Goal: Check status: Check status

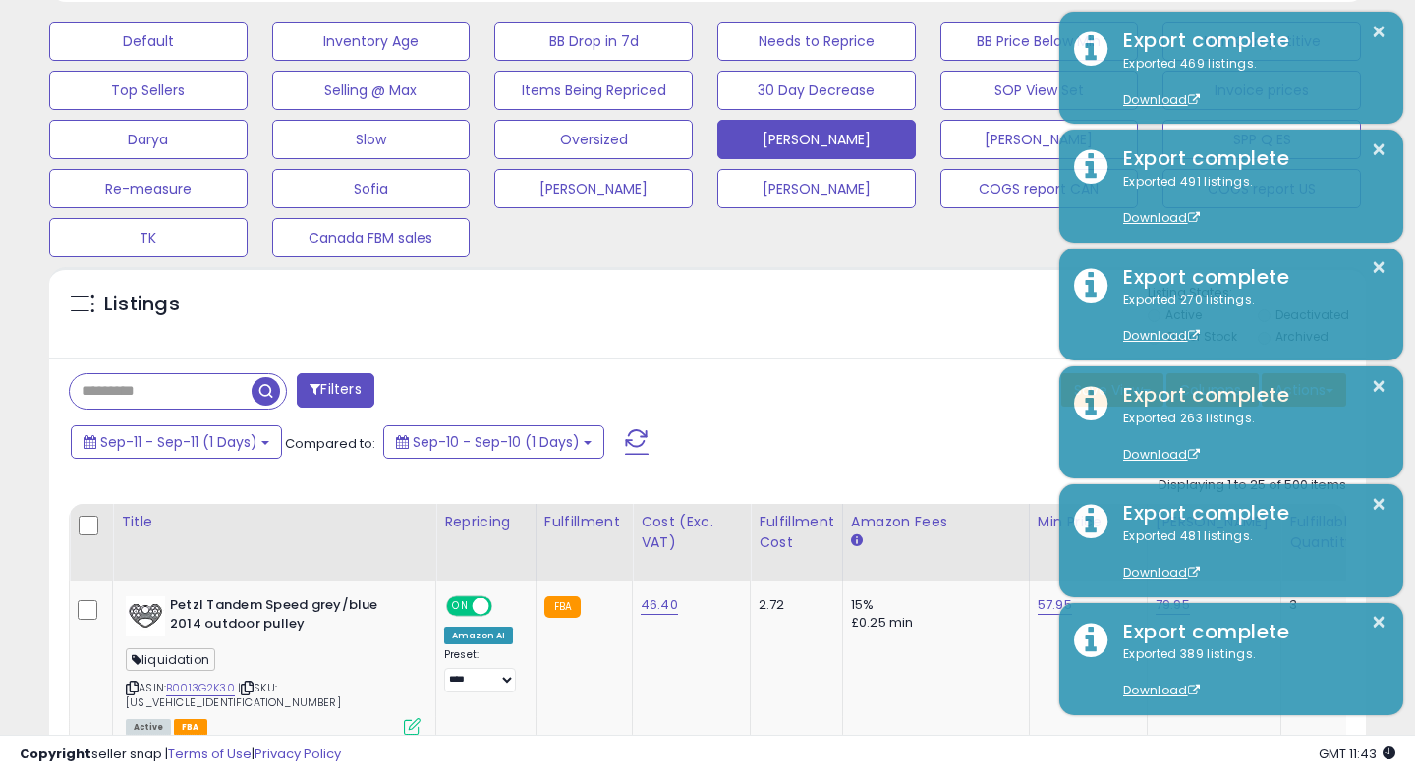
scroll to position [403, 762]
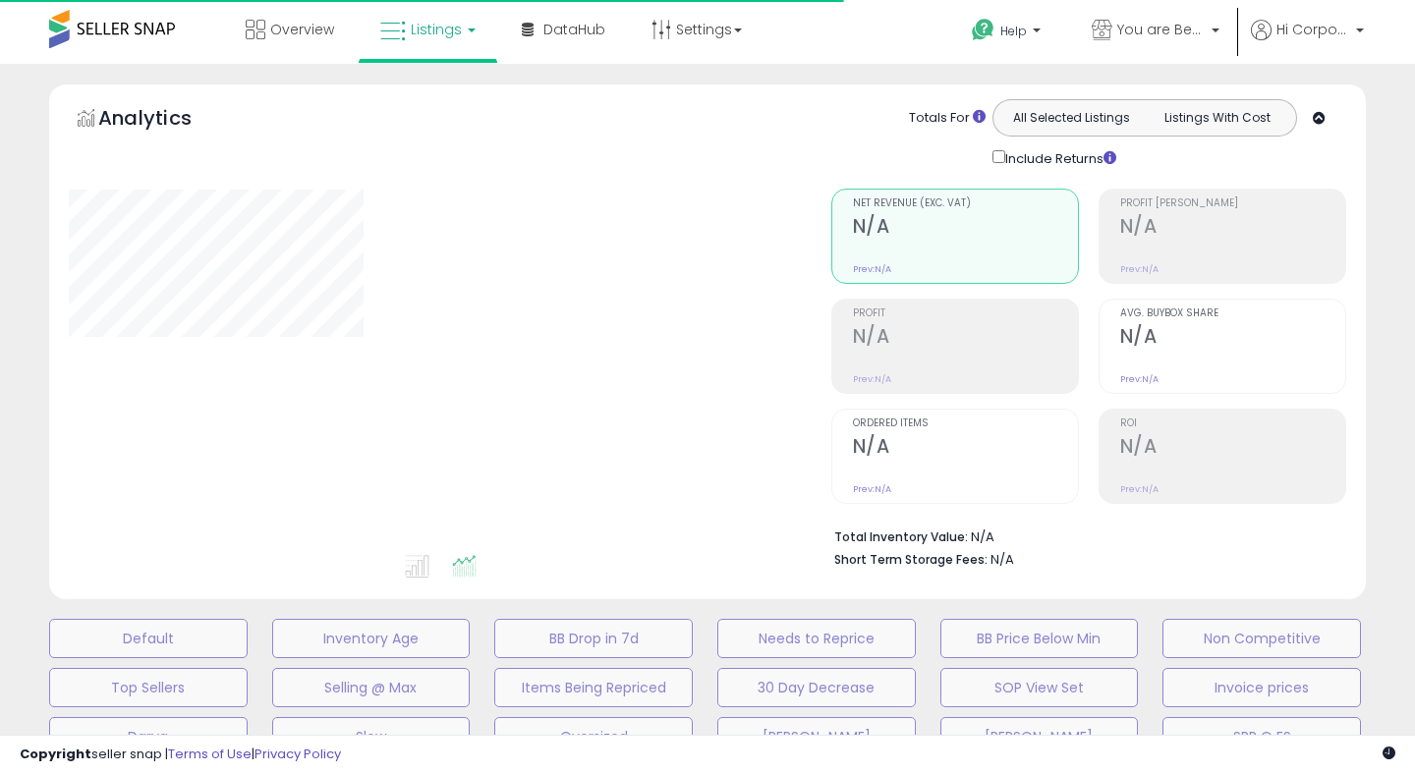
type input "**********"
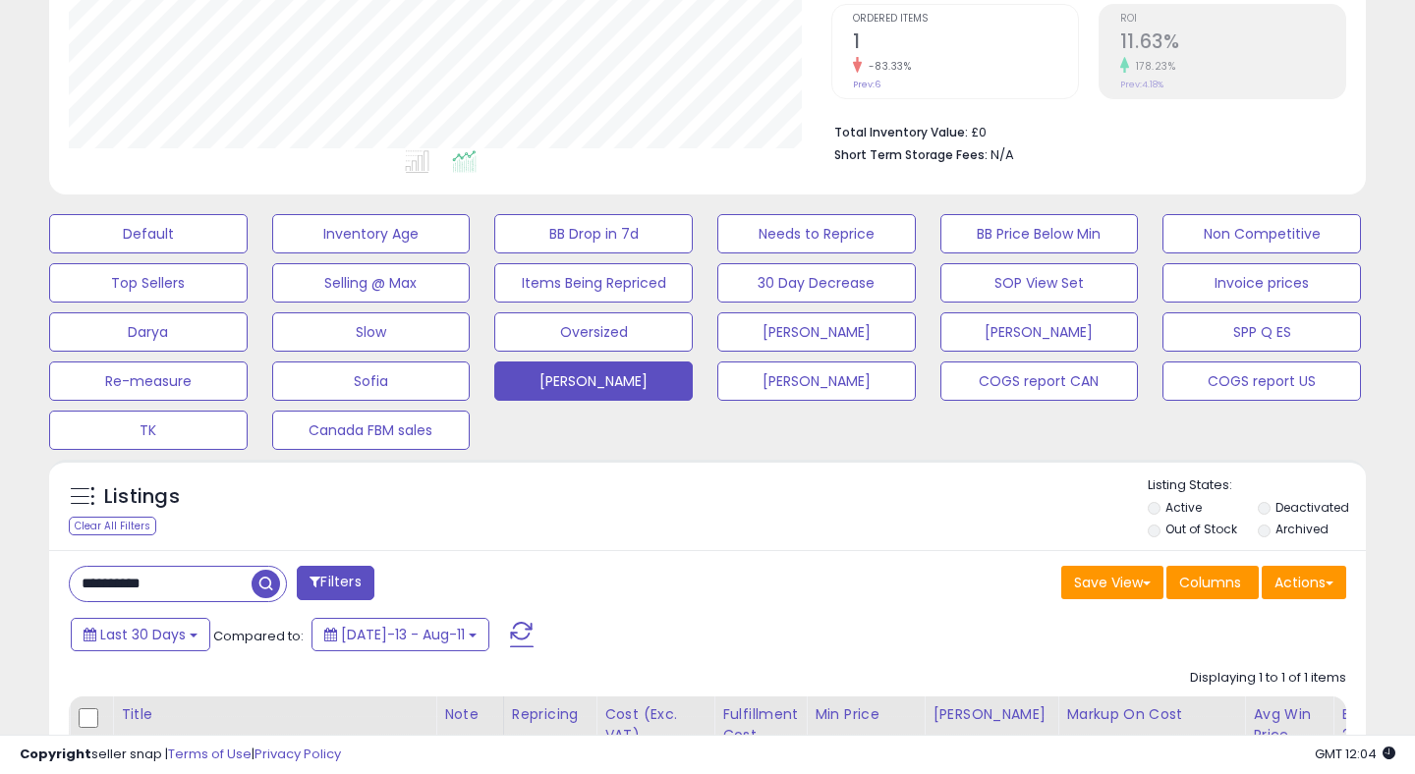
scroll to position [533, 0]
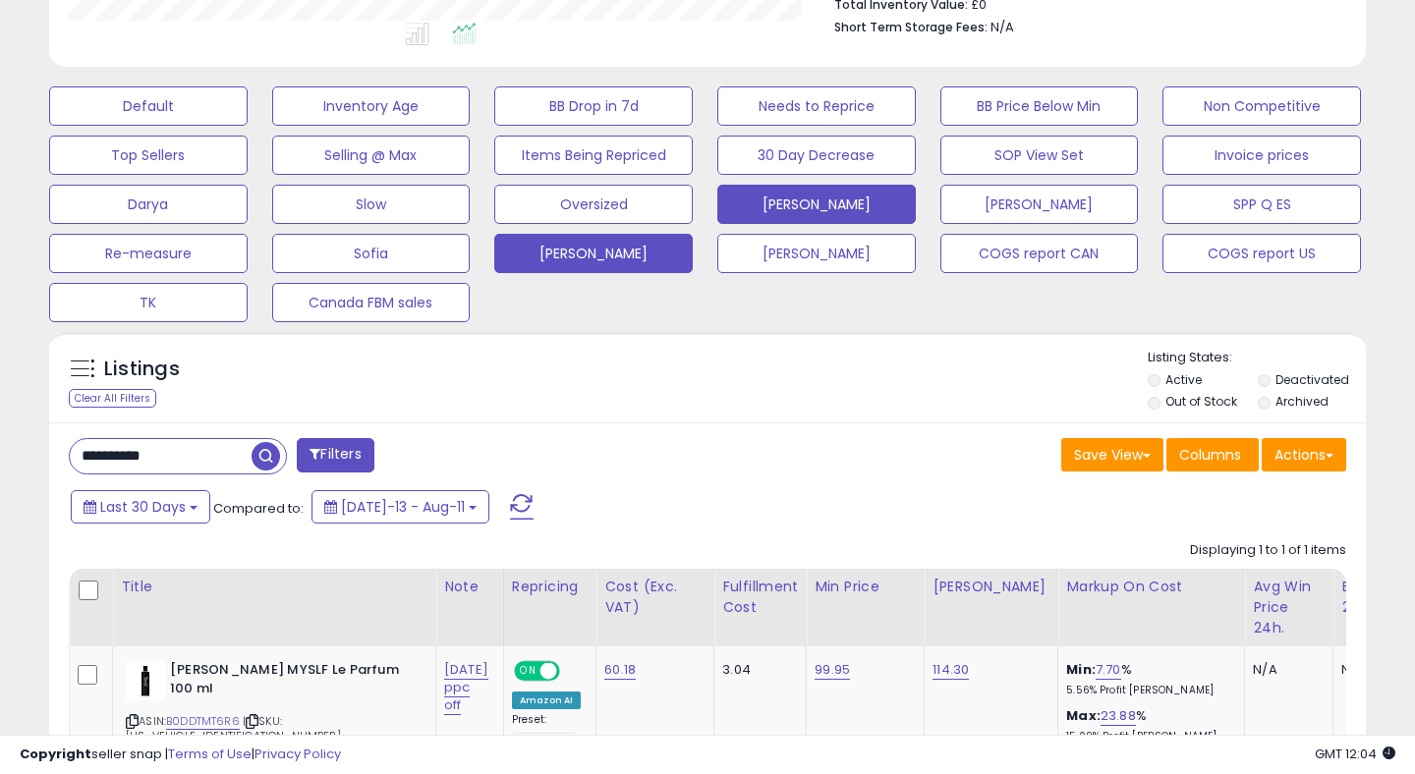
click at [808, 198] on button "[PERSON_NAME]" at bounding box center [816, 204] width 198 height 39
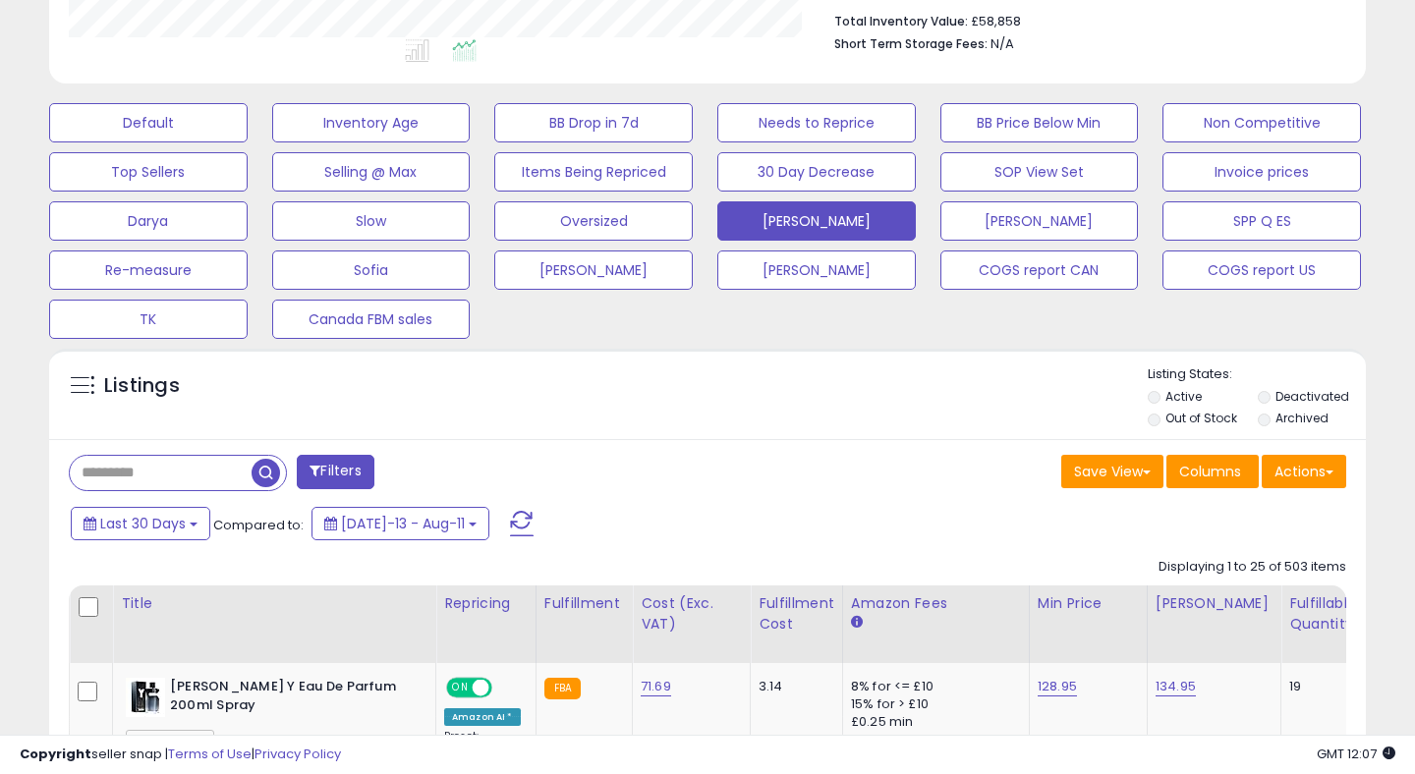
scroll to position [689, 0]
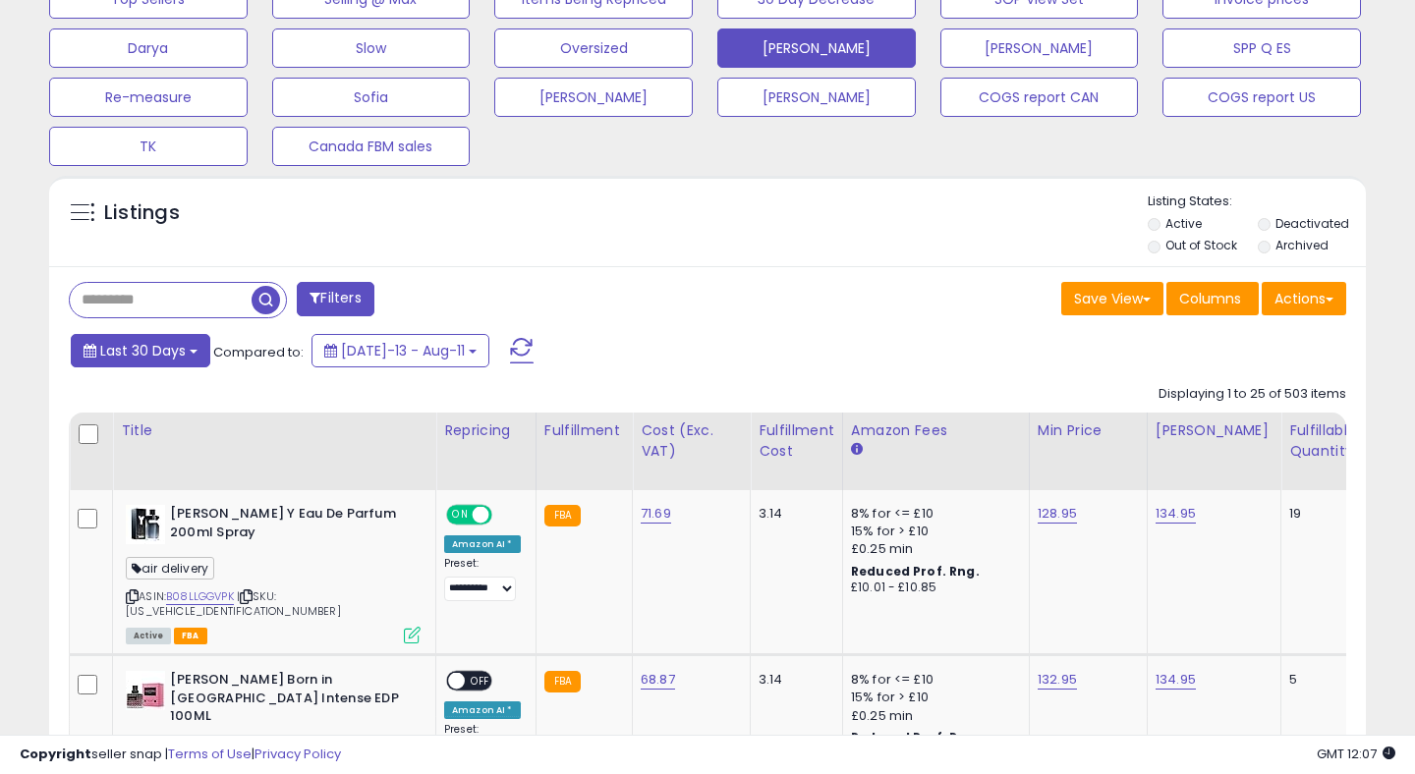
click at [156, 351] on span "Last 30 Days" at bounding box center [142, 351] width 85 height 20
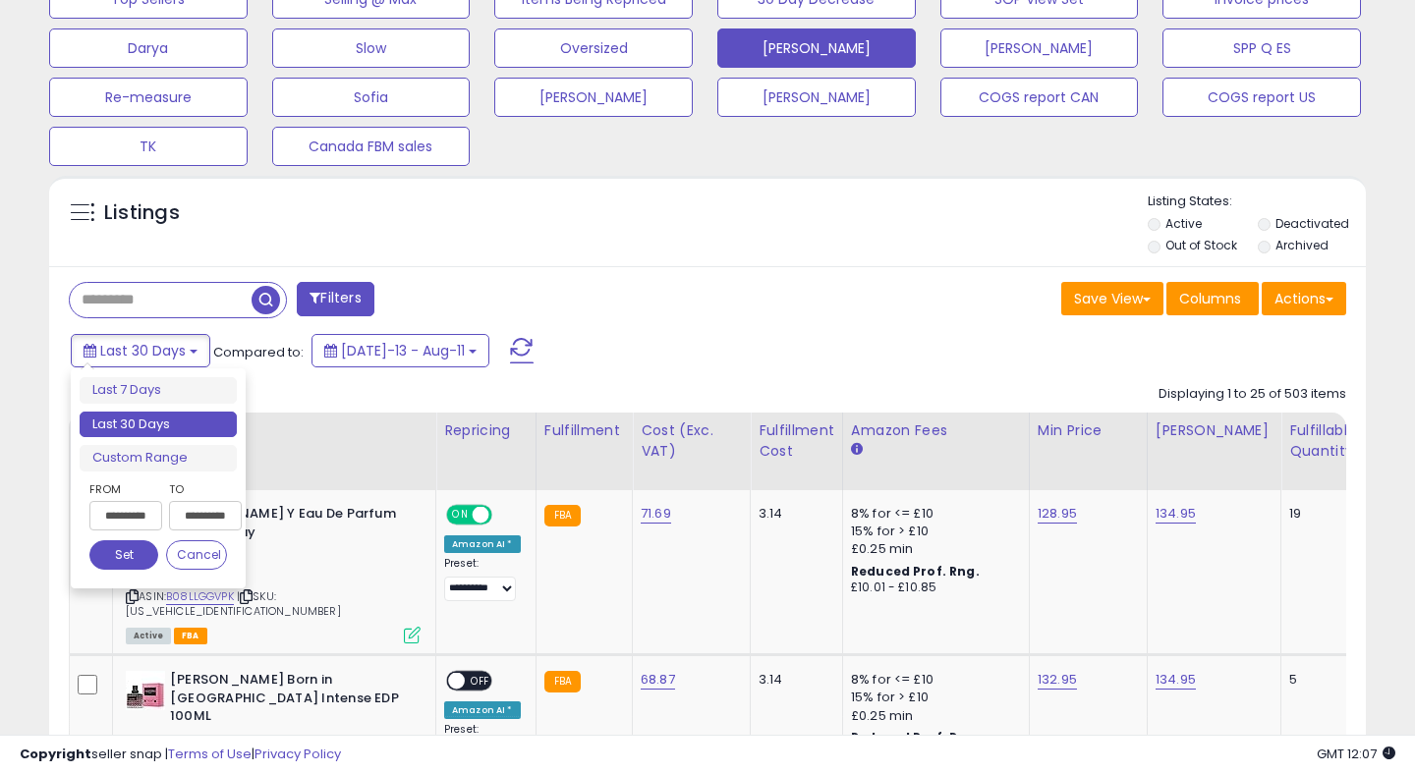
click at [132, 516] on input "**********" at bounding box center [125, 515] width 73 height 29
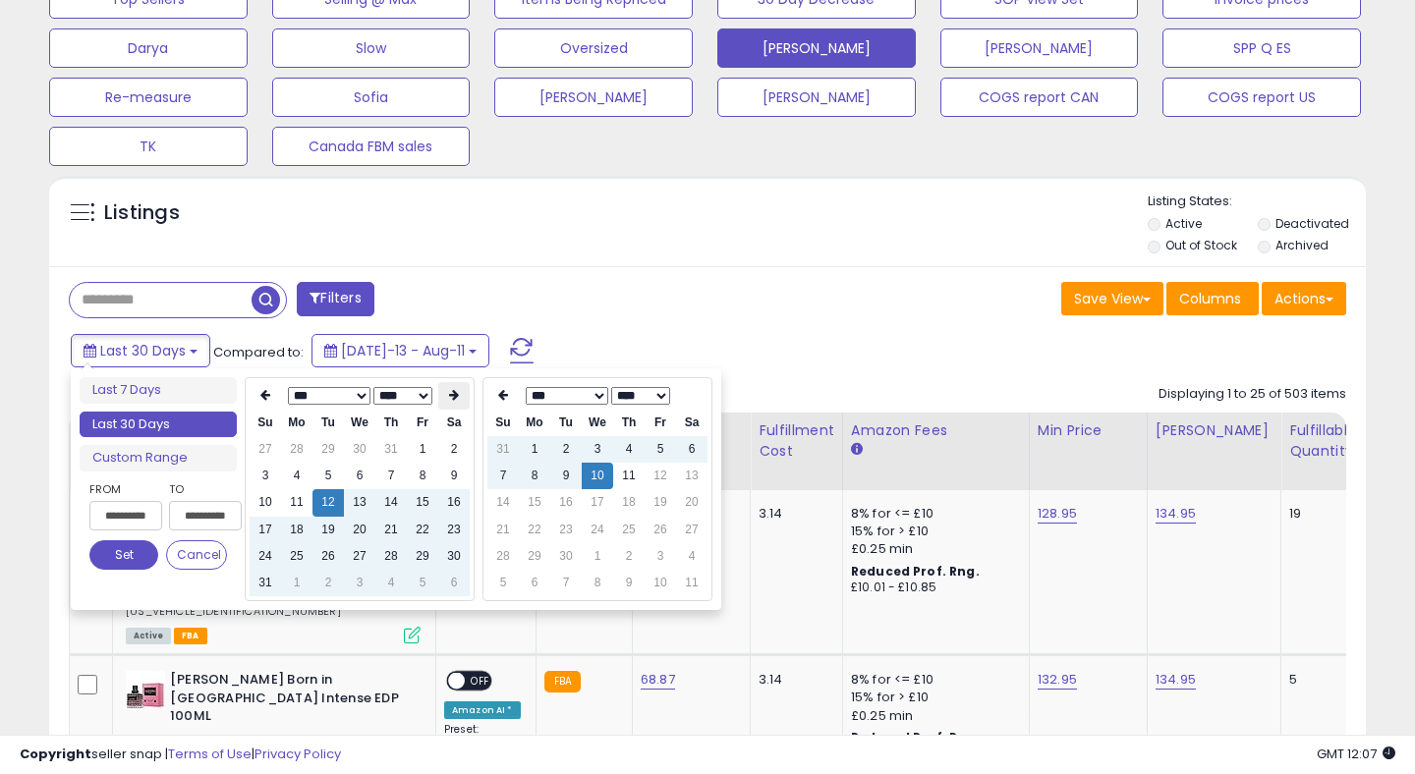
click at [449, 401] on icon at bounding box center [454, 395] width 10 height 12
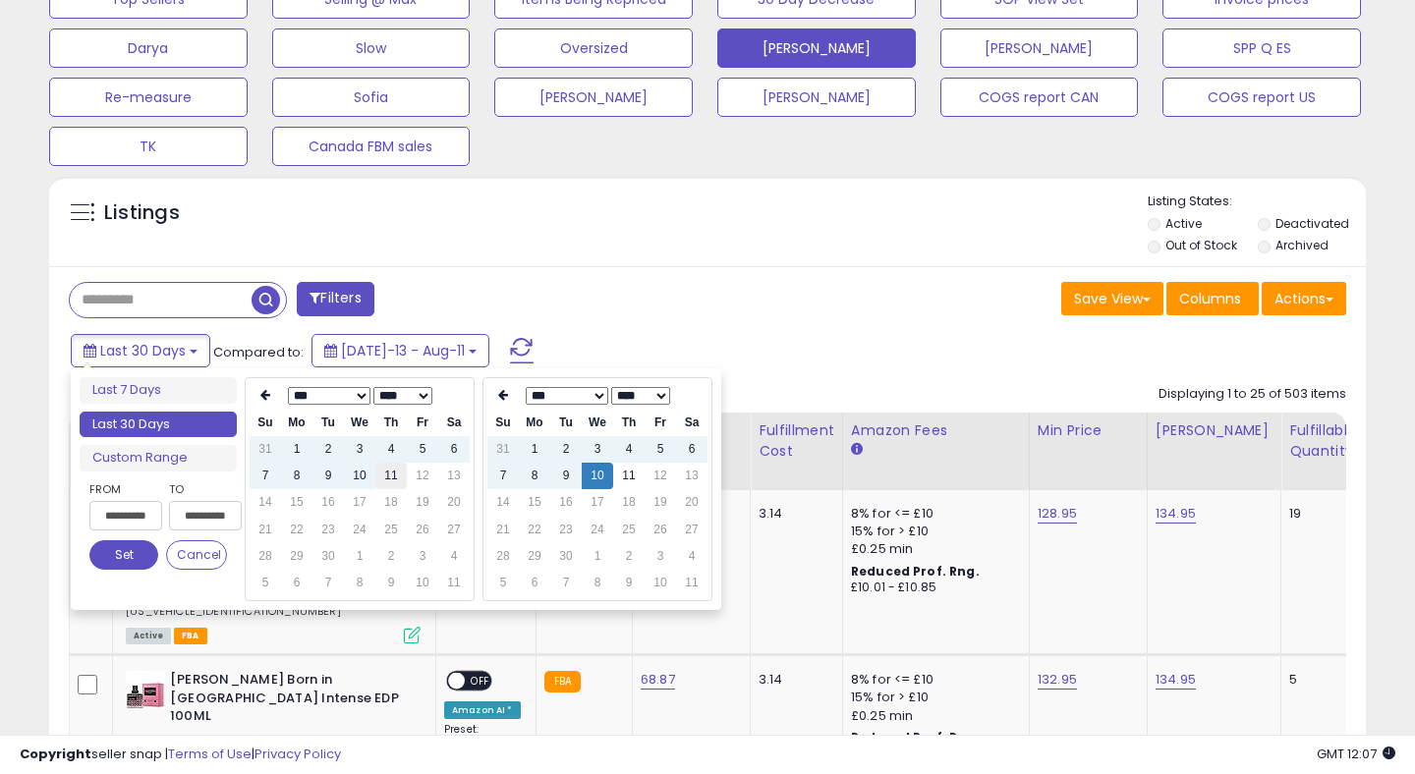
type input "**********"
click at [391, 477] on td "11" at bounding box center [390, 476] width 31 height 27
type input "**********"
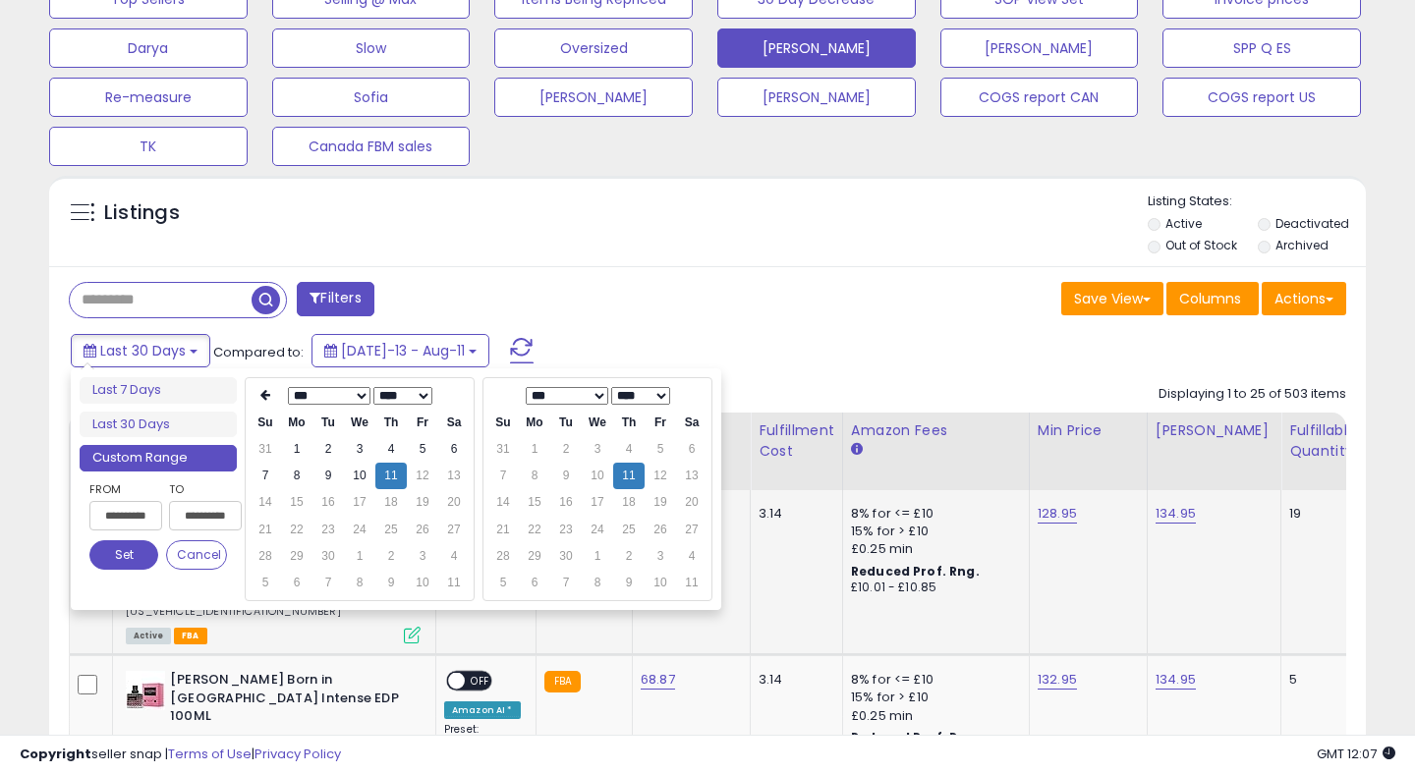
type input "**********"
click at [112, 568] on button "Set" at bounding box center [123, 554] width 69 height 29
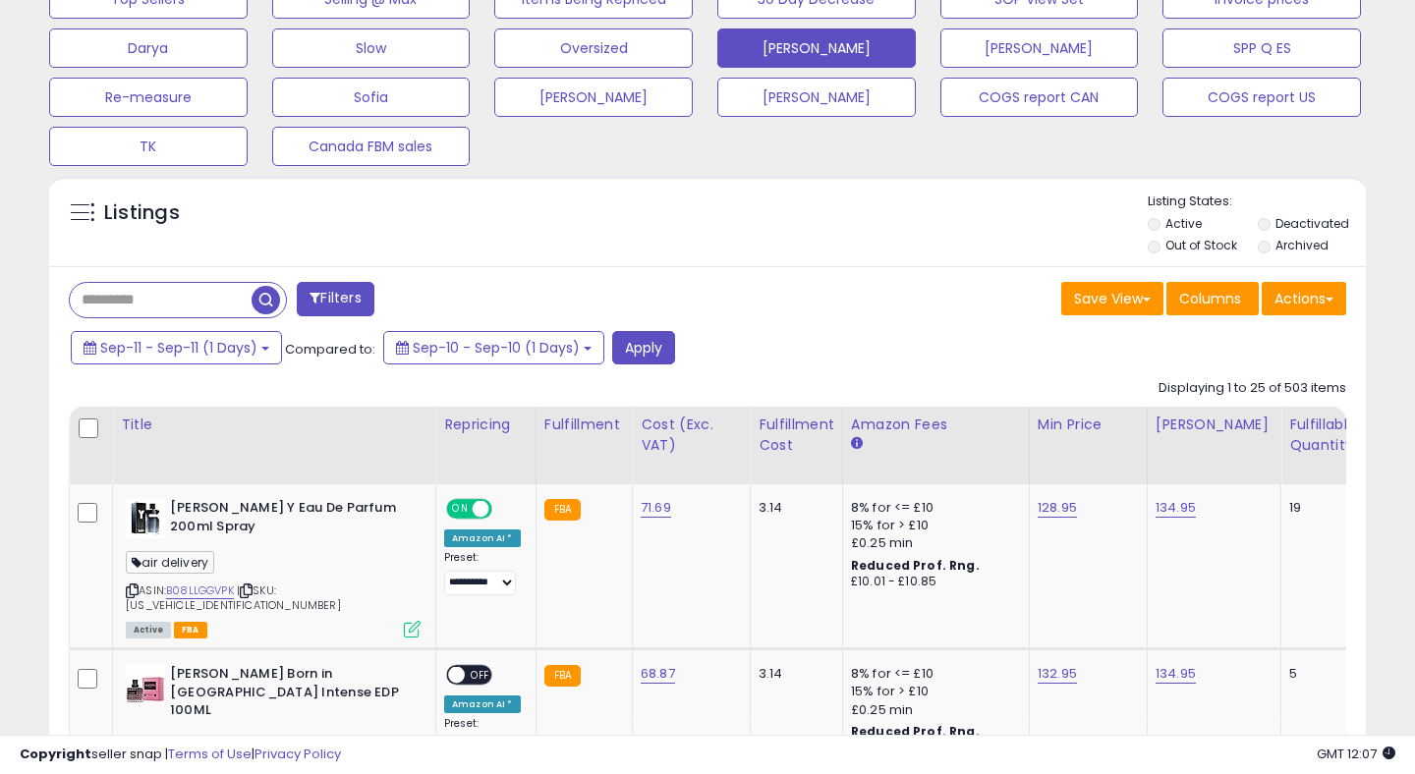
click at [113, 568] on td "Yves Saint Laurent Y Eau De Parfum 200ml Spray air delivery ASIN: B08LLGGVPK | …" at bounding box center [274, 566] width 323 height 165
click at [671, 357] on button "Apply" at bounding box center [643, 347] width 63 height 33
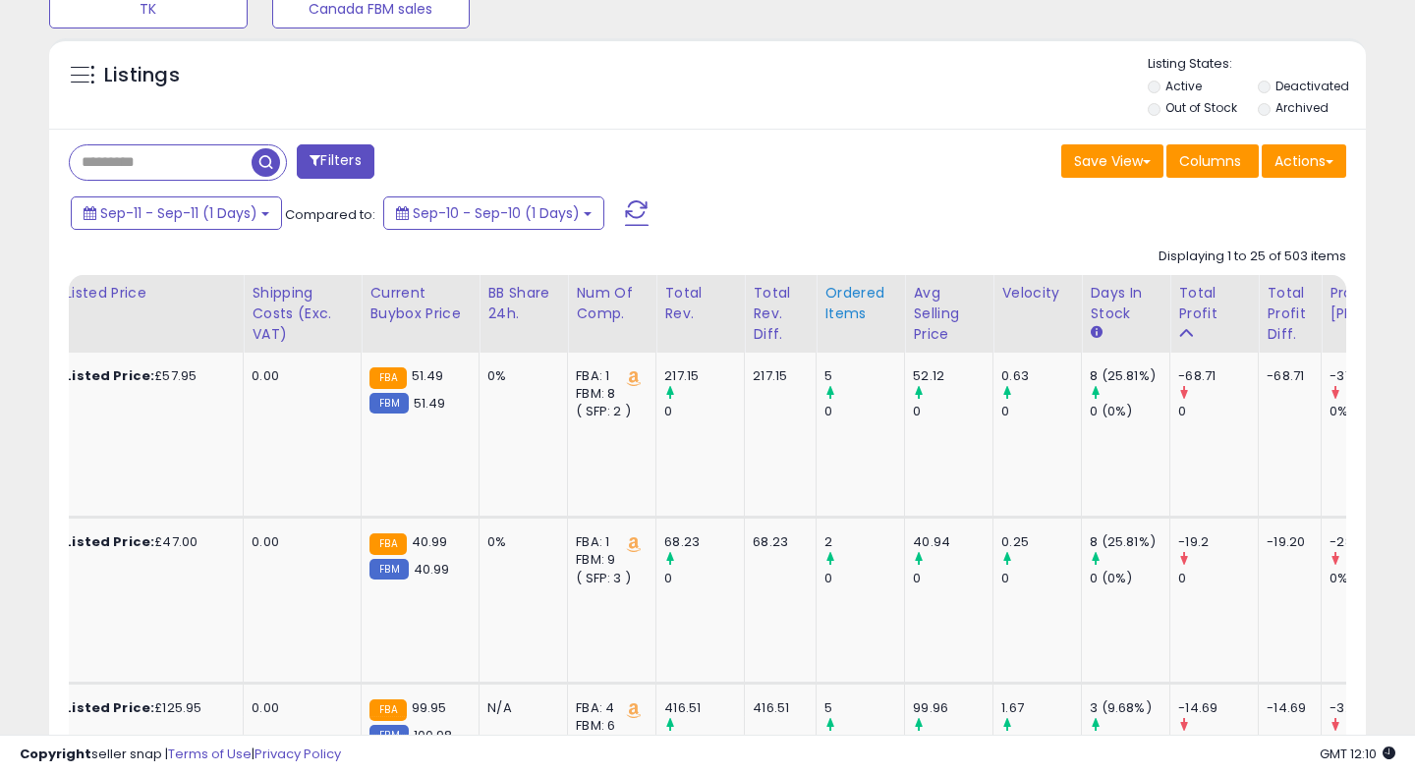
scroll to position [0, 1368]
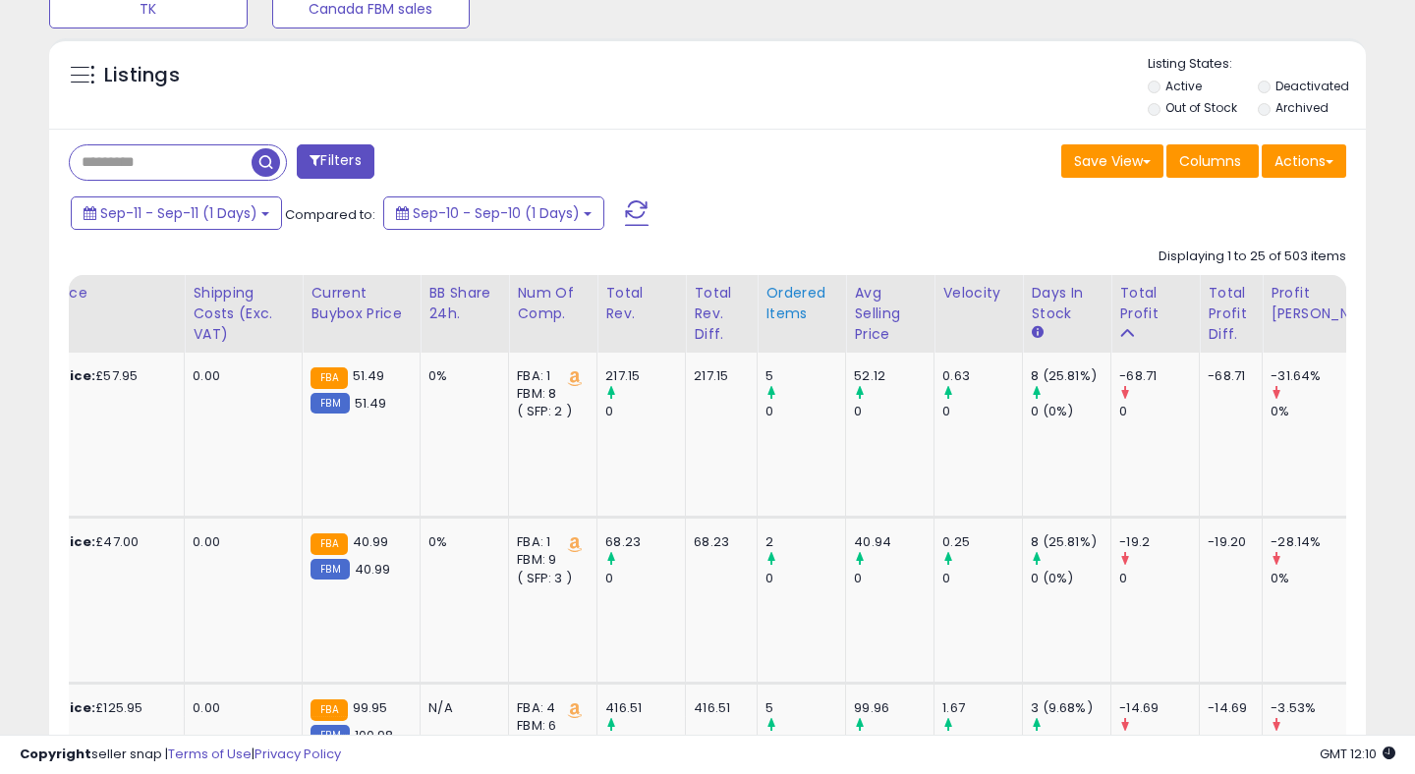
click at [765, 298] on div "Ordered Items" at bounding box center [801, 303] width 72 height 41
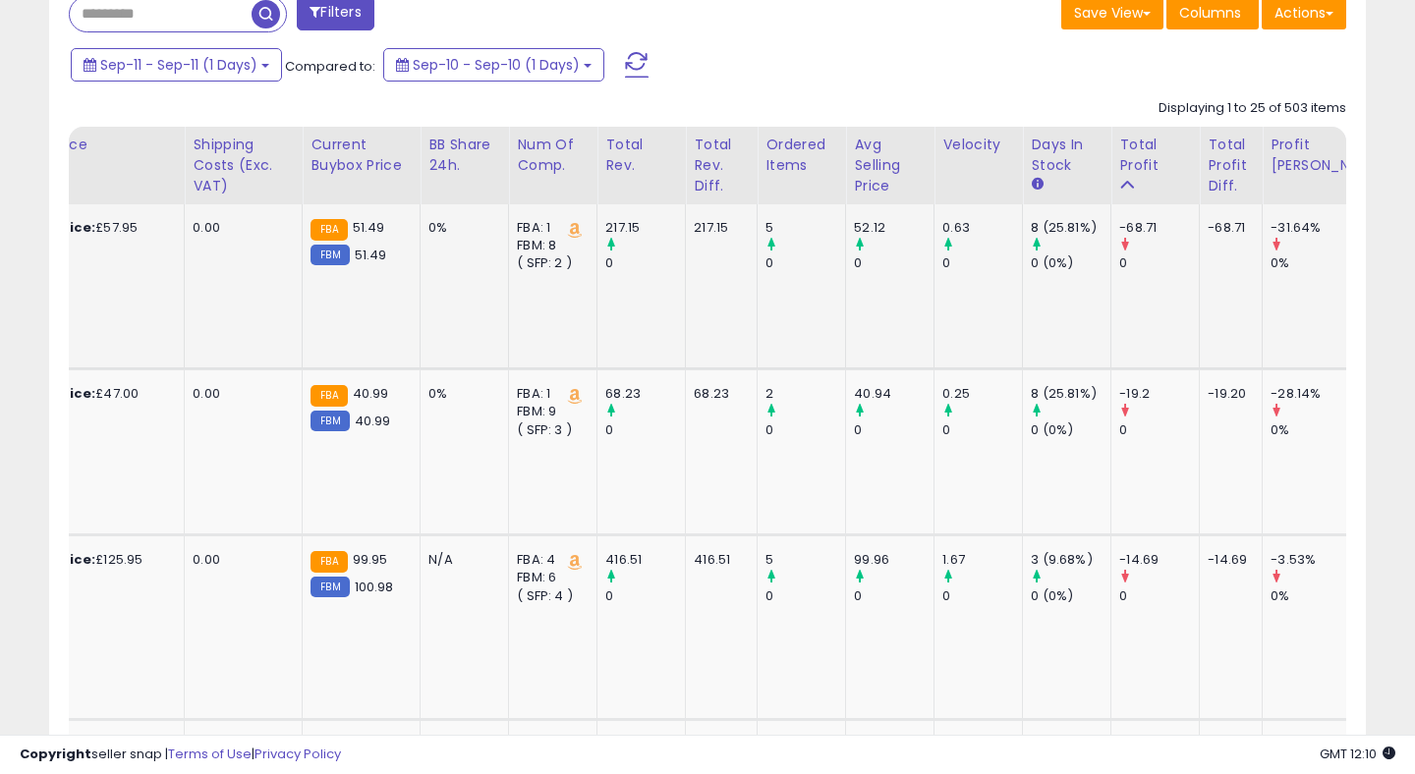
scroll to position [865, 0]
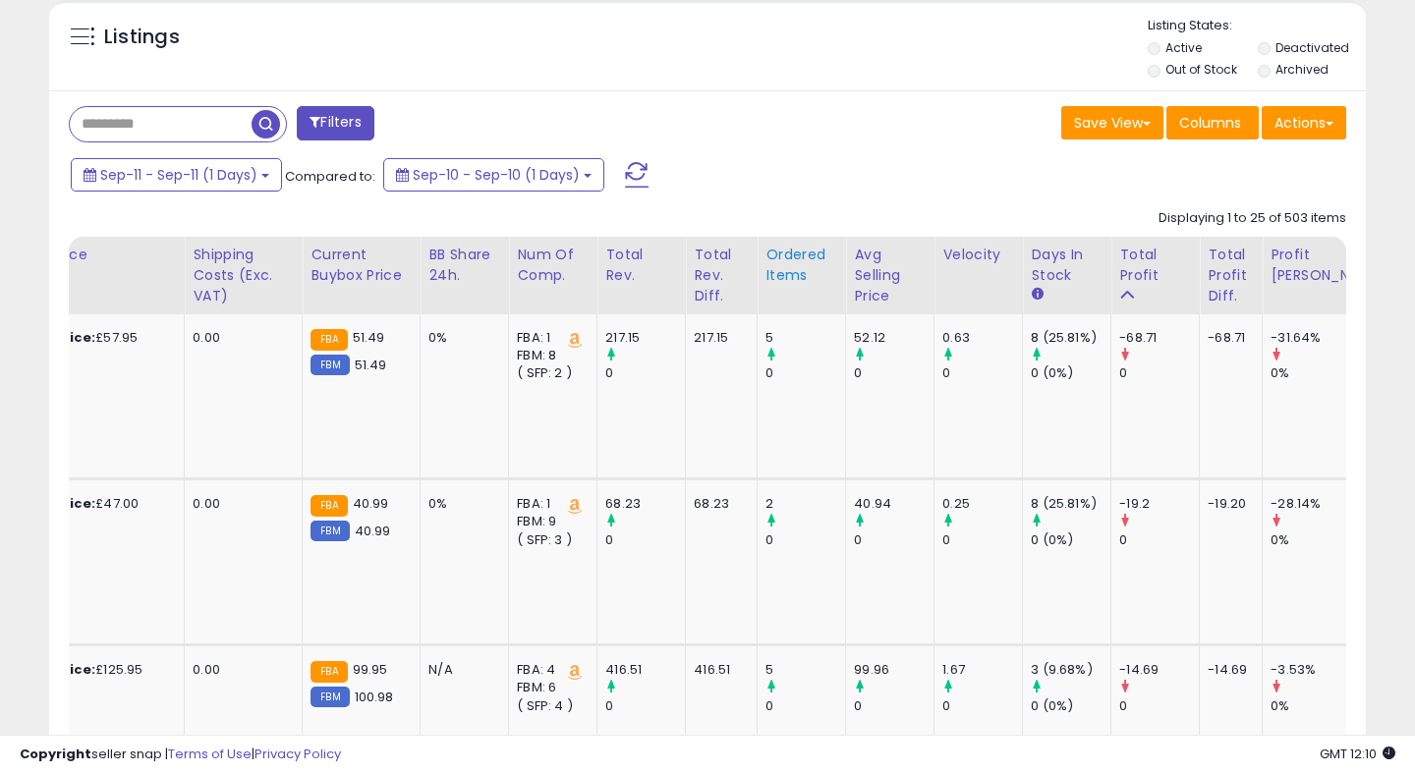
click at [775, 257] on div "Ordered Items" at bounding box center [801, 265] width 72 height 41
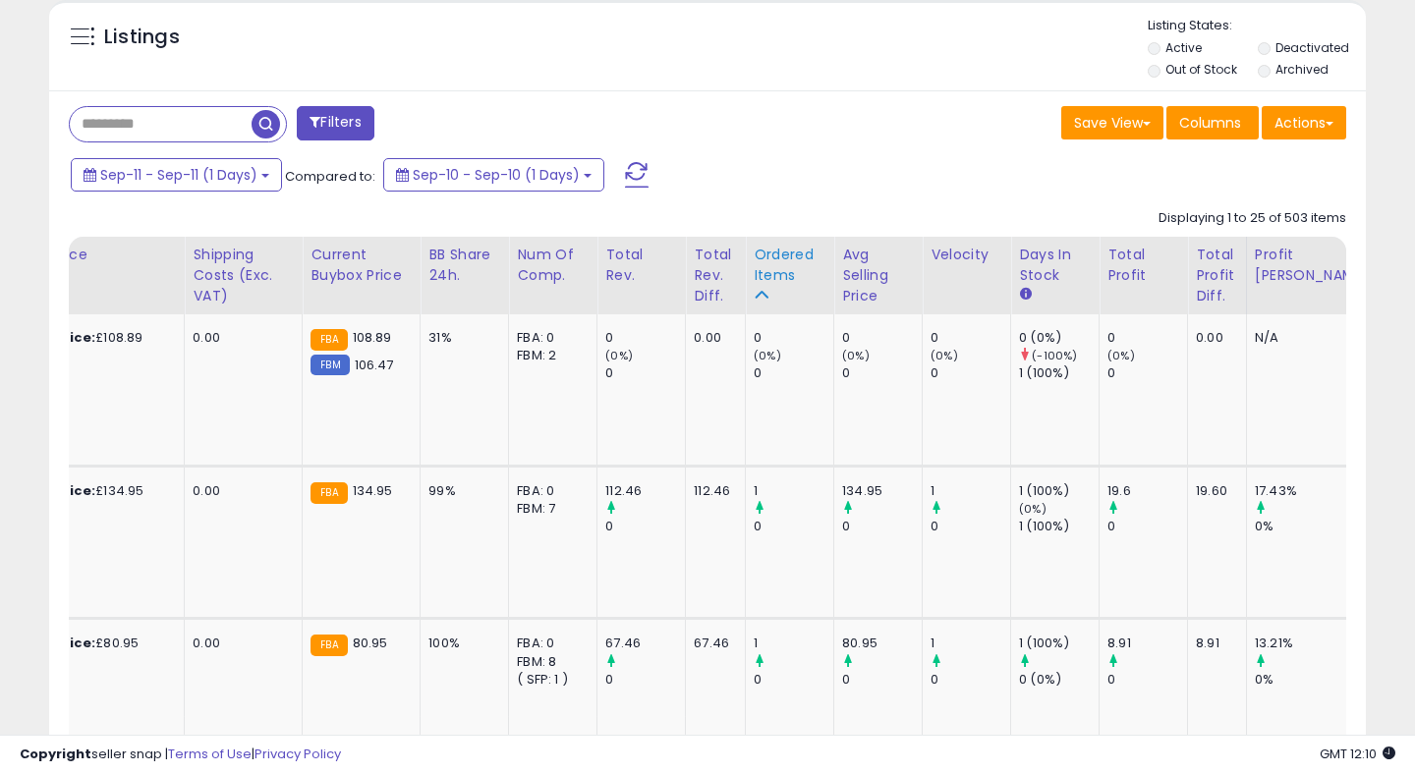
click at [756, 253] on div "Ordered Items" at bounding box center [790, 265] width 72 height 41
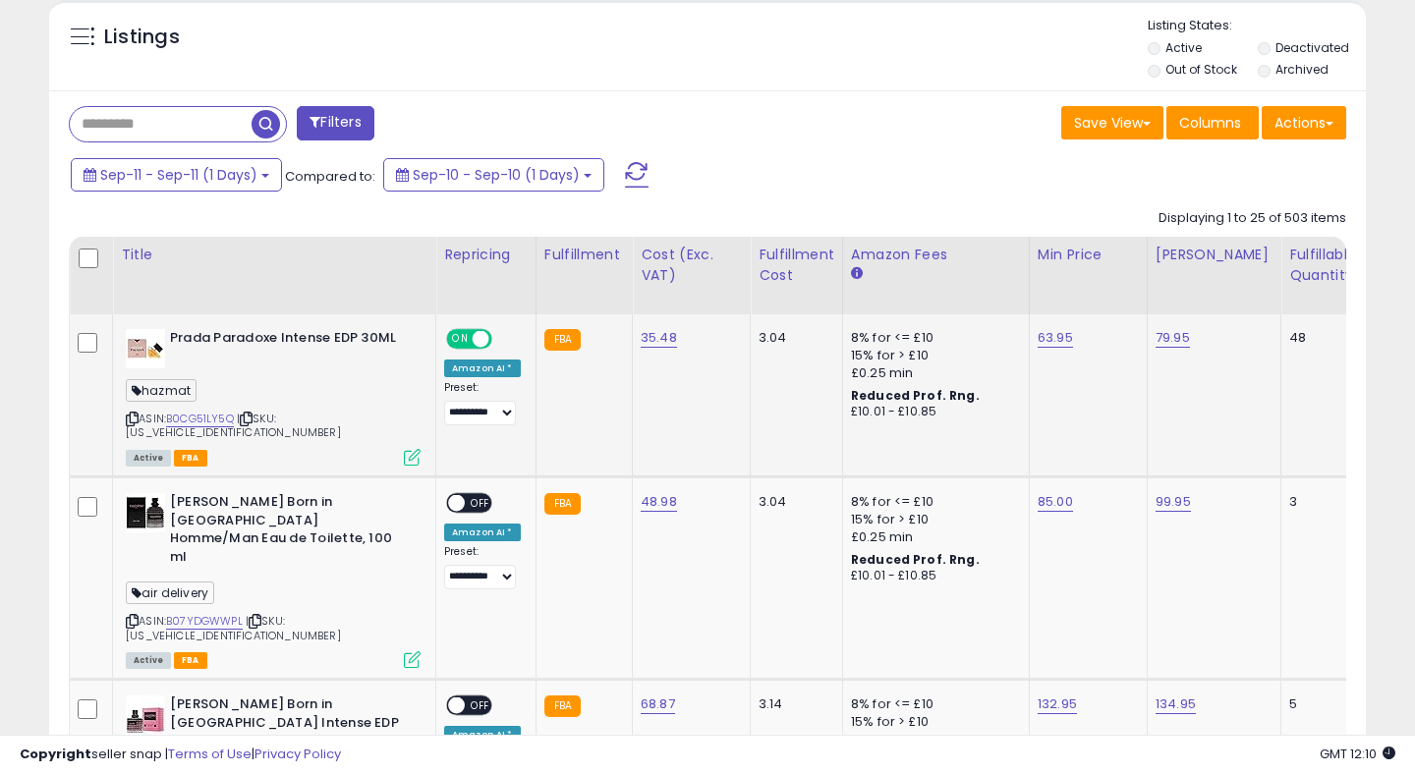
scroll to position [0, 0]
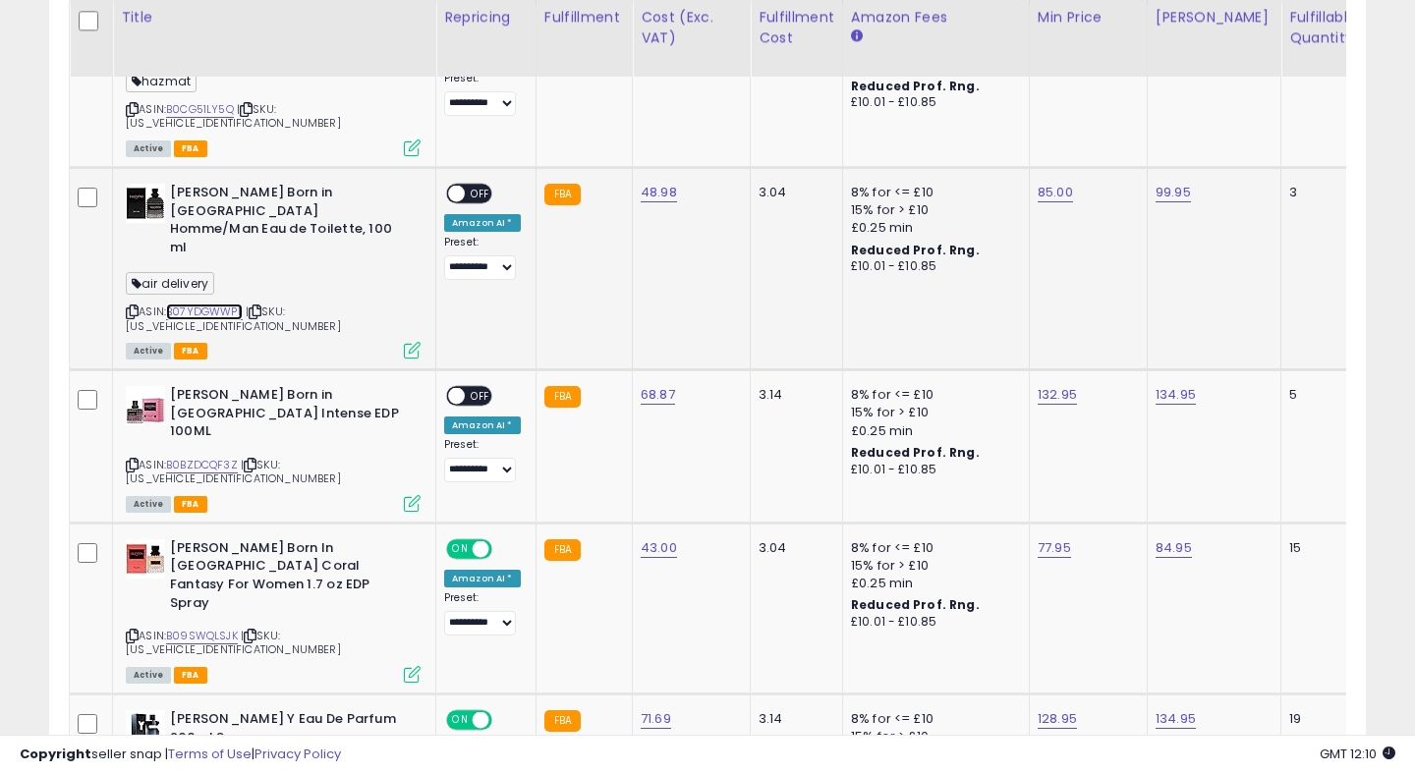
click at [217, 304] on link "B07YDGWWPL" at bounding box center [204, 312] width 77 height 17
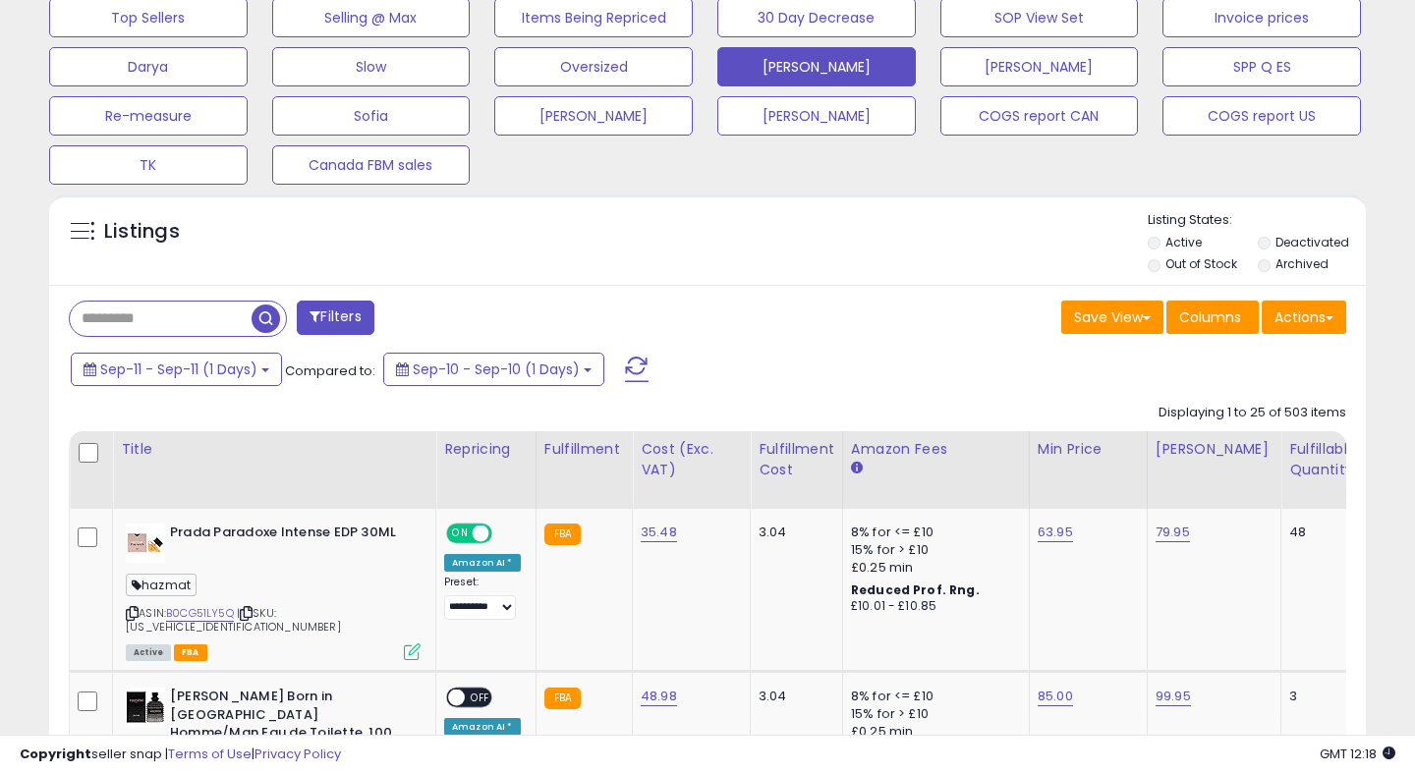
scroll to position [664, 0]
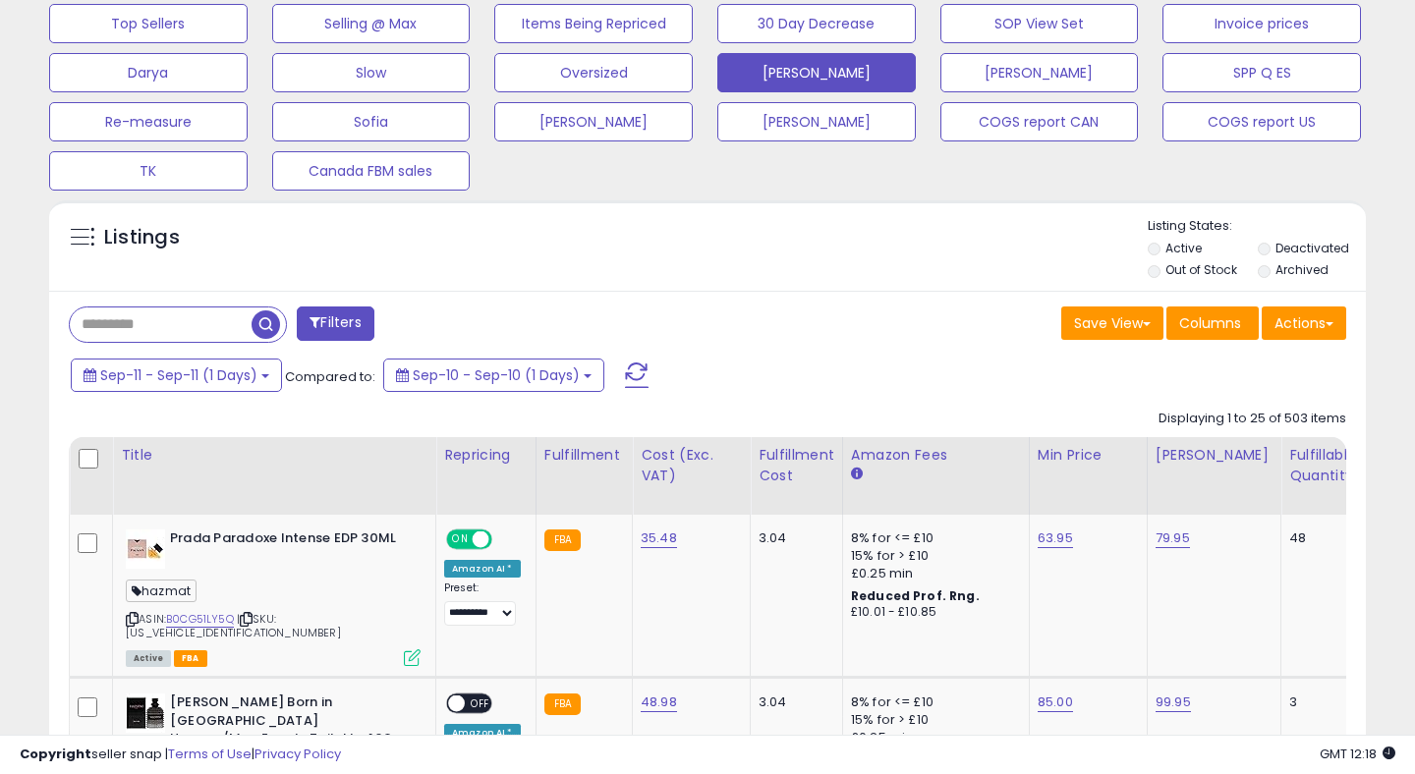
click at [630, 376] on span at bounding box center [637, 376] width 24 height 26
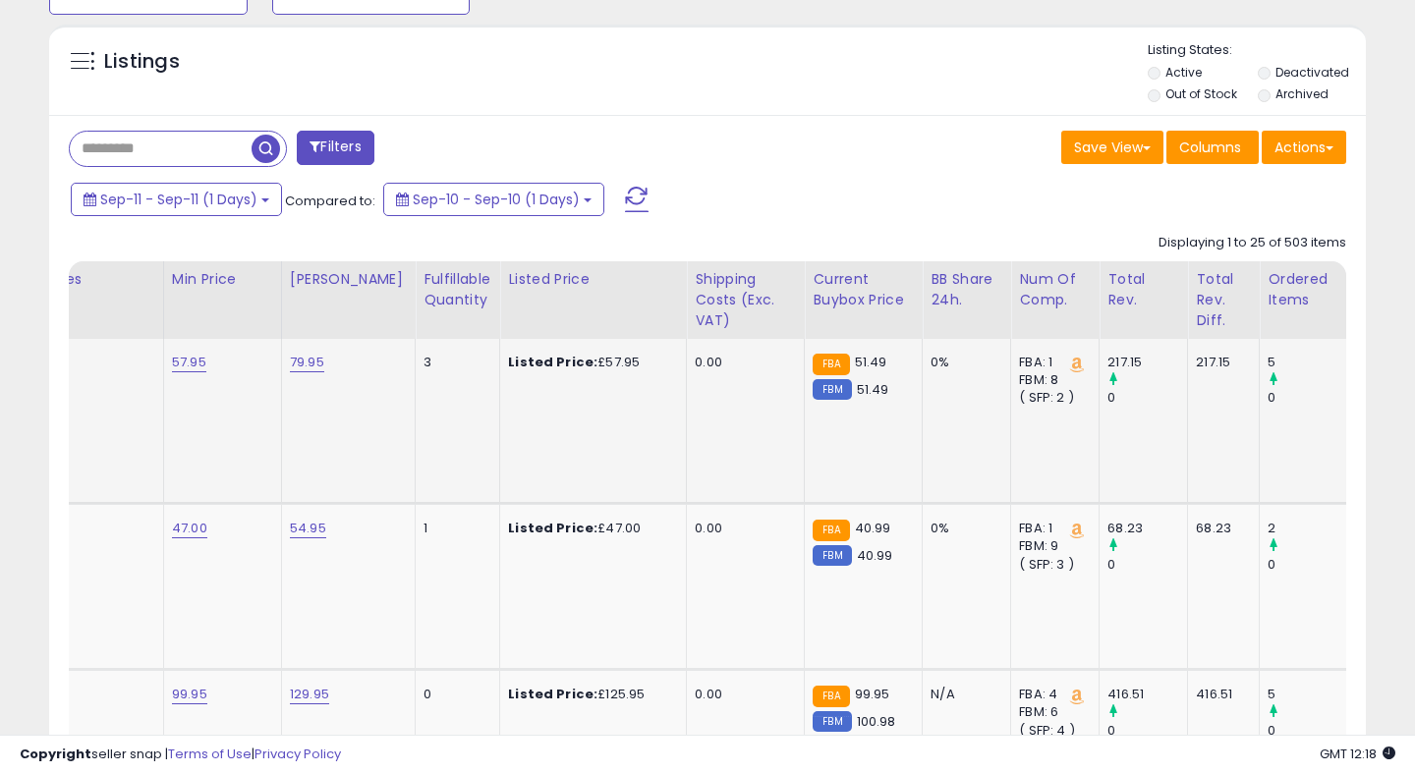
scroll to position [0, 987]
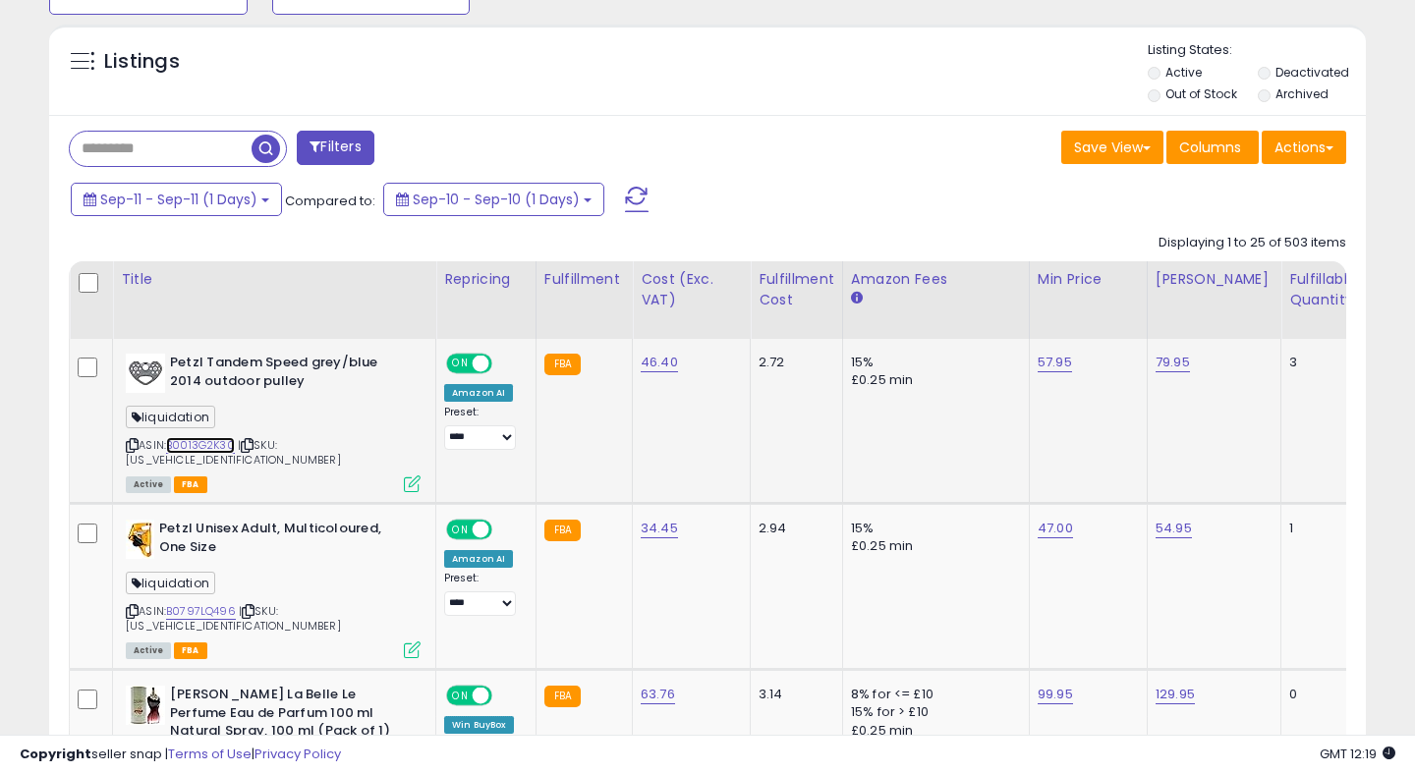
click at [188, 445] on link "B0013G2K30" at bounding box center [200, 445] width 69 height 17
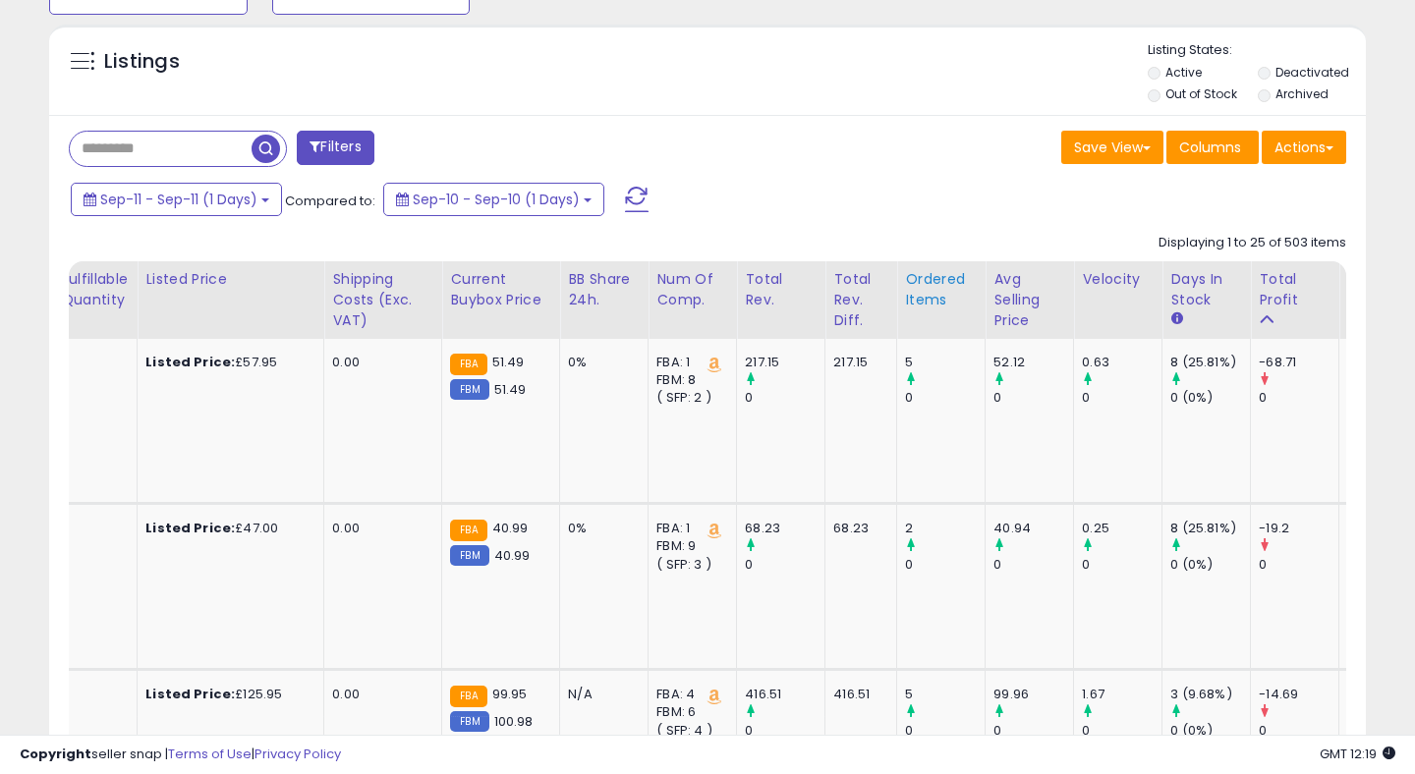
click at [905, 292] on div "Ordered Items" at bounding box center [941, 289] width 72 height 41
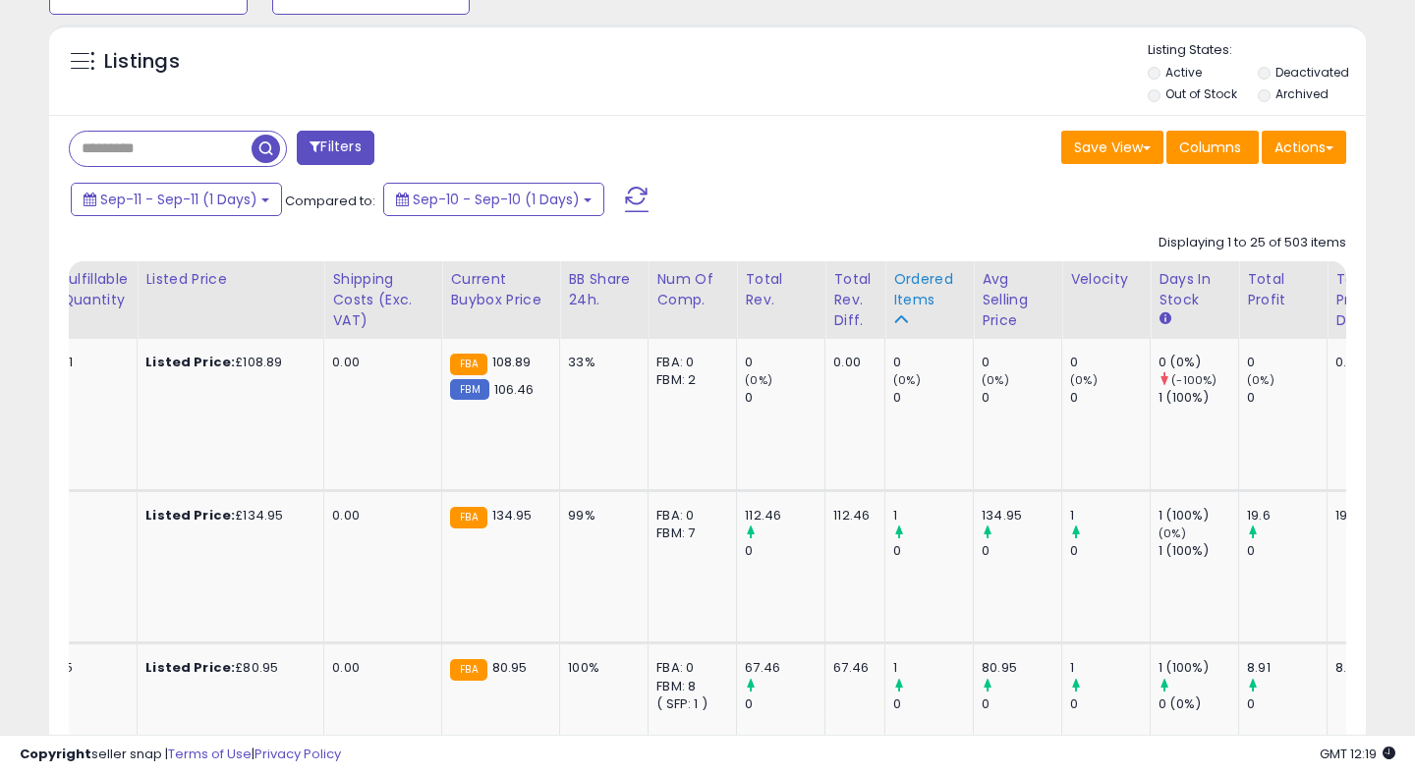
click at [893, 291] on div "Ordered Items" at bounding box center [929, 289] width 72 height 41
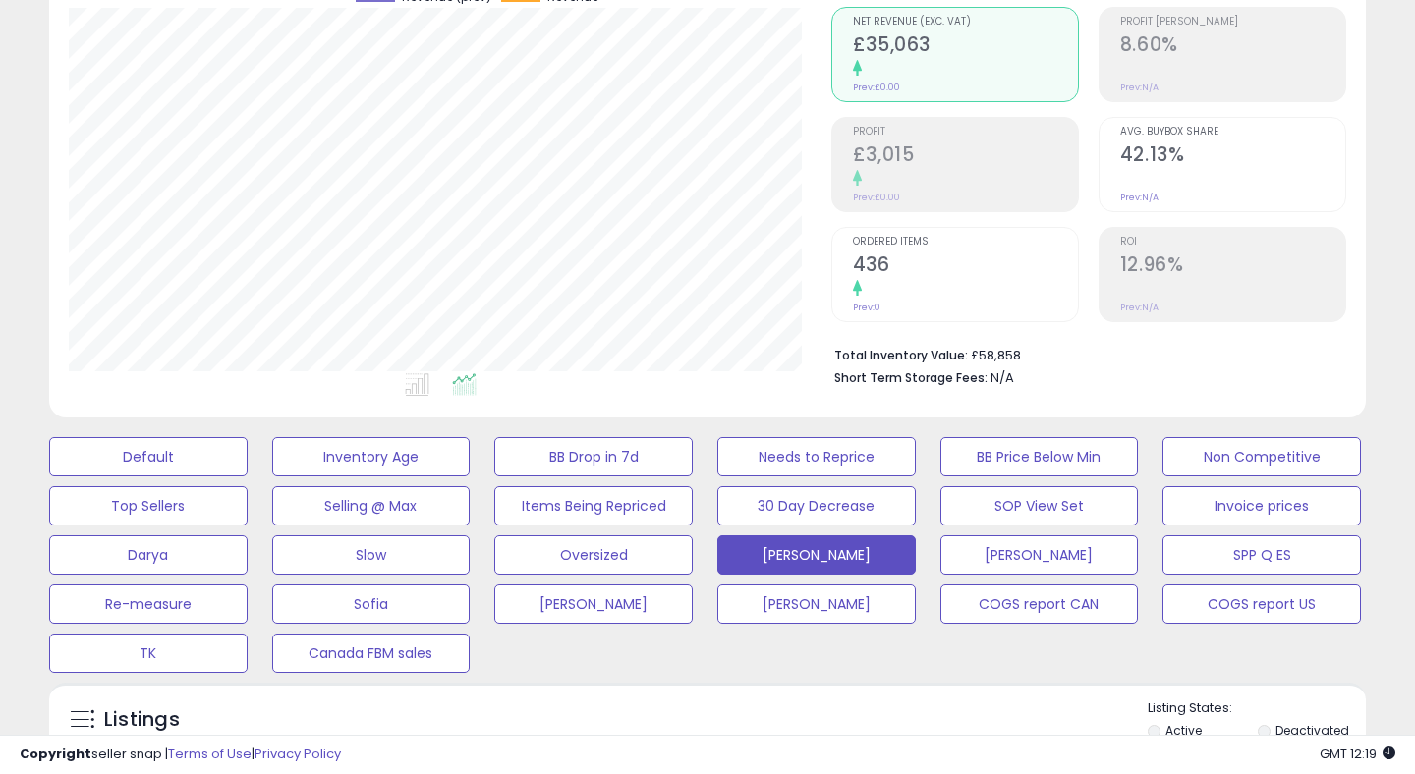
click at [882, 256] on h2 "436" at bounding box center [965, 267] width 225 height 27
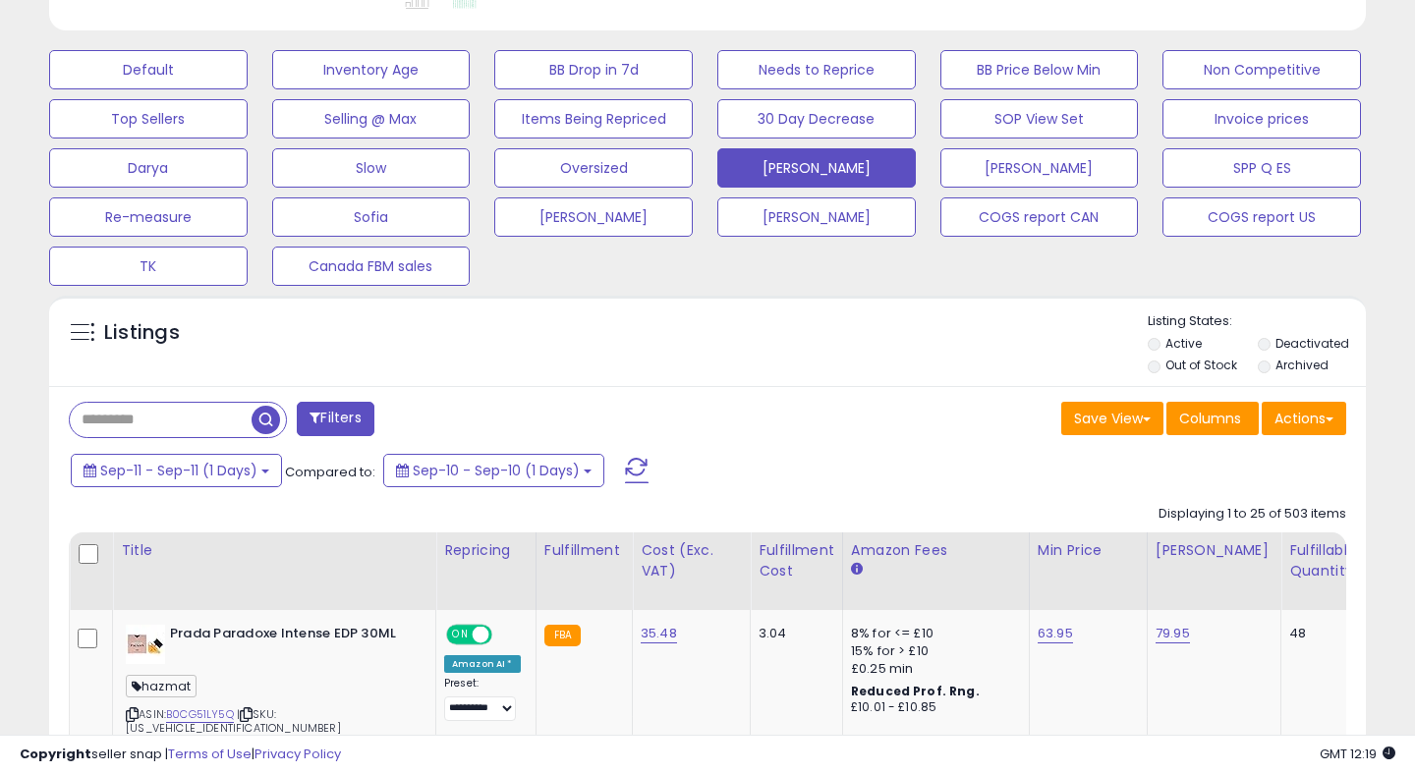
click at [639, 461] on span at bounding box center [637, 471] width 24 height 26
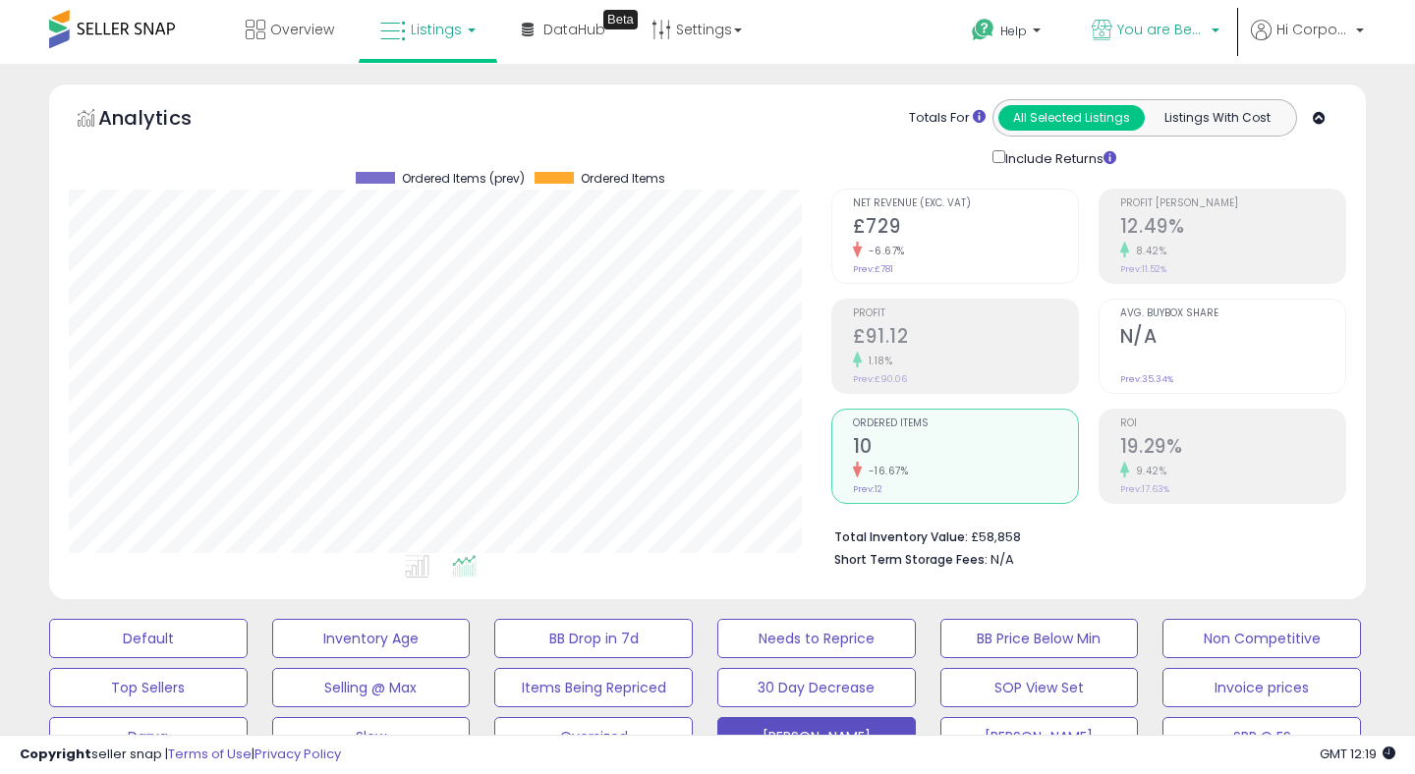
click at [1121, 20] on span "You are Beautiful ([GEOGRAPHIC_DATA])" at bounding box center [1161, 30] width 88 height 20
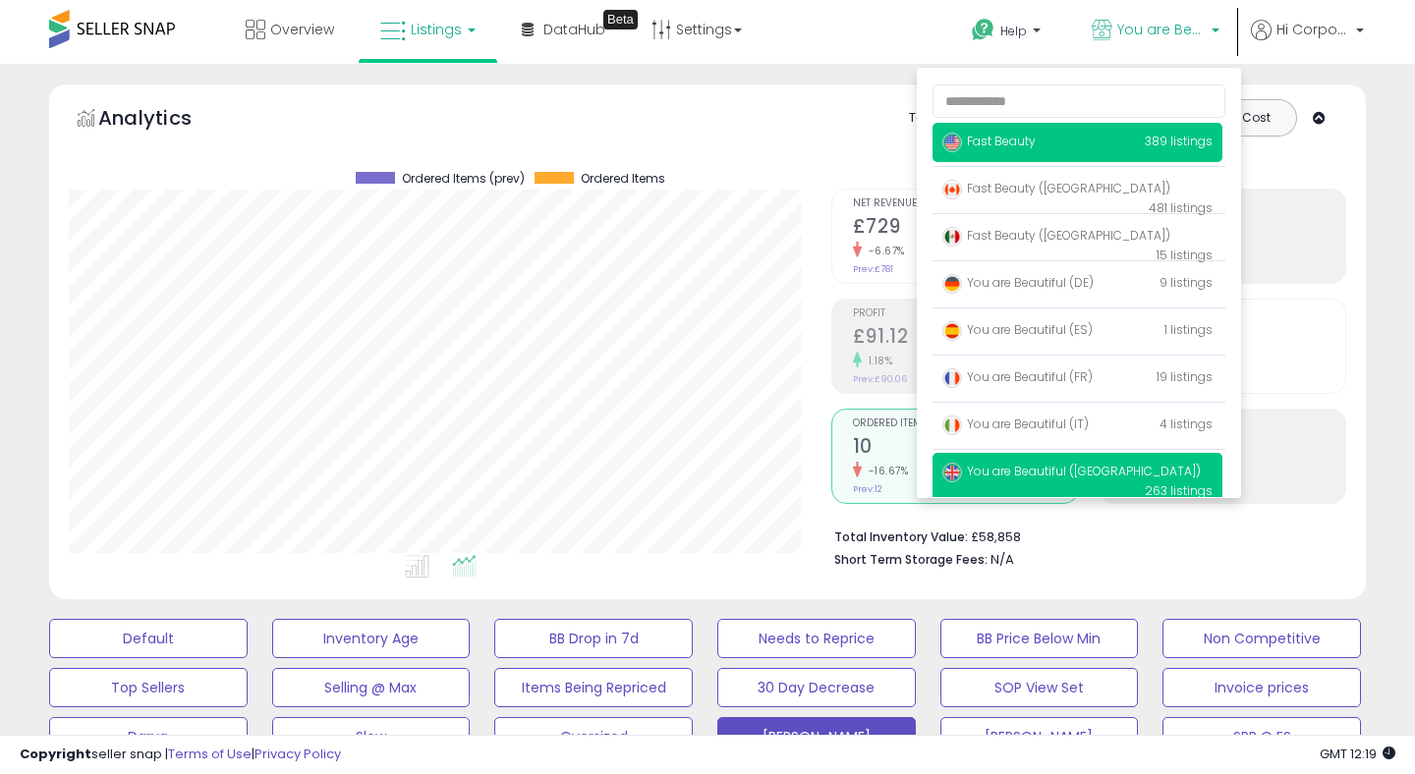
click at [1027, 141] on span "Fast Beauty" at bounding box center [988, 141] width 93 height 17
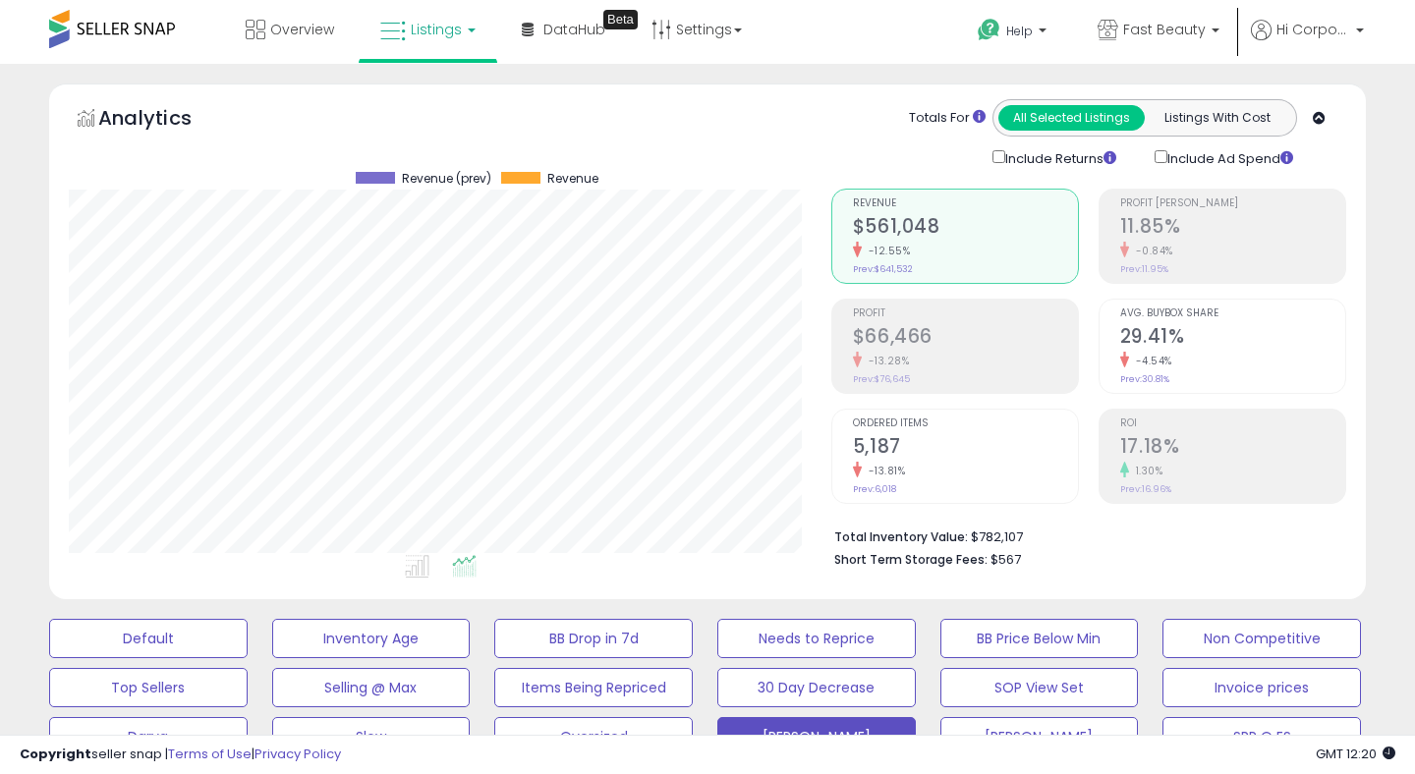
scroll to position [403, 762]
click at [1135, 30] on span "Fast Beauty" at bounding box center [1164, 30] width 83 height 20
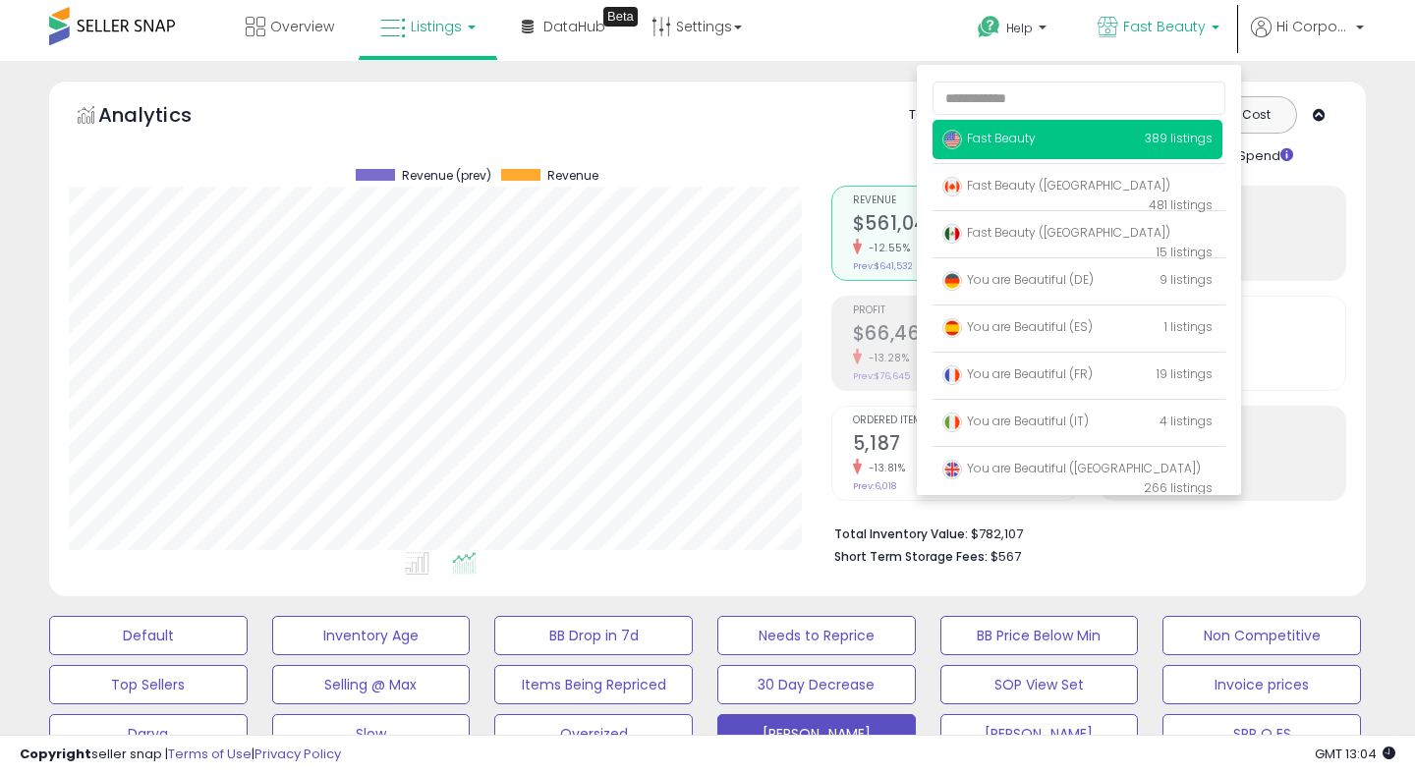
scroll to position [0, 0]
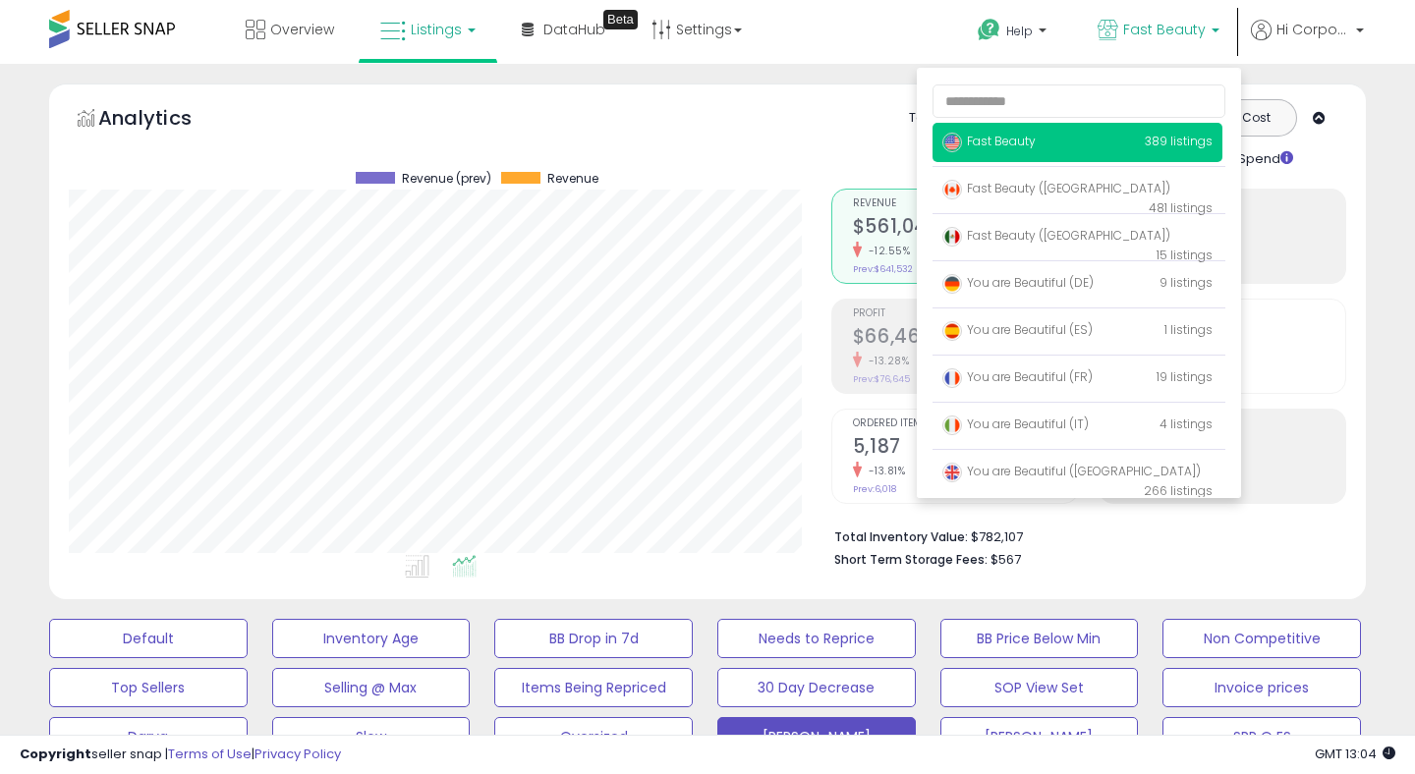
click at [833, 142] on div "Totals For All Selected Listings Listings With Cost Include Returns Include Ad …" at bounding box center [1080, 134] width 501 height 70
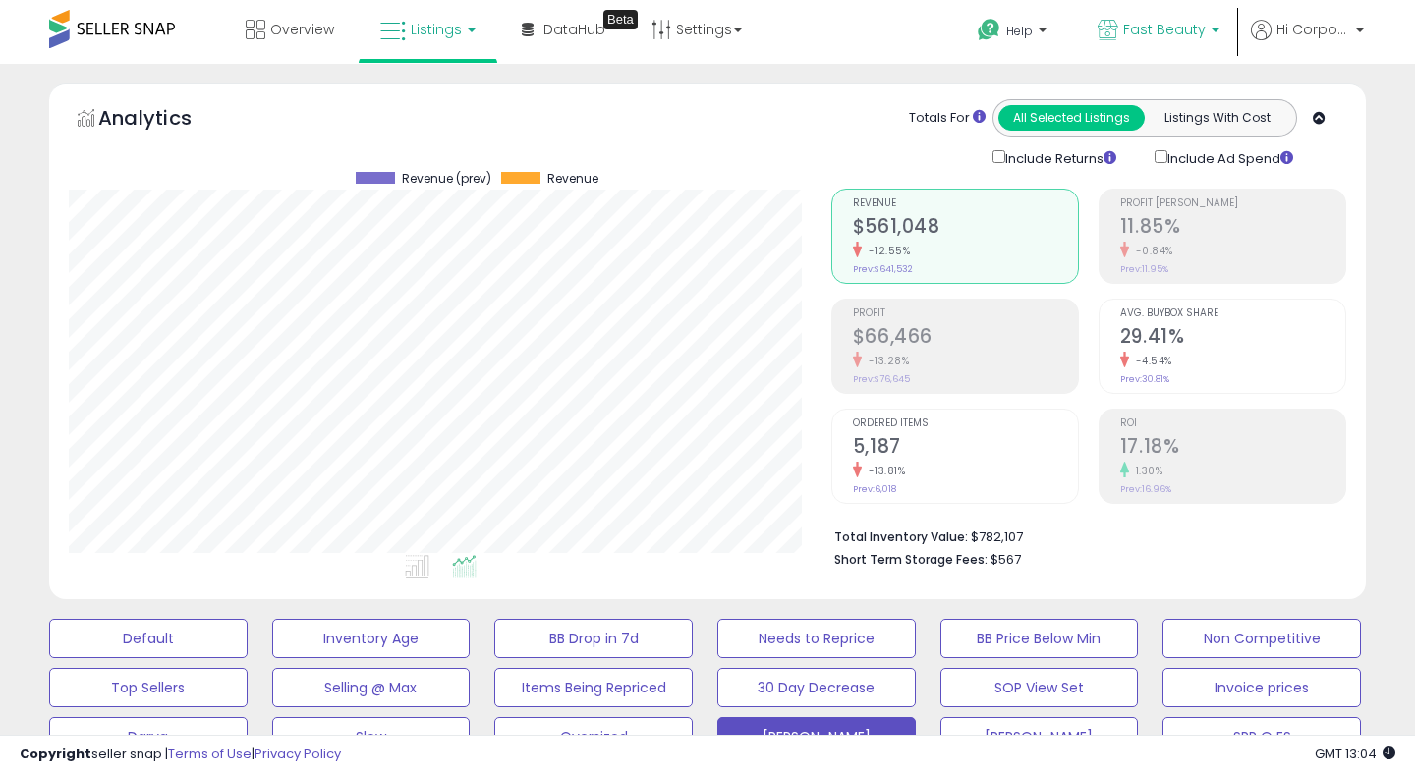
click at [1165, 27] on span "Fast Beauty" at bounding box center [1164, 30] width 83 height 20
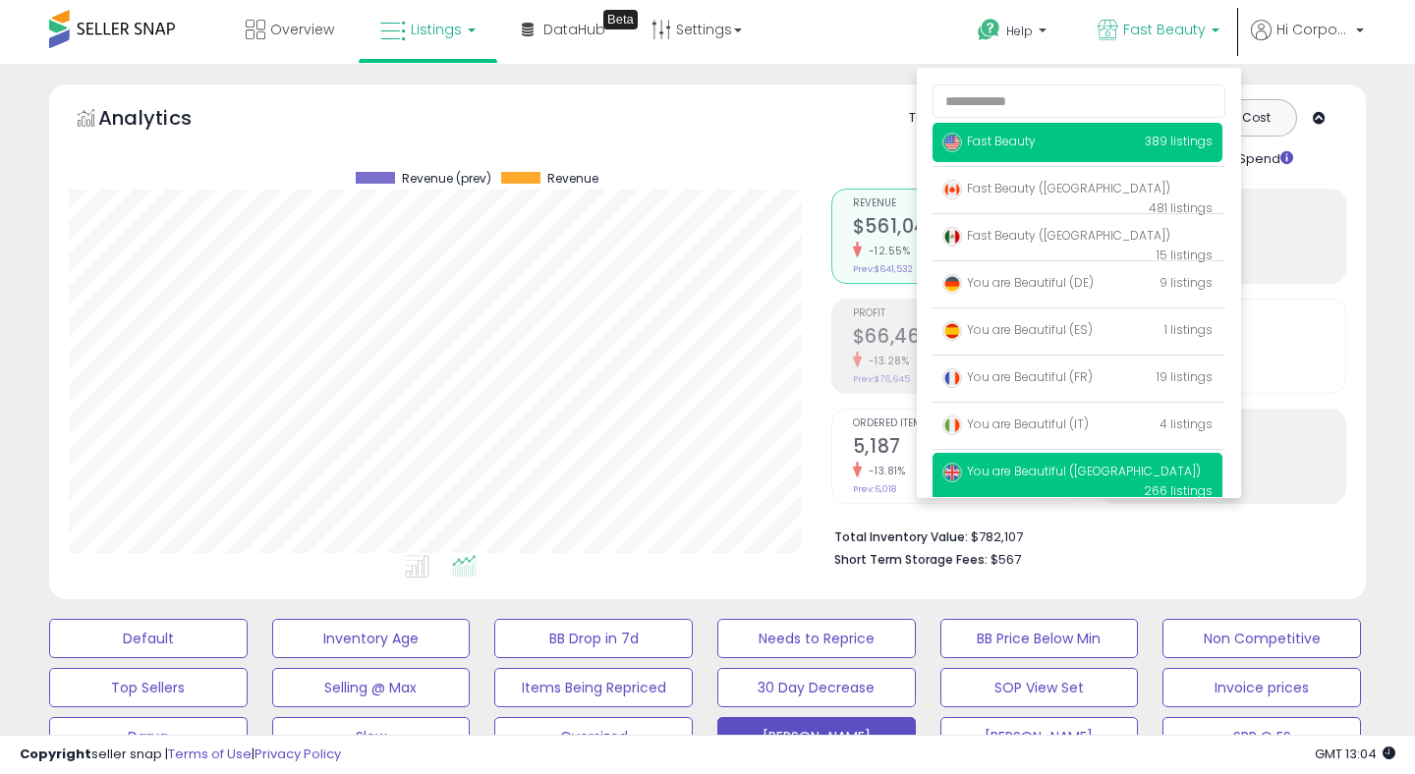
click at [1004, 459] on p "You are Beautiful (UK) 266 listings" at bounding box center [1078, 481] width 290 height 56
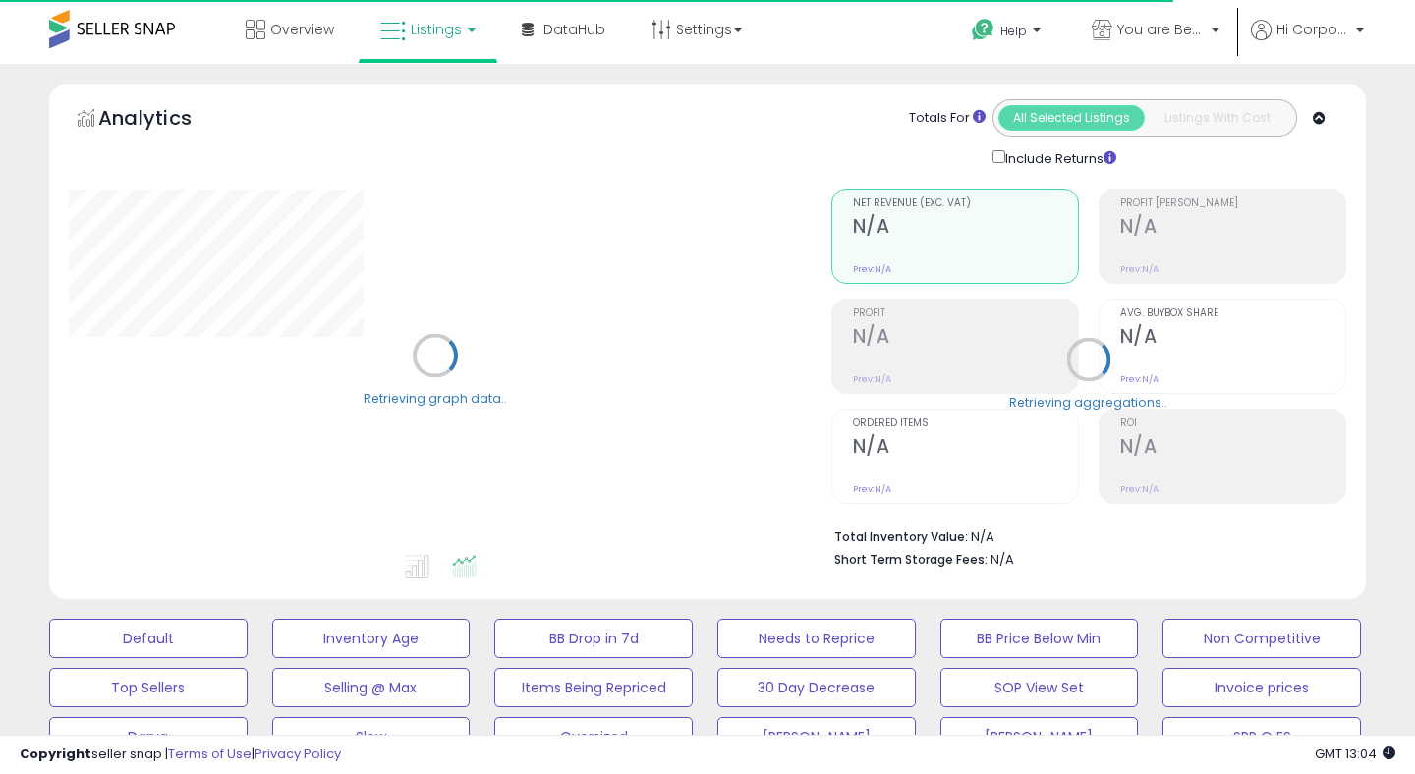
type input "**********"
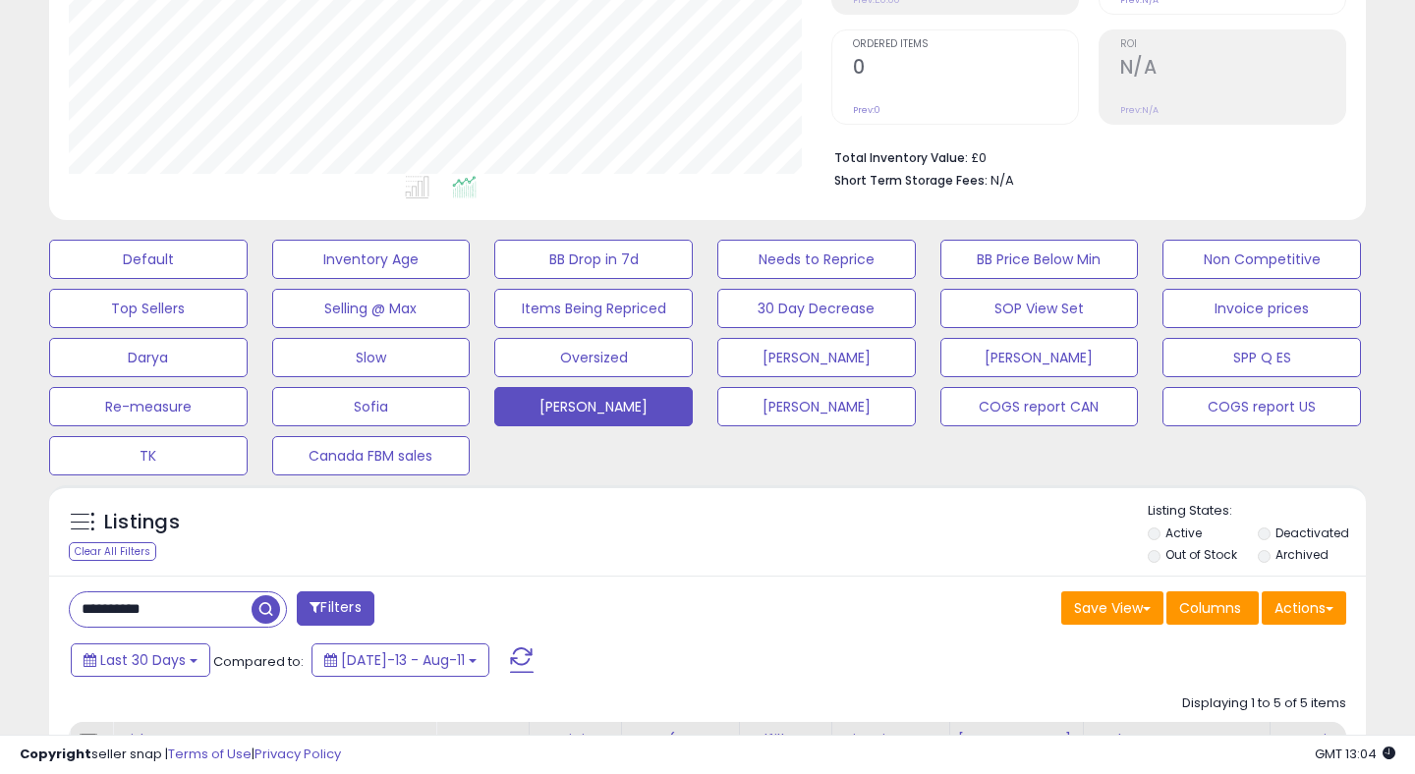
scroll to position [523, 0]
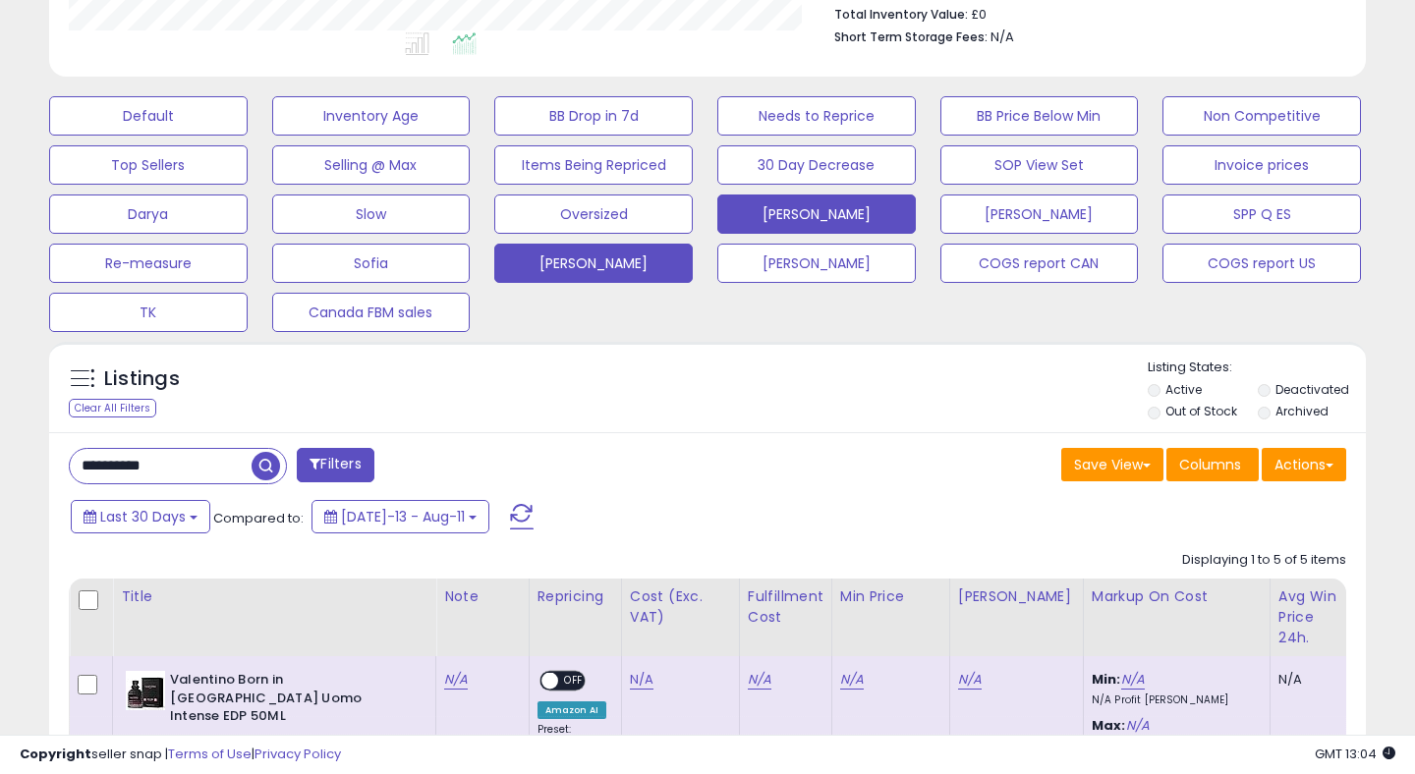
click at [817, 218] on button "[PERSON_NAME]" at bounding box center [816, 214] width 198 height 39
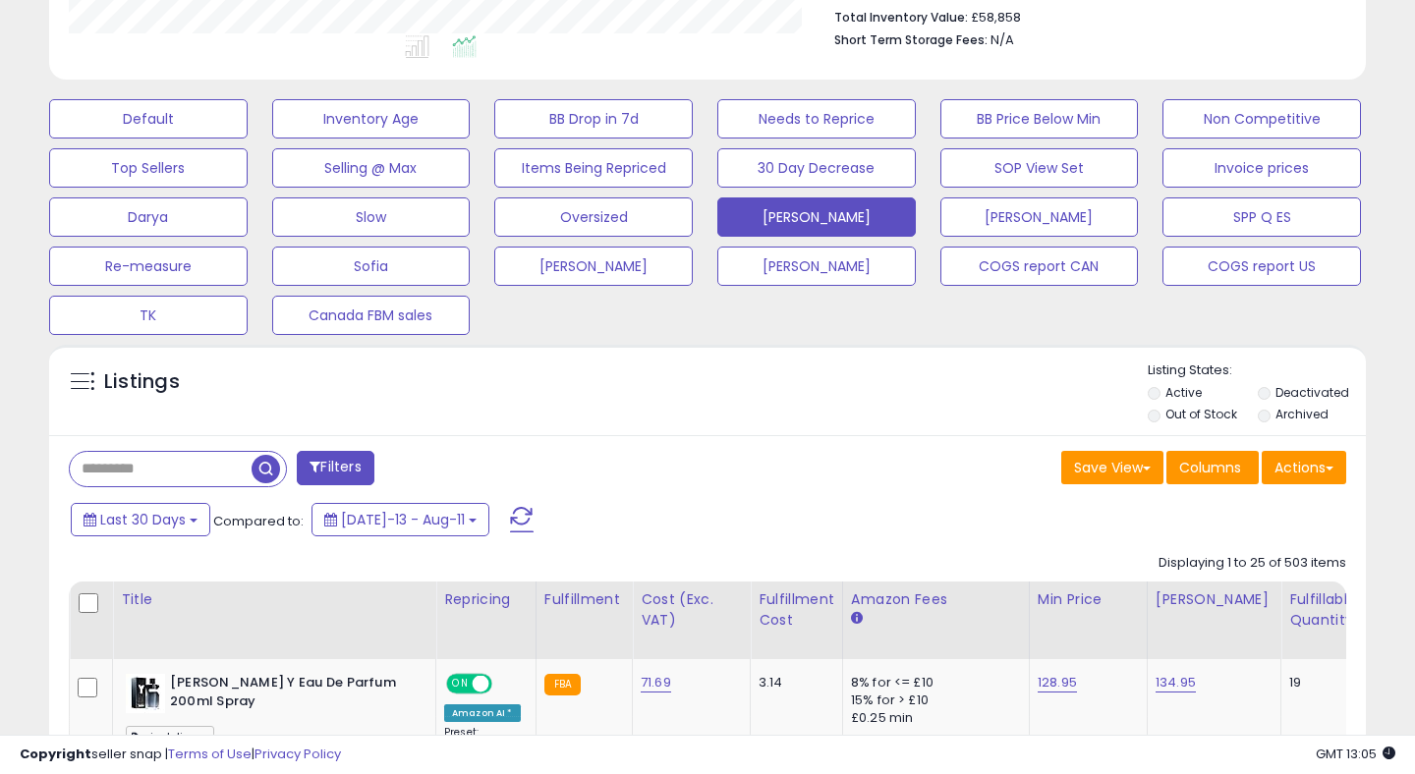
scroll to position [534, 0]
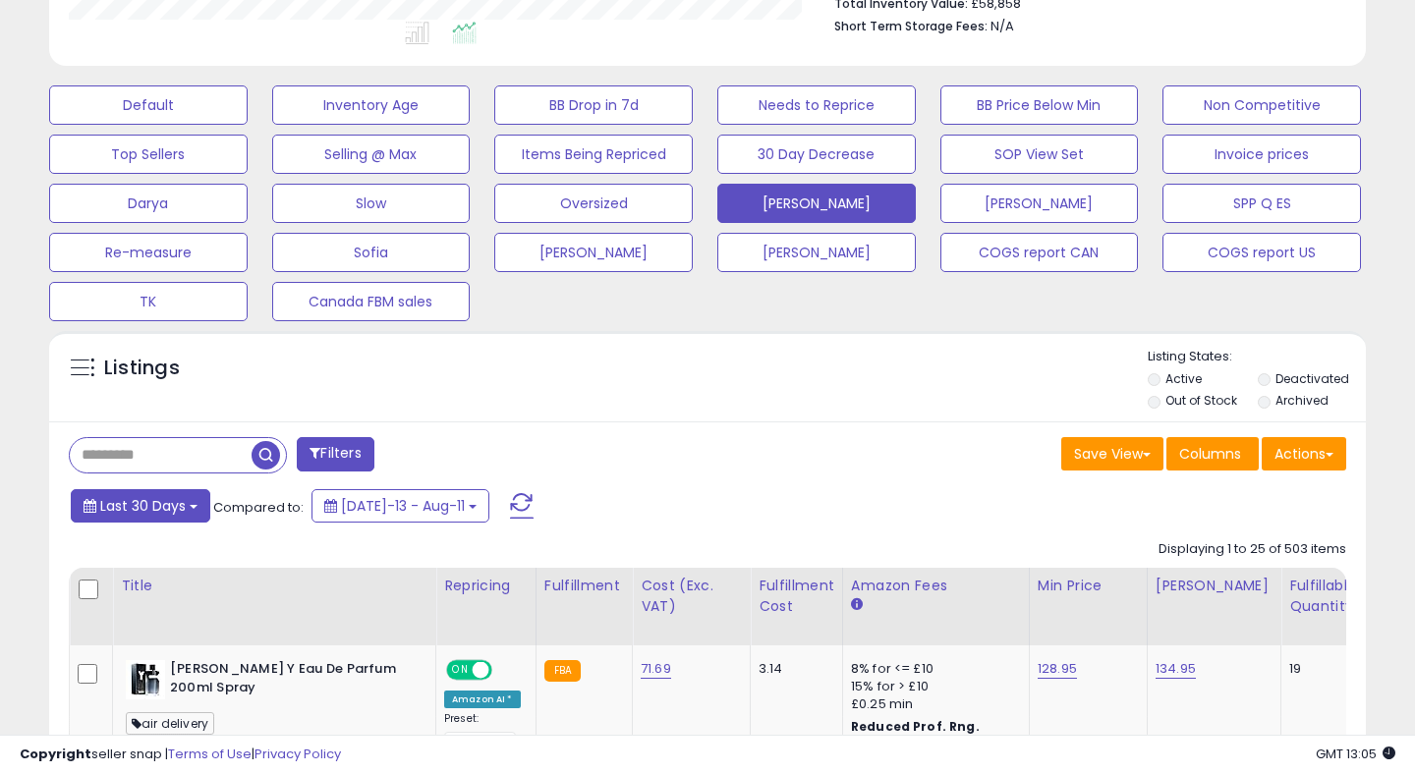
click at [155, 518] on button "Last 30 Days" at bounding box center [141, 505] width 140 height 33
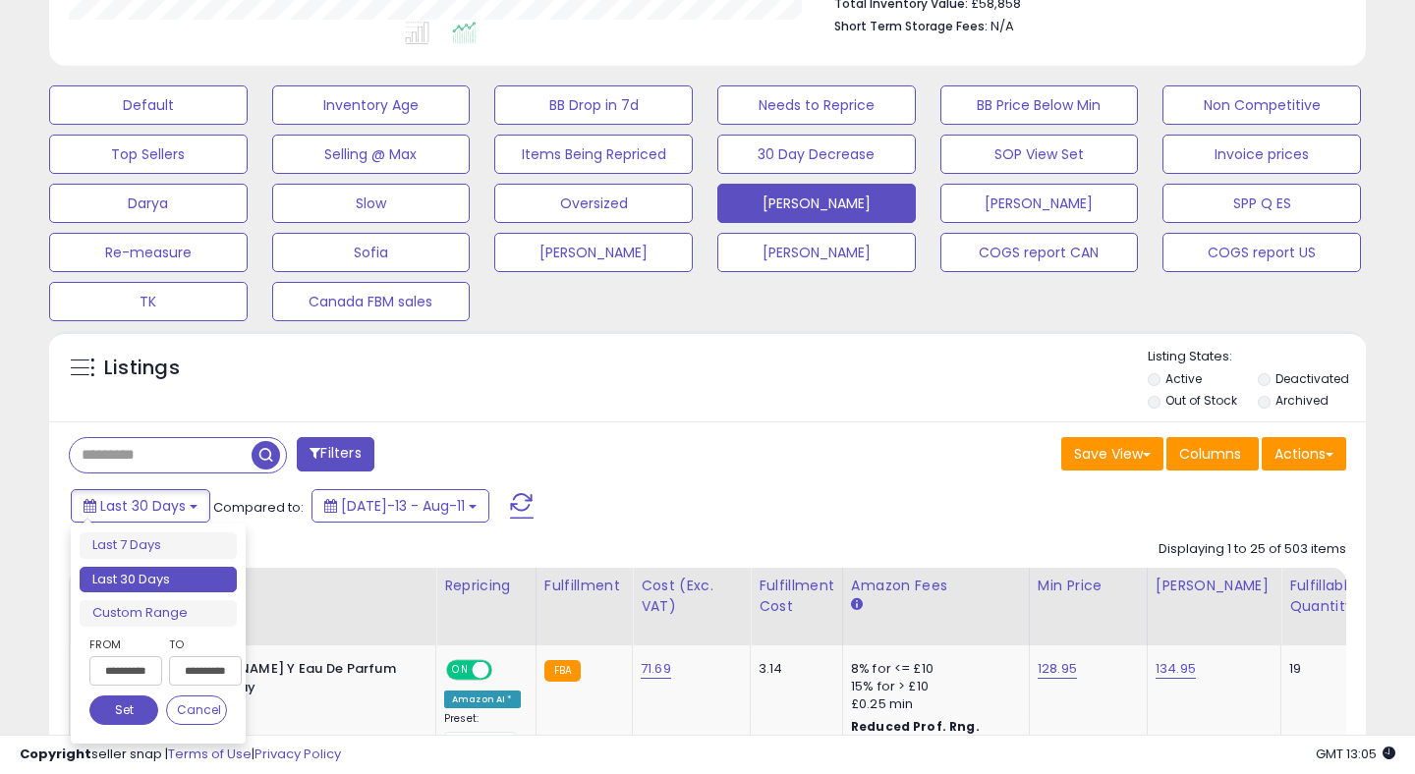
click at [150, 663] on input "**********" at bounding box center [125, 670] width 73 height 29
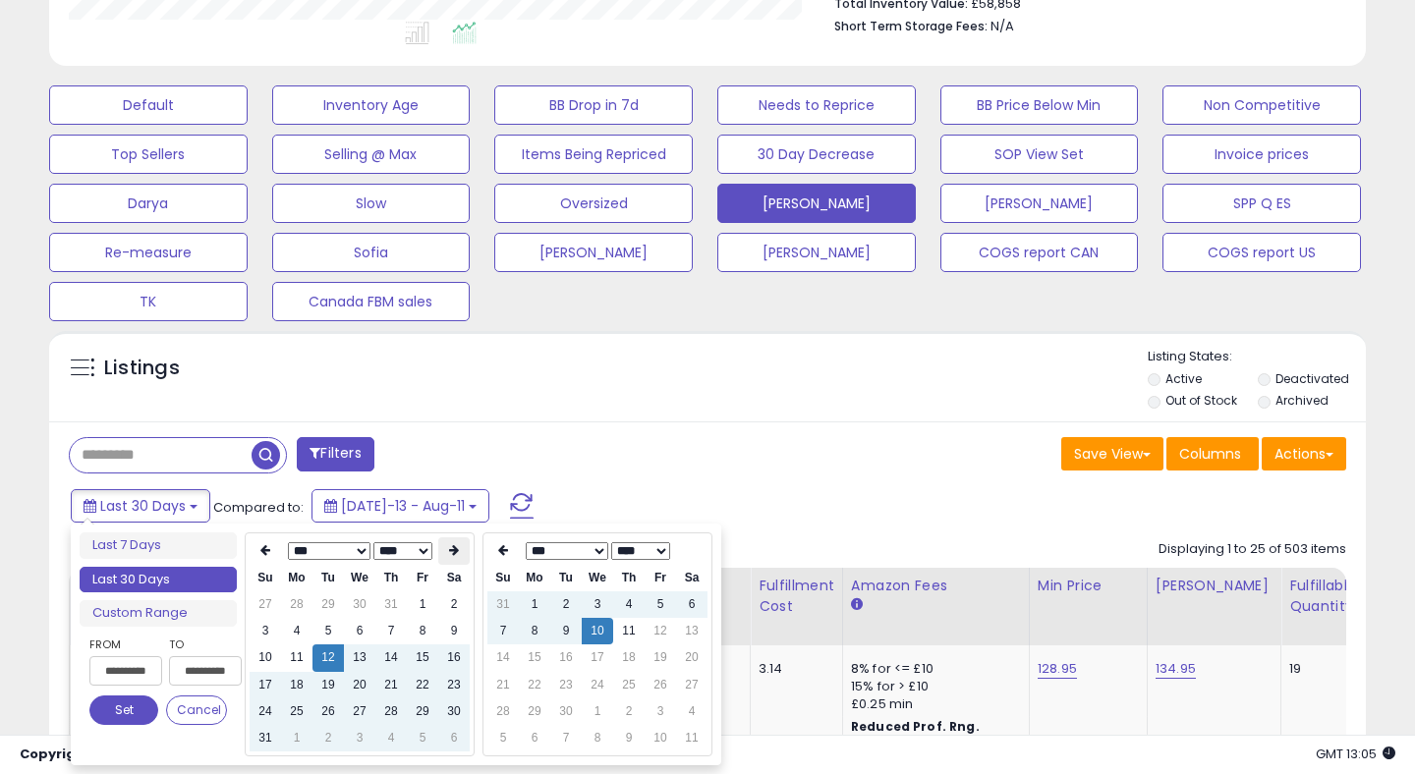
click at [451, 550] on icon at bounding box center [454, 550] width 10 height 12
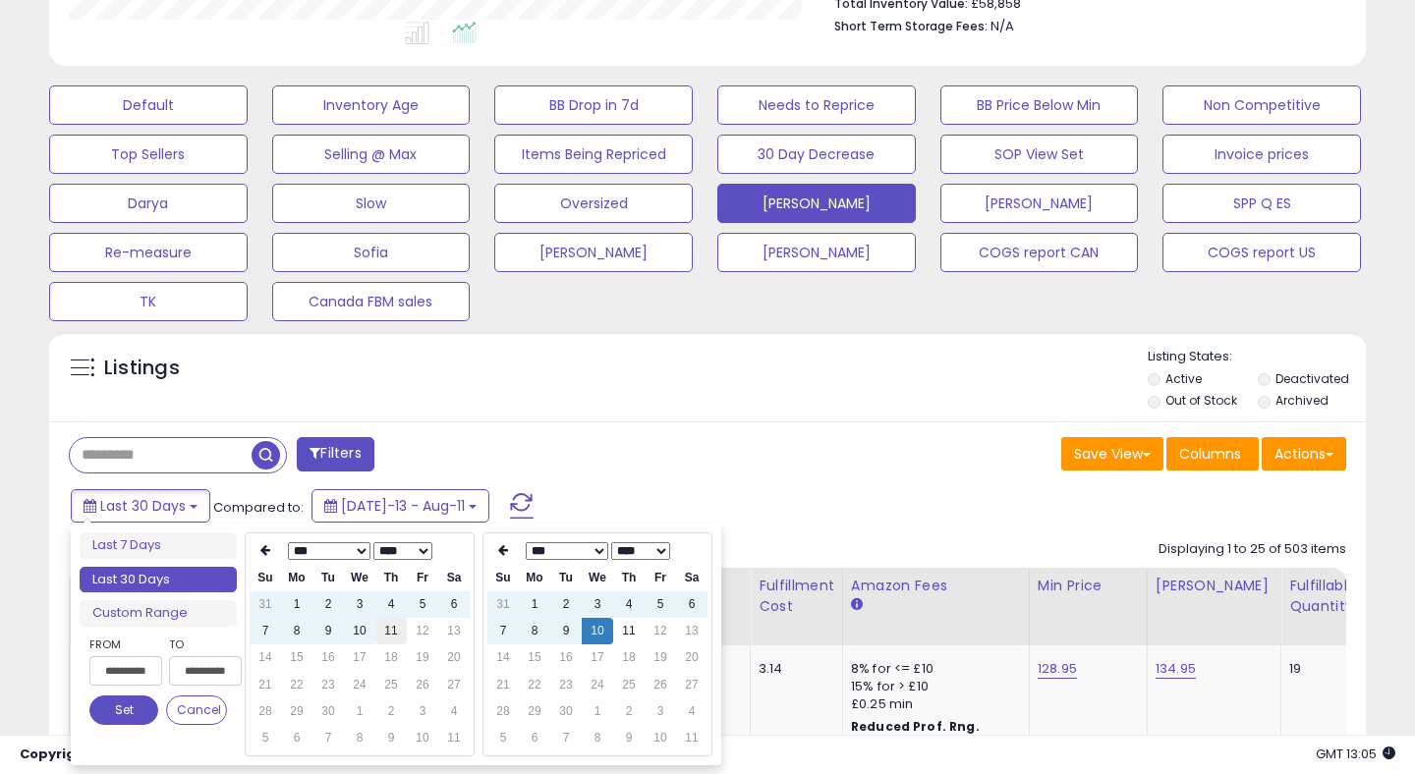
type input "**********"
click at [380, 633] on td "11" at bounding box center [390, 631] width 31 height 27
type input "**********"
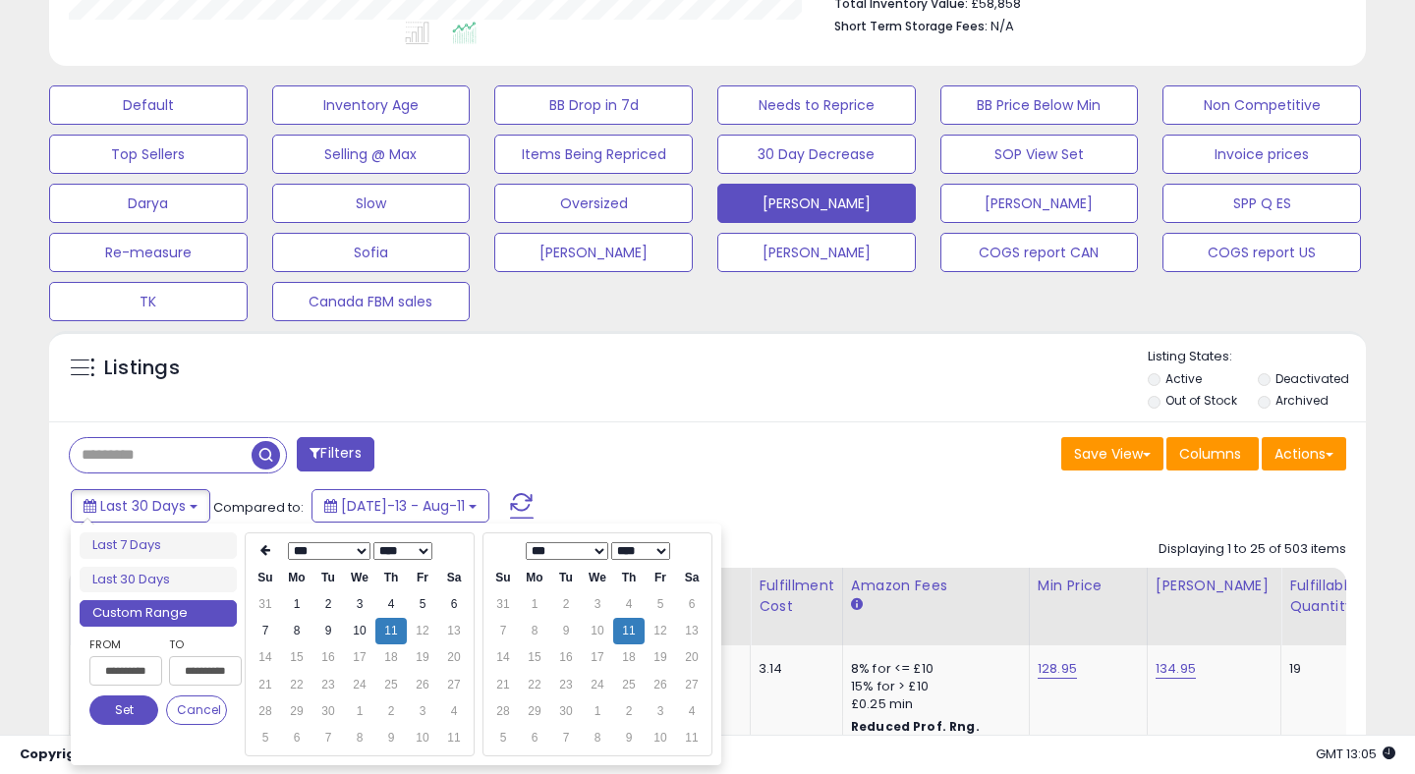
type input "**********"
click at [116, 723] on button "Set" at bounding box center [123, 710] width 69 height 29
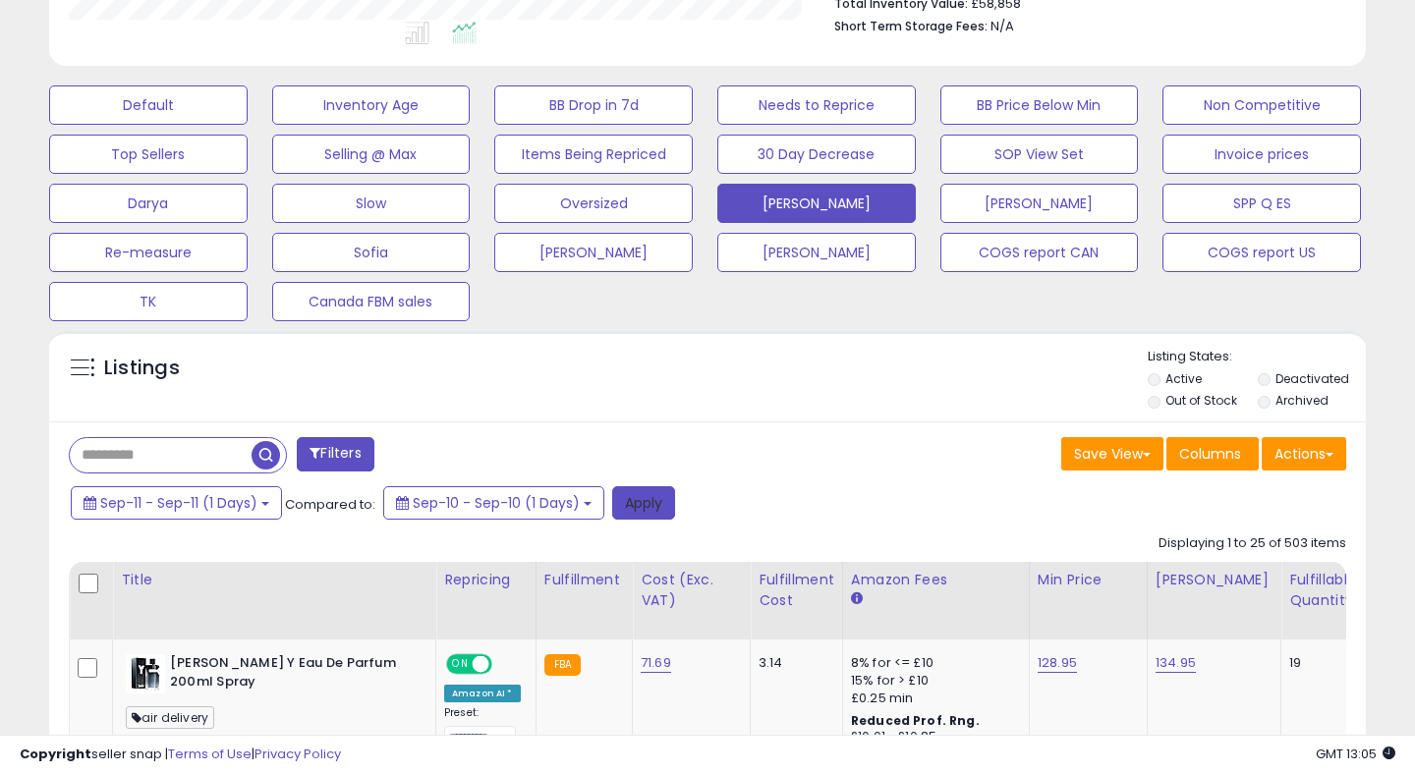
click at [638, 505] on button "Apply" at bounding box center [643, 502] width 63 height 33
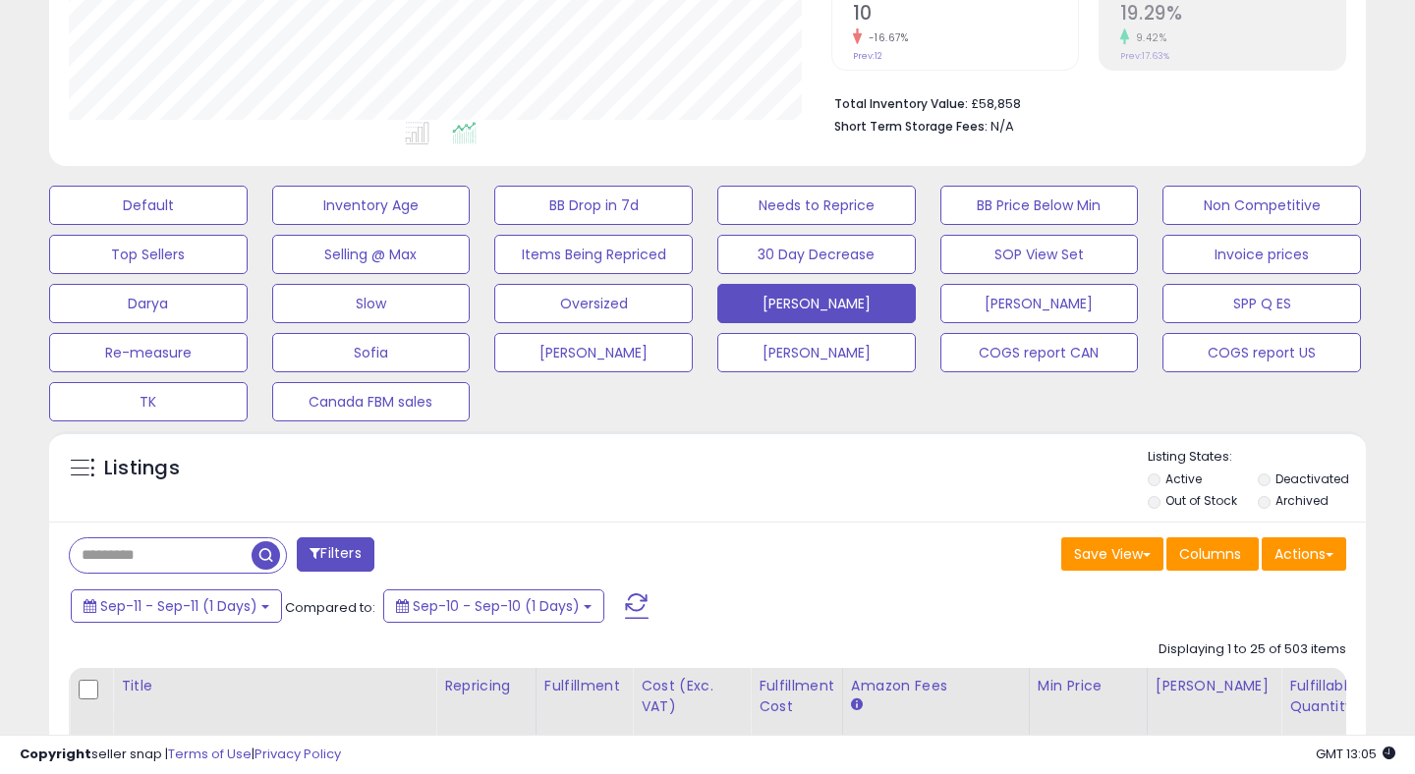
scroll to position [0, 0]
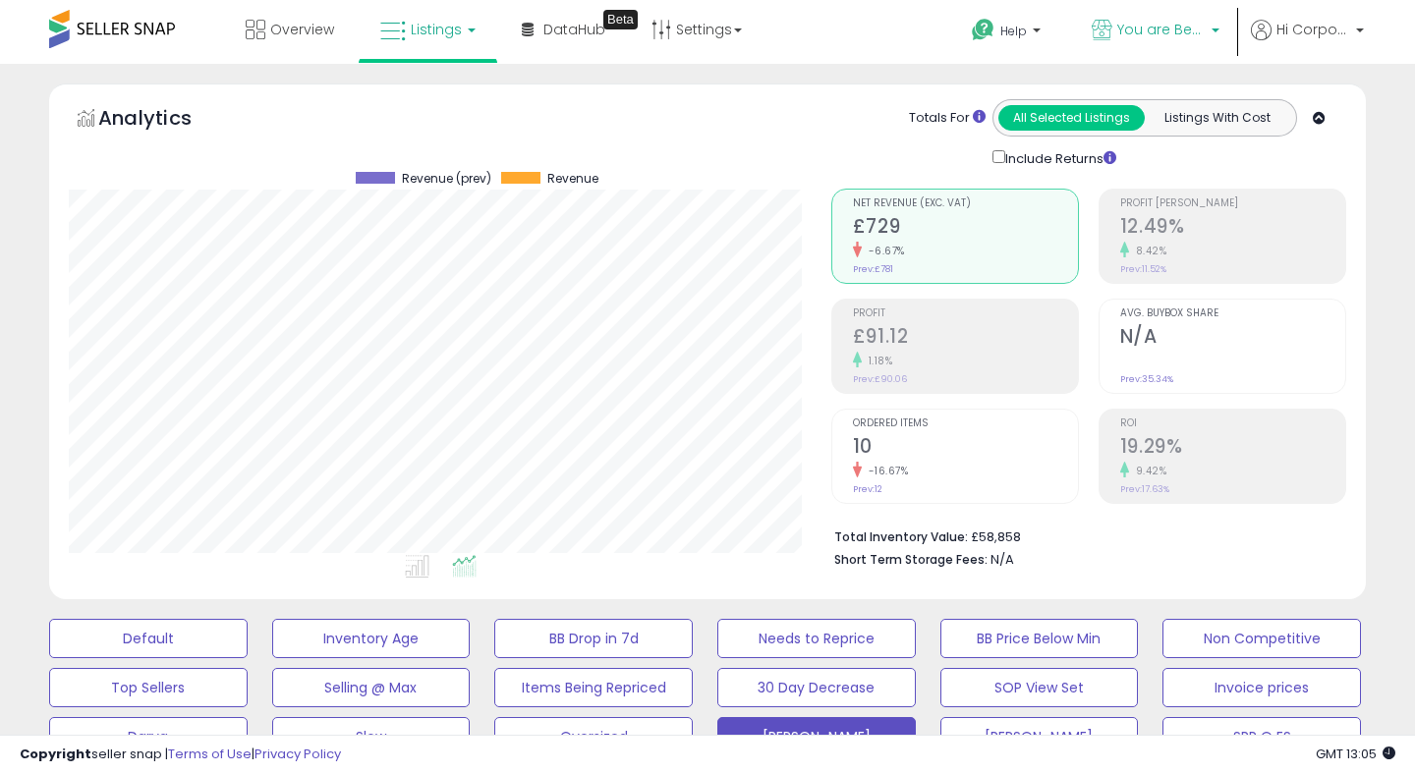
click at [1144, 14] on link "You are Beautiful ([GEOGRAPHIC_DATA])" at bounding box center [1155, 32] width 157 height 64
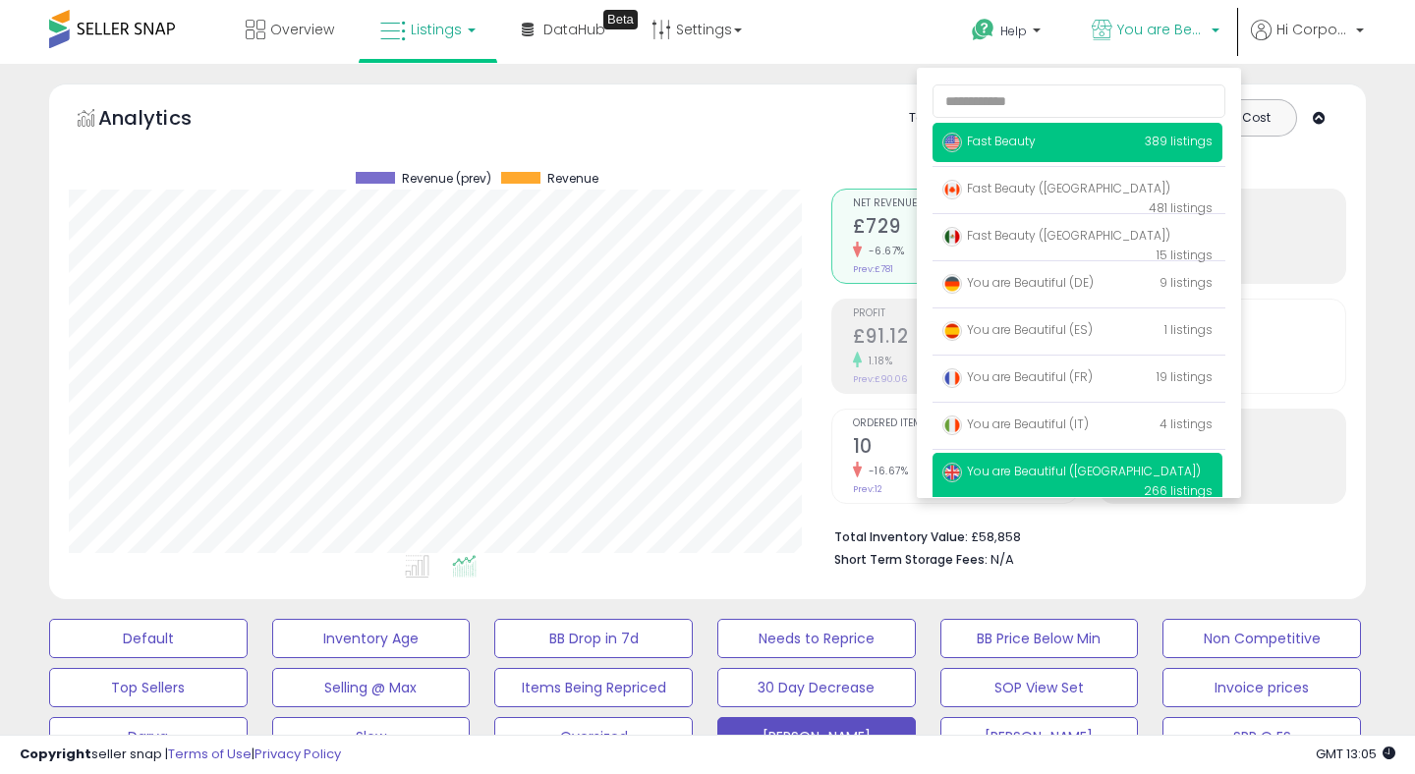
click at [985, 140] on span "Fast Beauty" at bounding box center [988, 141] width 93 height 17
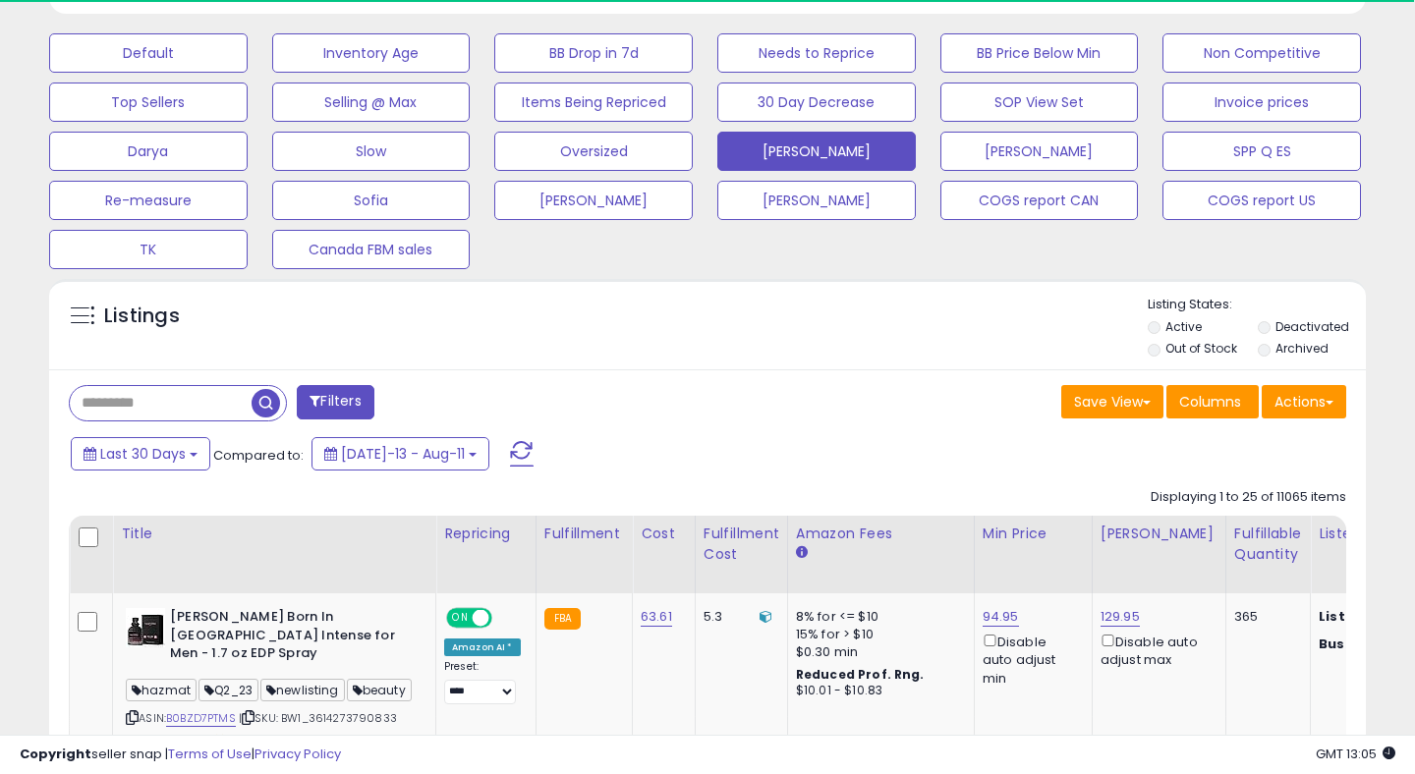
scroll to position [615, 0]
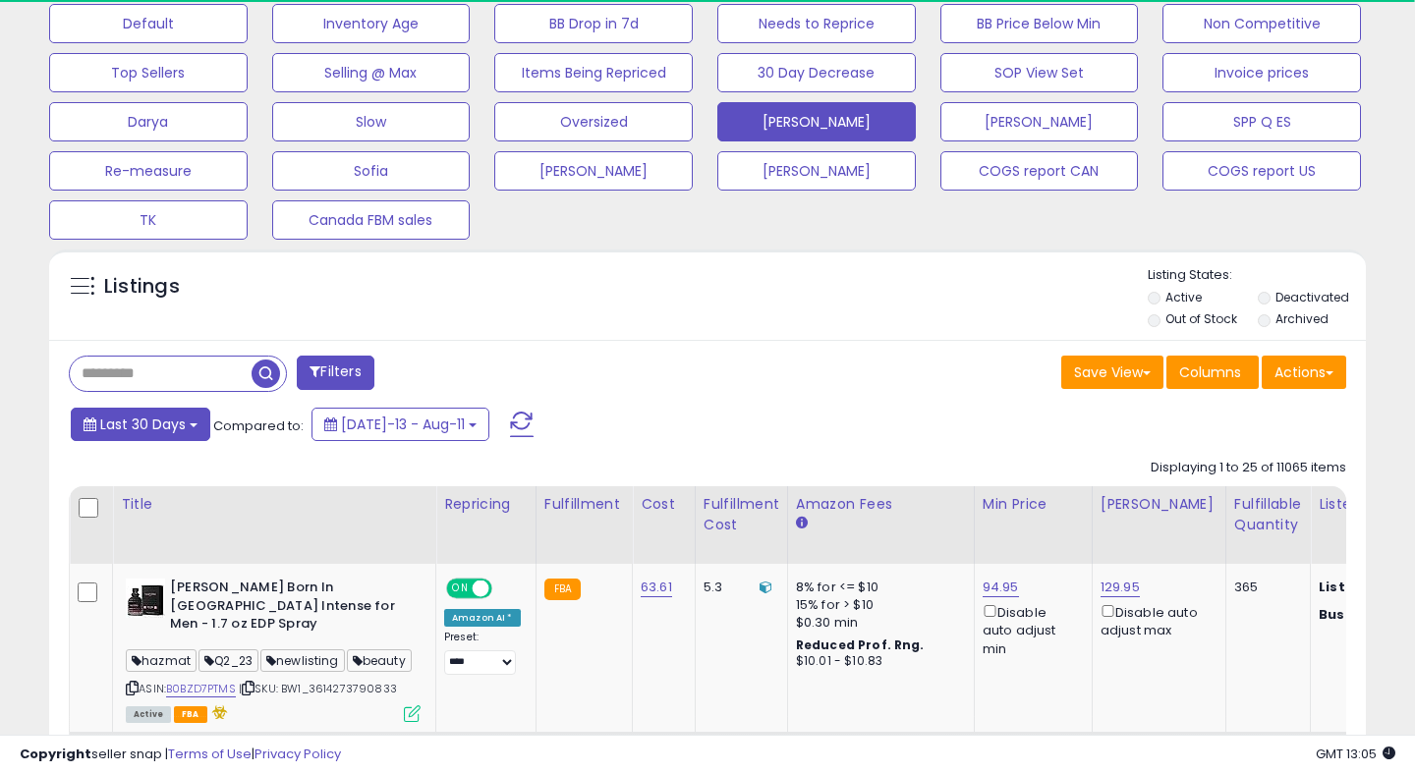
click at [125, 428] on span "Last 30 Days" at bounding box center [142, 425] width 85 height 20
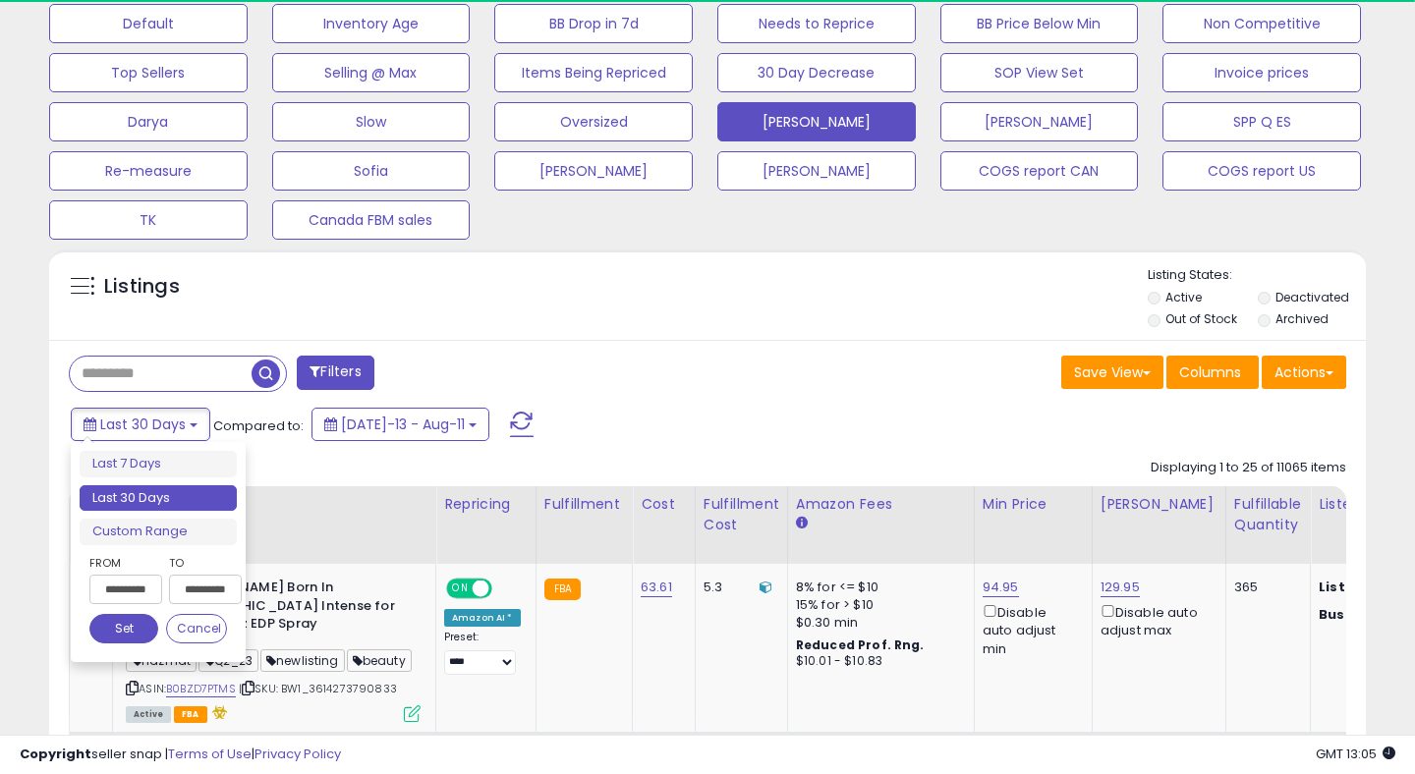
click at [132, 589] on input "**********" at bounding box center [125, 589] width 73 height 29
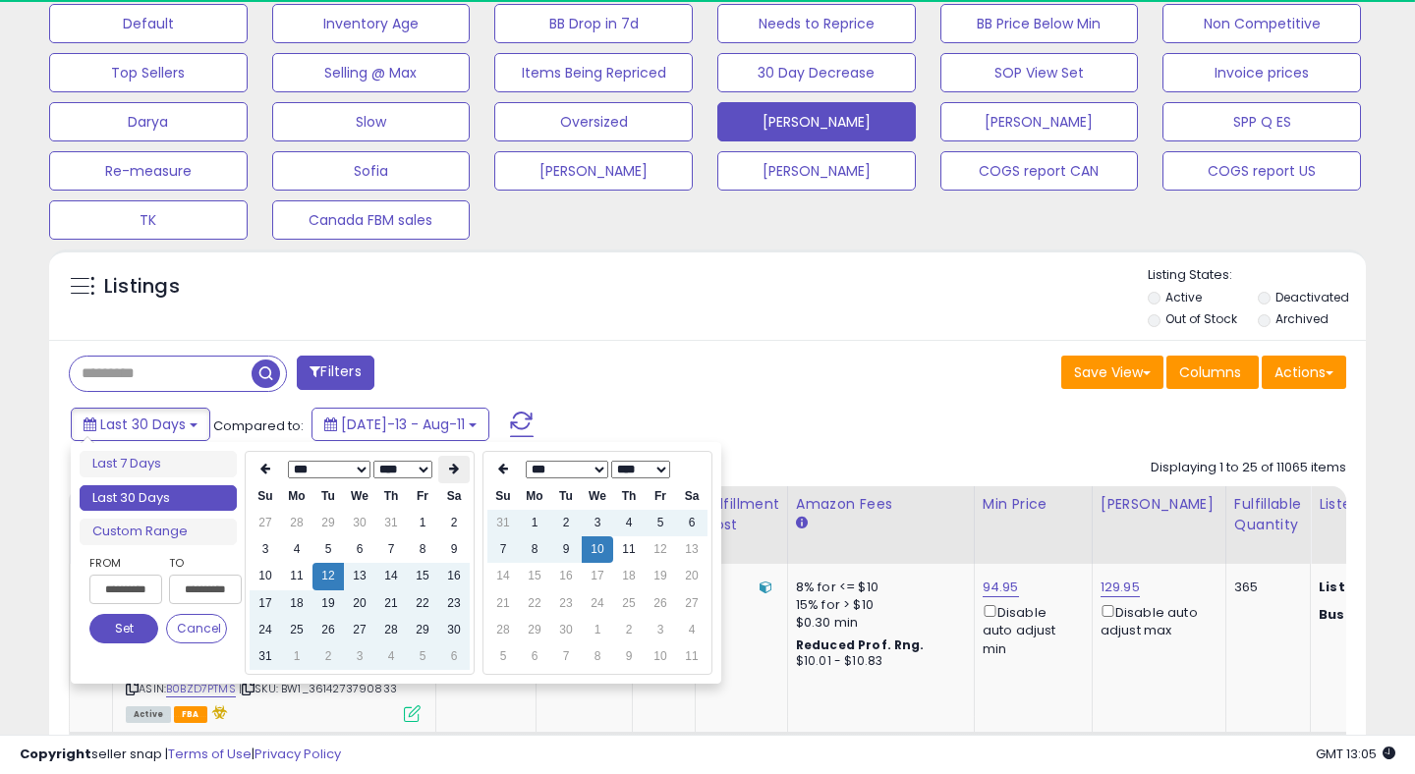
click at [450, 468] on icon at bounding box center [454, 469] width 10 height 12
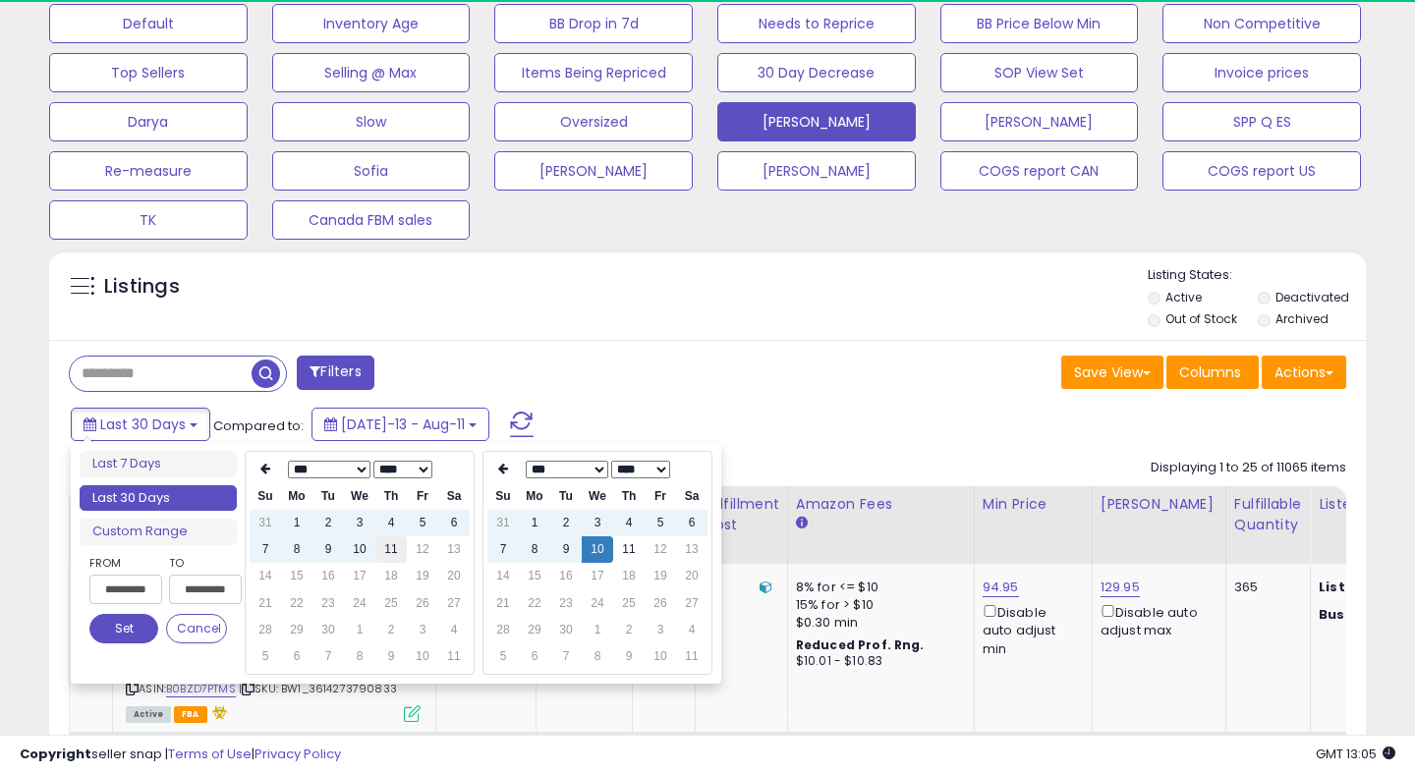
type input "**********"
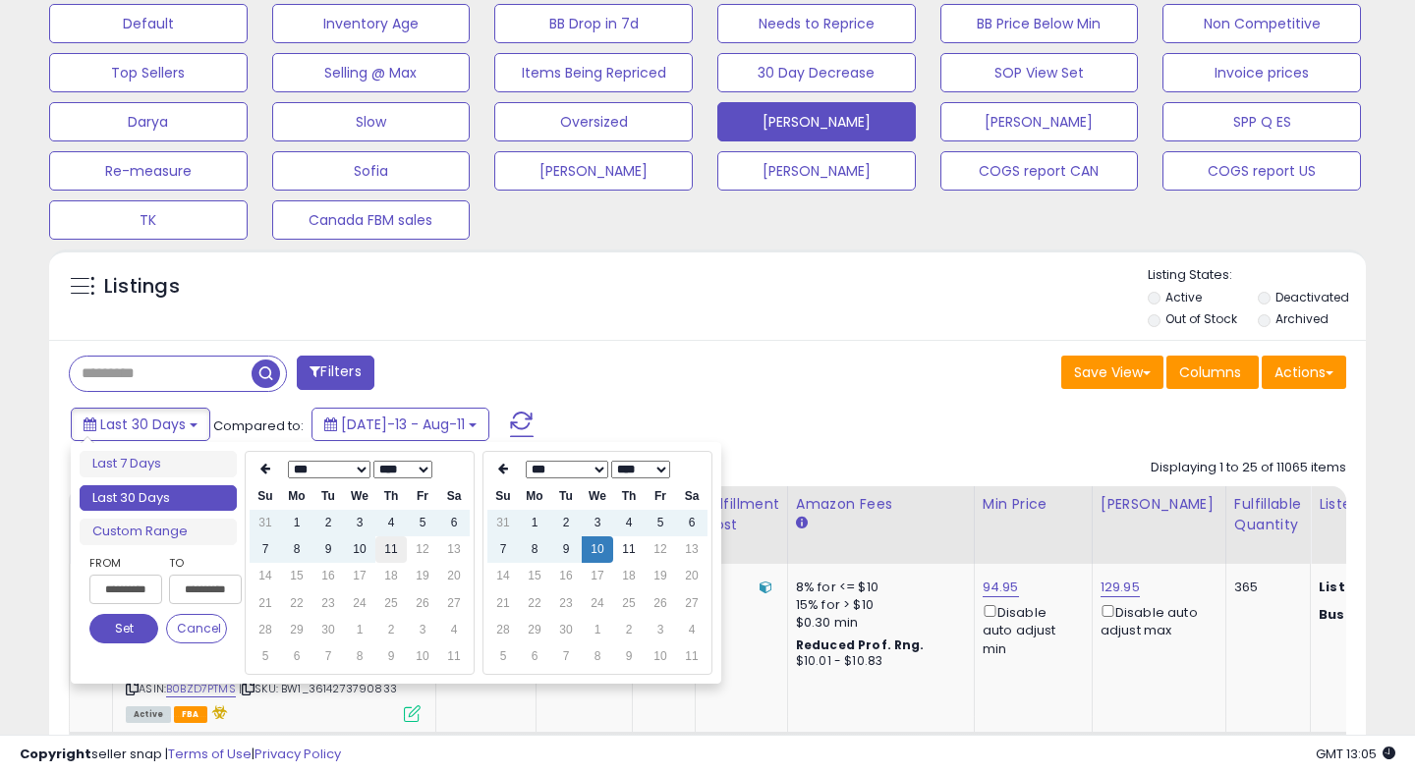
click at [393, 556] on td "11" at bounding box center [390, 550] width 31 height 27
type input "**********"
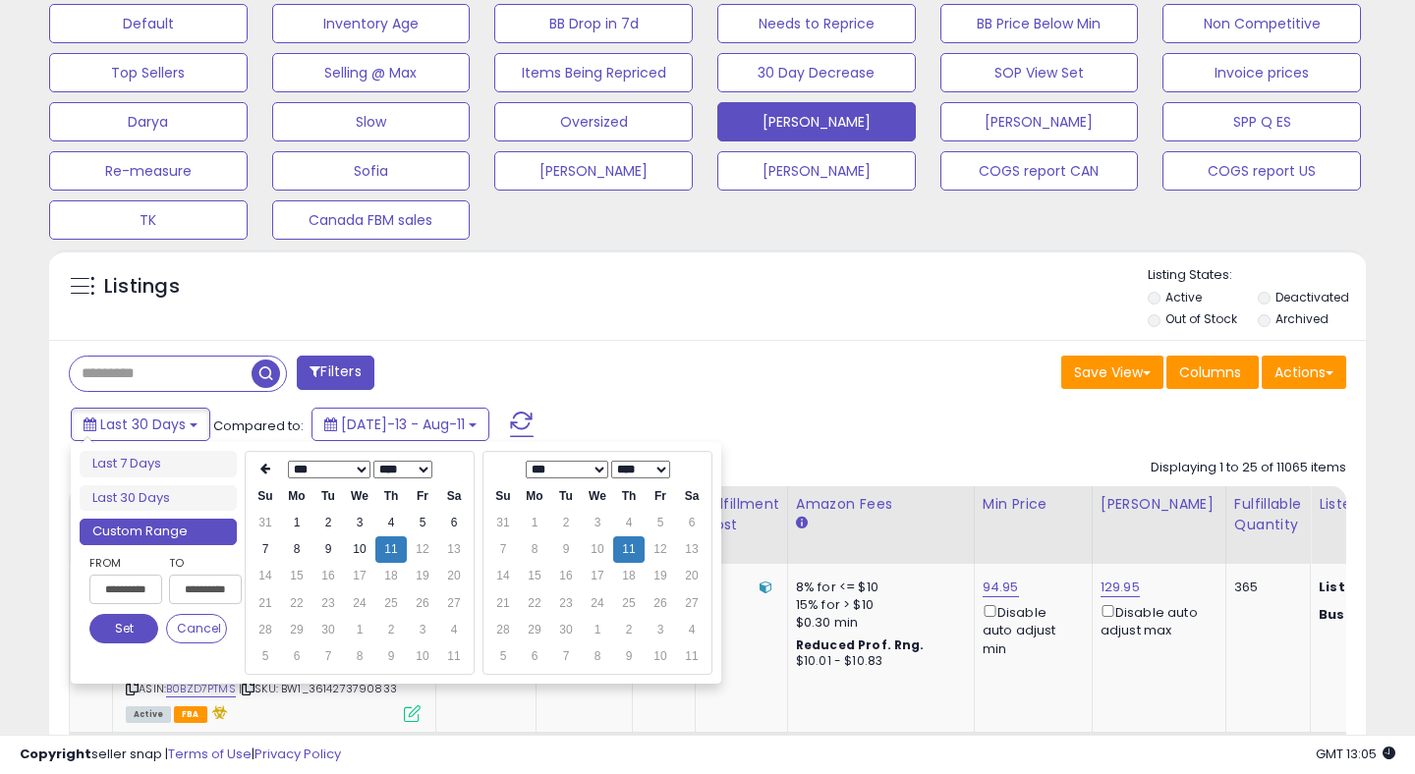
scroll to position [403, 762]
type input "**********"
click at [115, 622] on button "Set" at bounding box center [123, 628] width 69 height 29
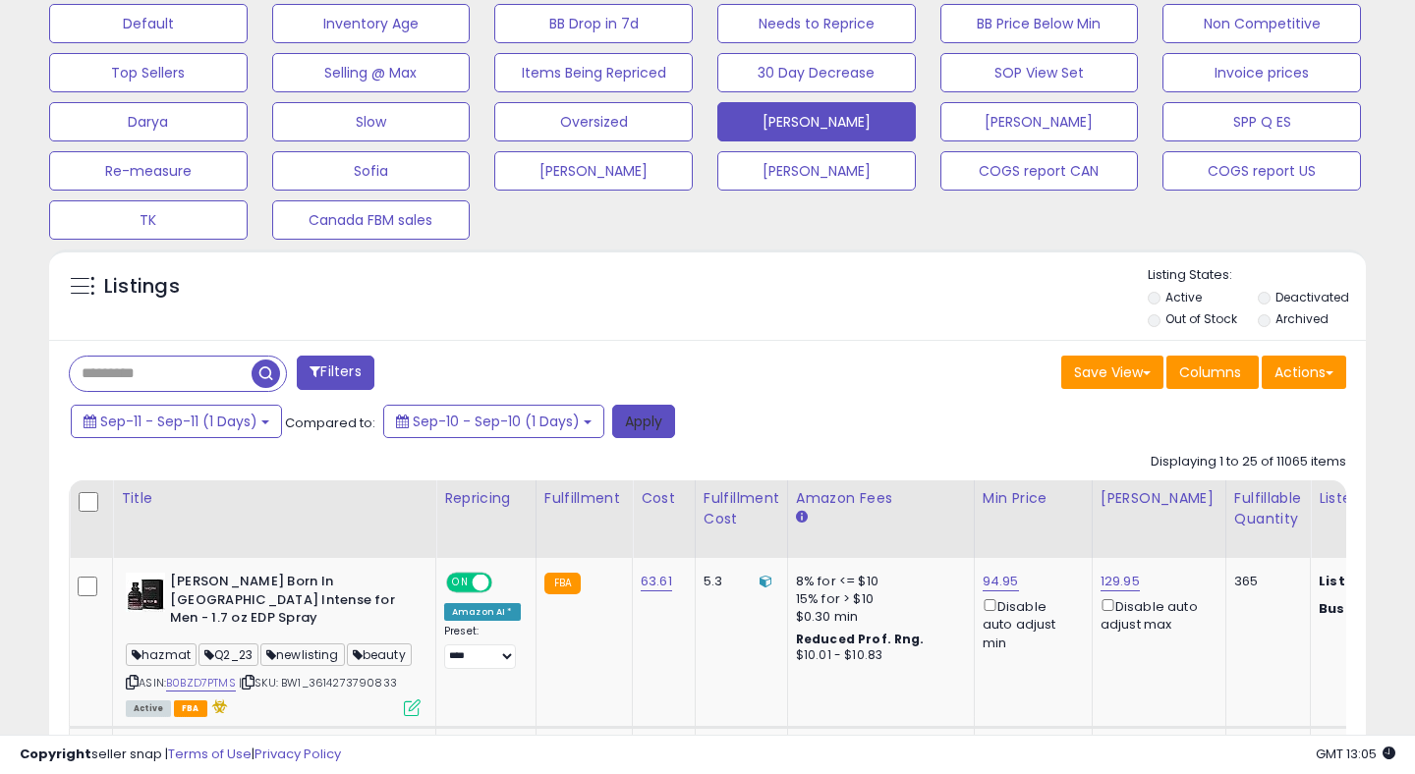
click at [627, 413] on button "Apply" at bounding box center [643, 421] width 63 height 33
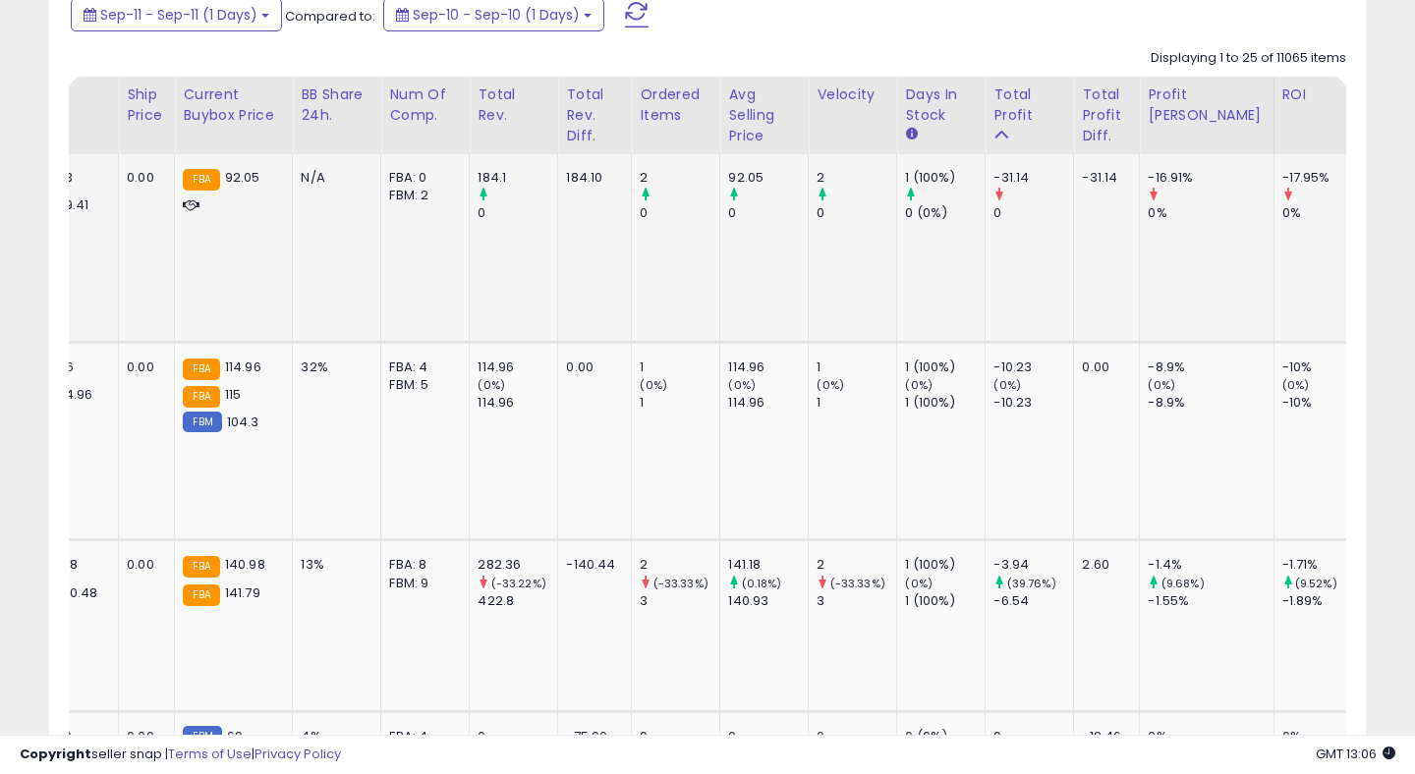
scroll to position [0, 1374]
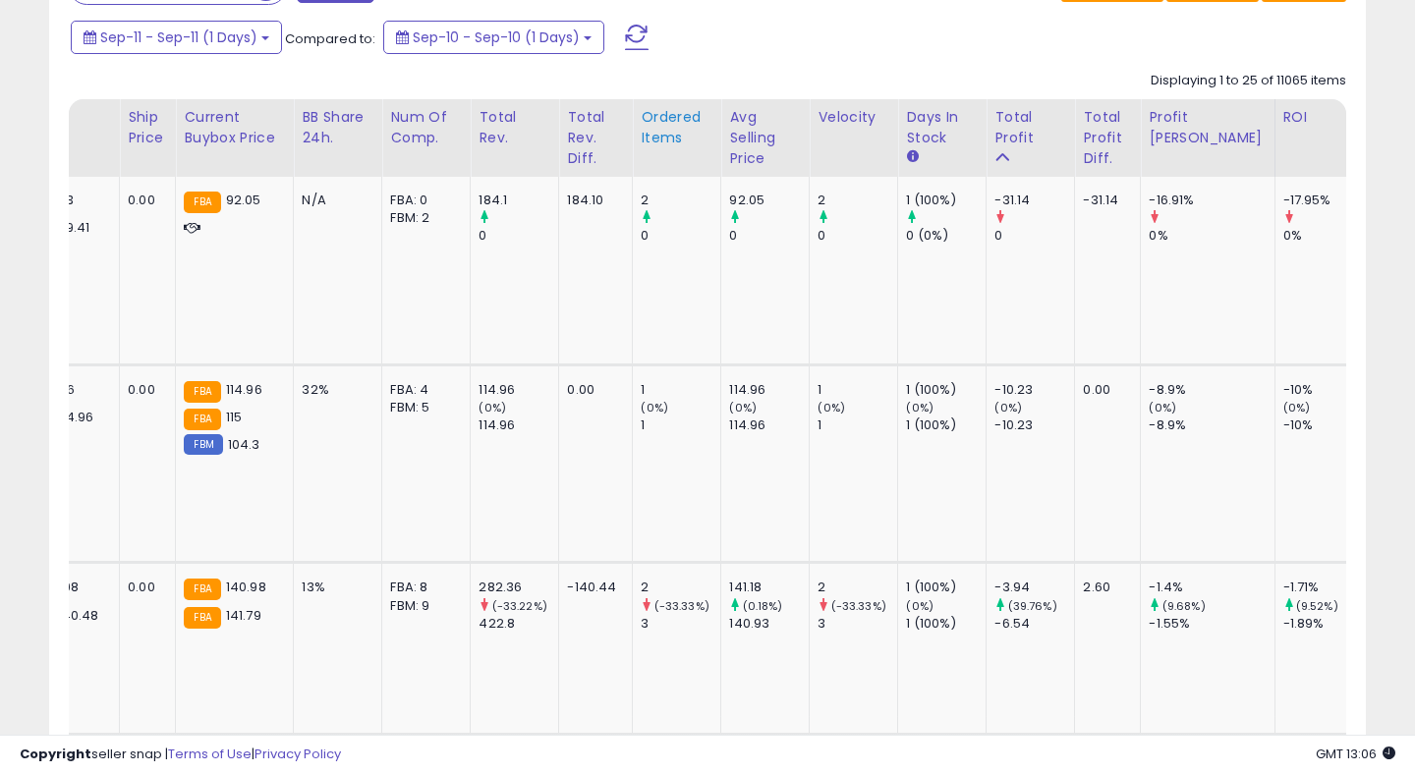
click at [651, 125] on div "Ordered Items" at bounding box center [677, 127] width 72 height 41
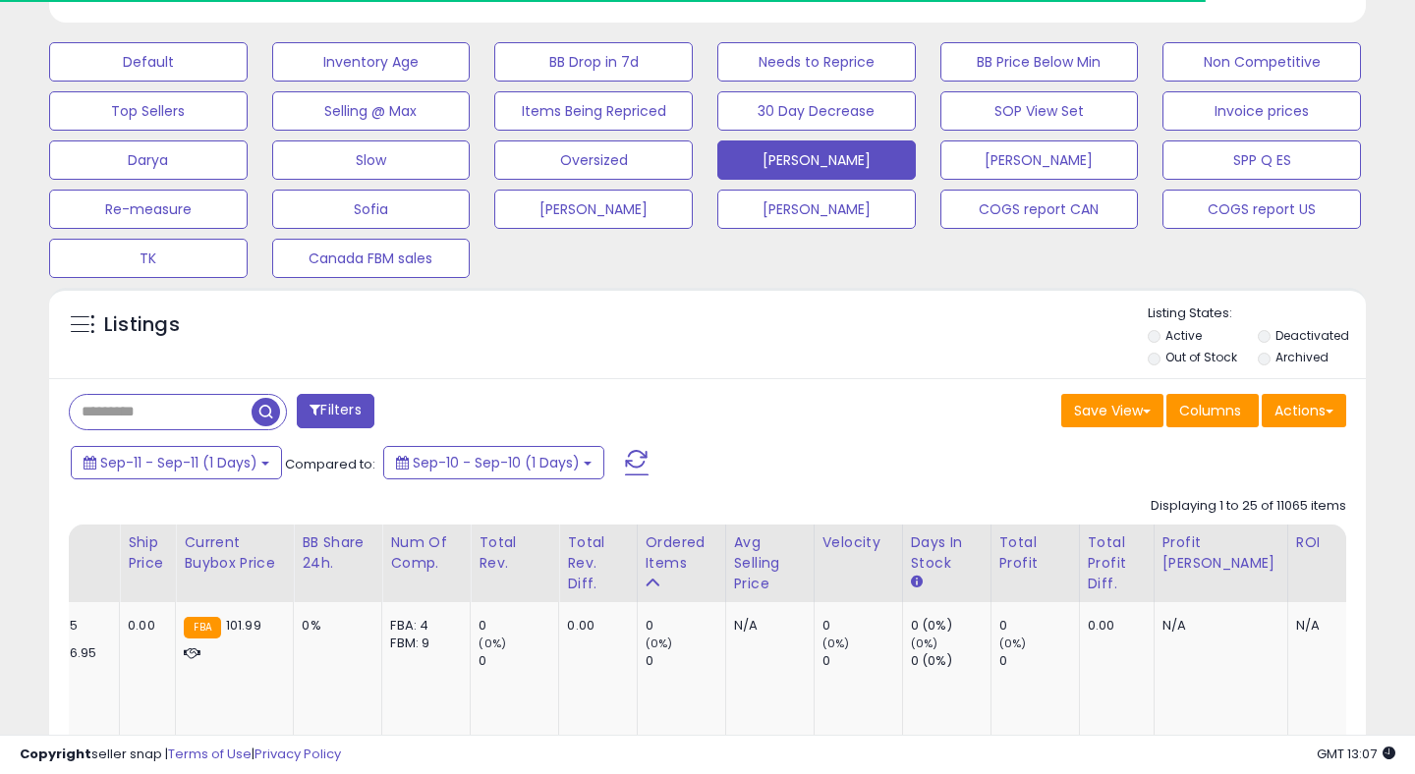
scroll to position [1002, 0]
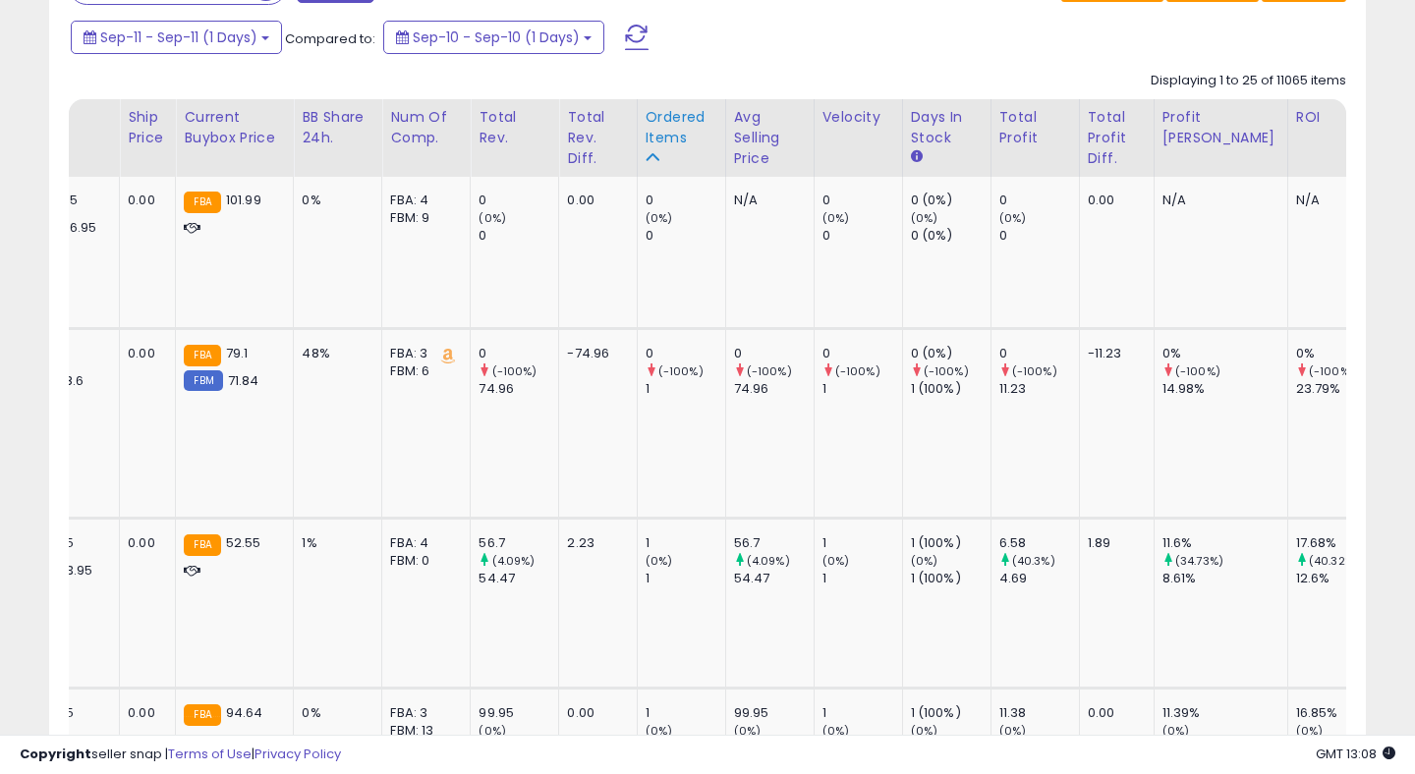
click at [646, 122] on div "Ordered Items" at bounding box center [682, 127] width 72 height 41
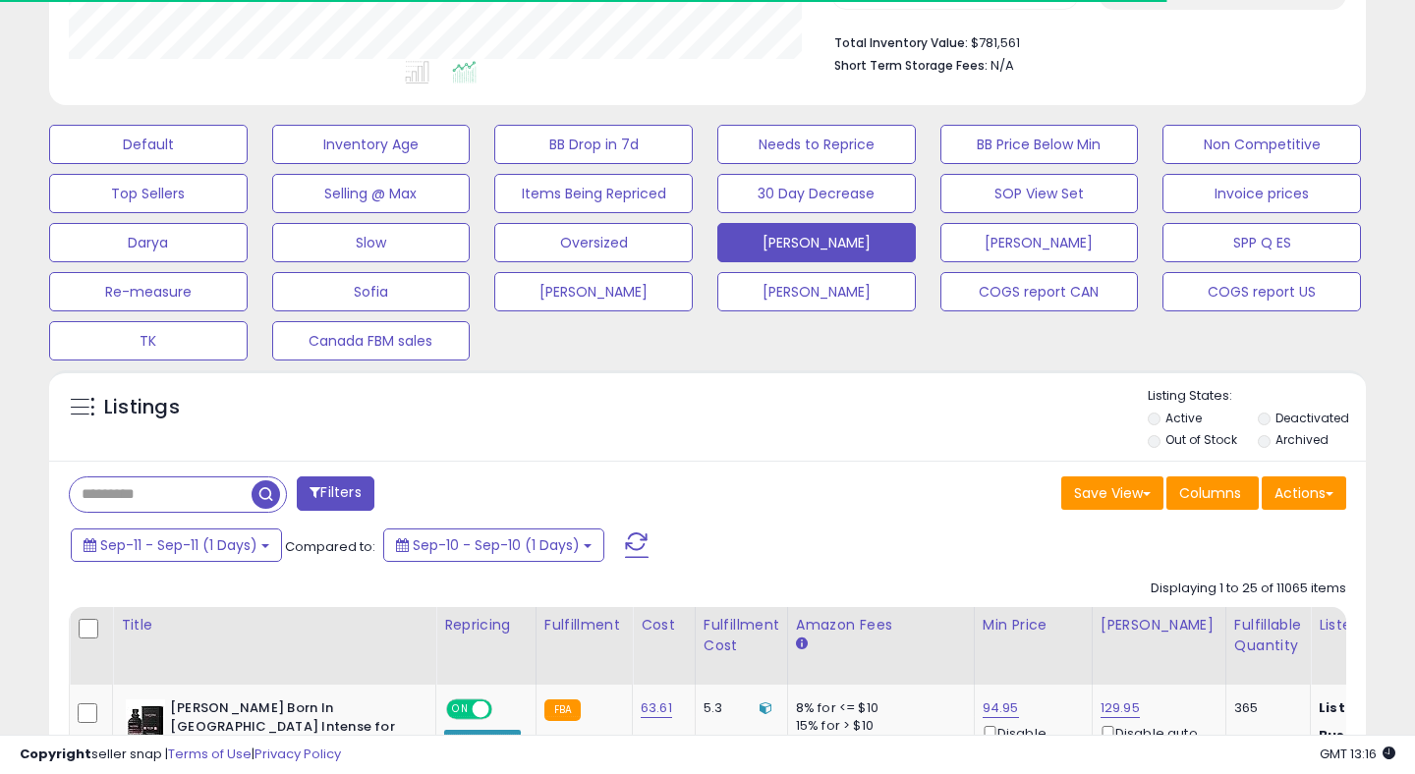
scroll to position [702, 0]
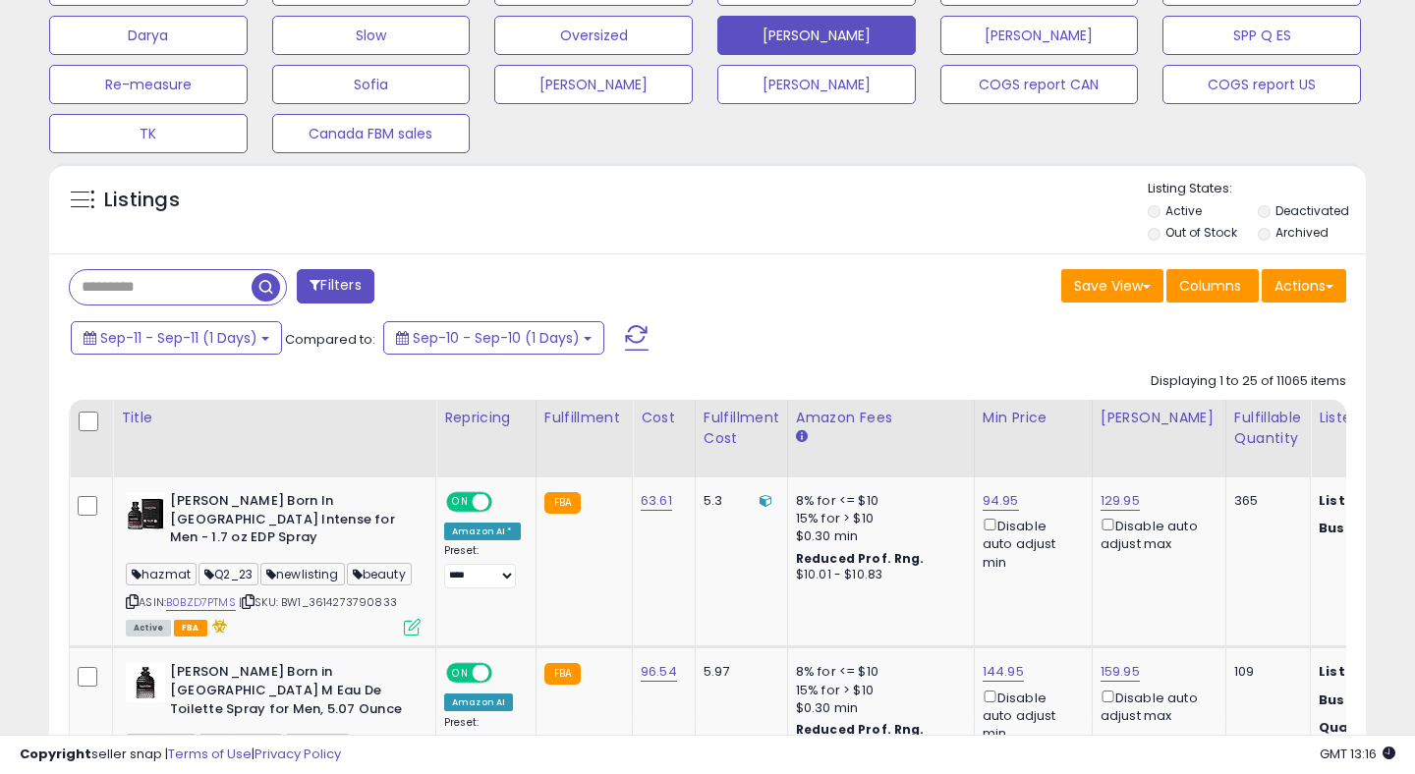
click at [640, 336] on span at bounding box center [637, 338] width 24 height 26
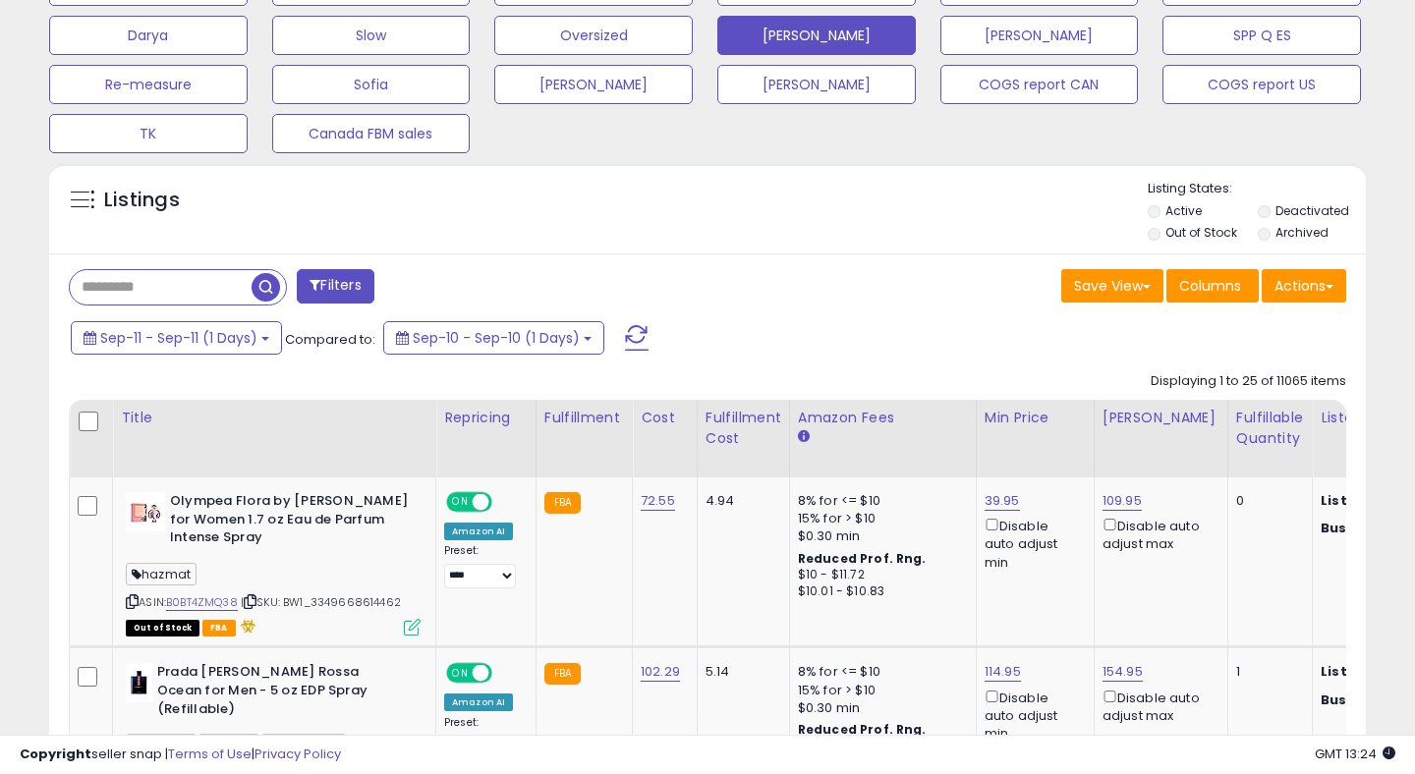
scroll to position [0, 0]
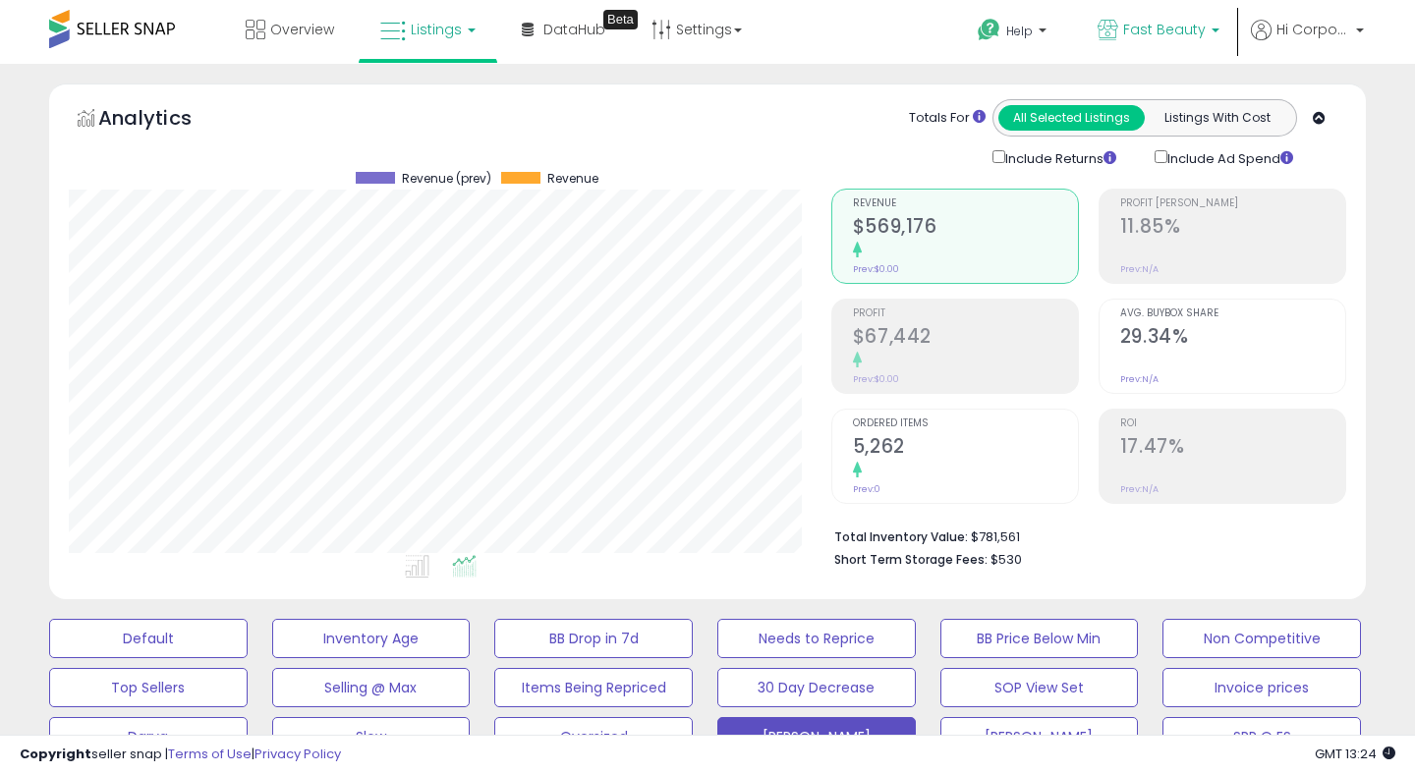
click at [1134, 30] on span "Fast Beauty" at bounding box center [1164, 30] width 83 height 20
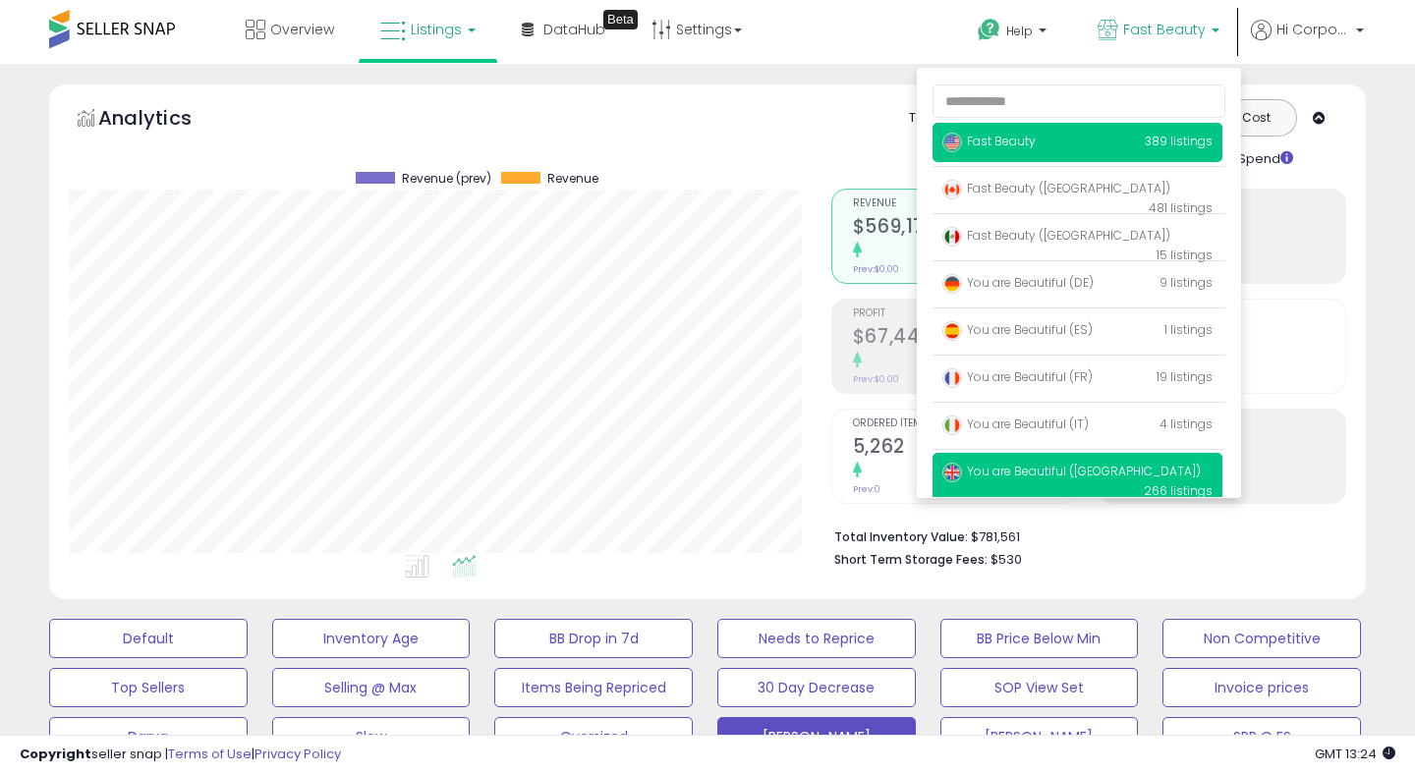
click at [1032, 464] on span "You are Beautiful ([GEOGRAPHIC_DATA])" at bounding box center [1071, 471] width 258 height 17
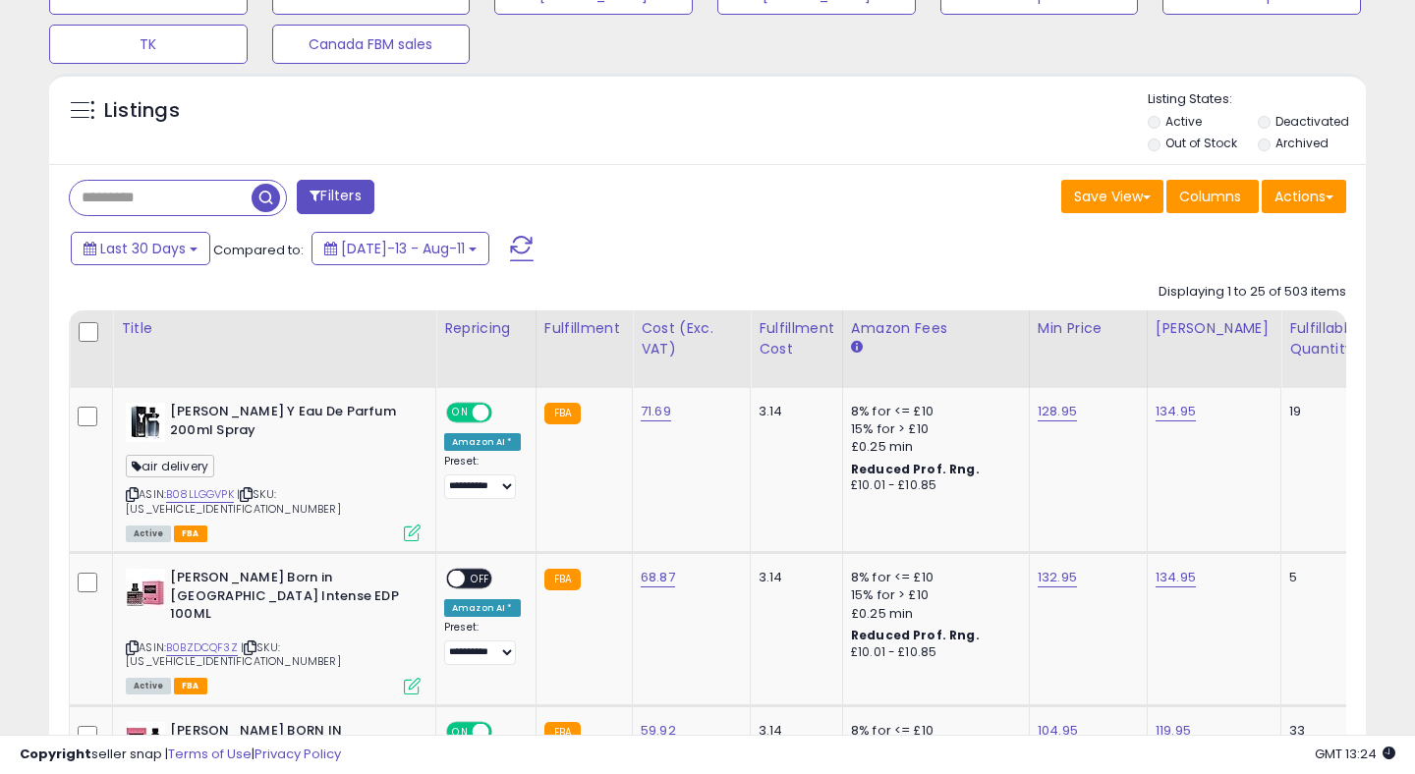
scroll to position [836, 0]
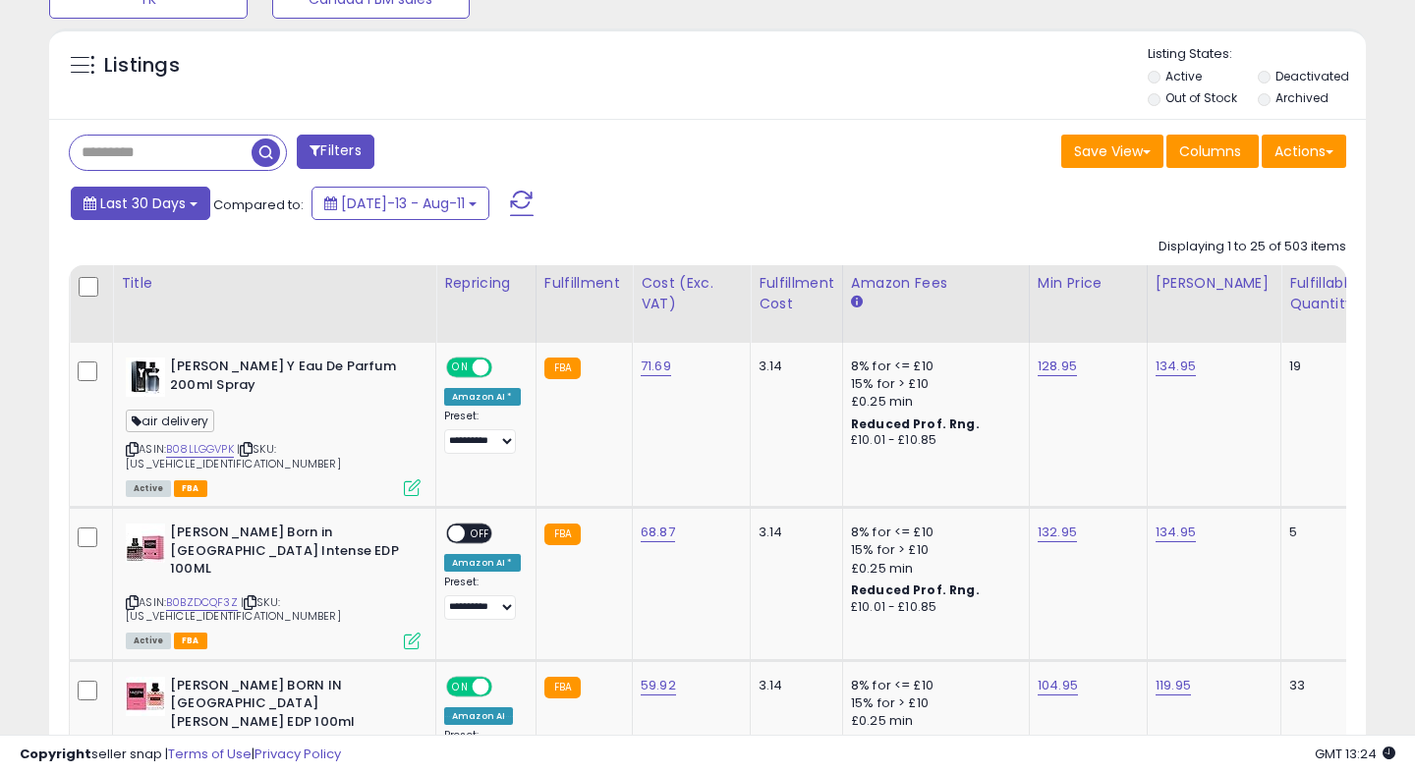
click at [142, 198] on span "Last 30 Days" at bounding box center [142, 204] width 85 height 20
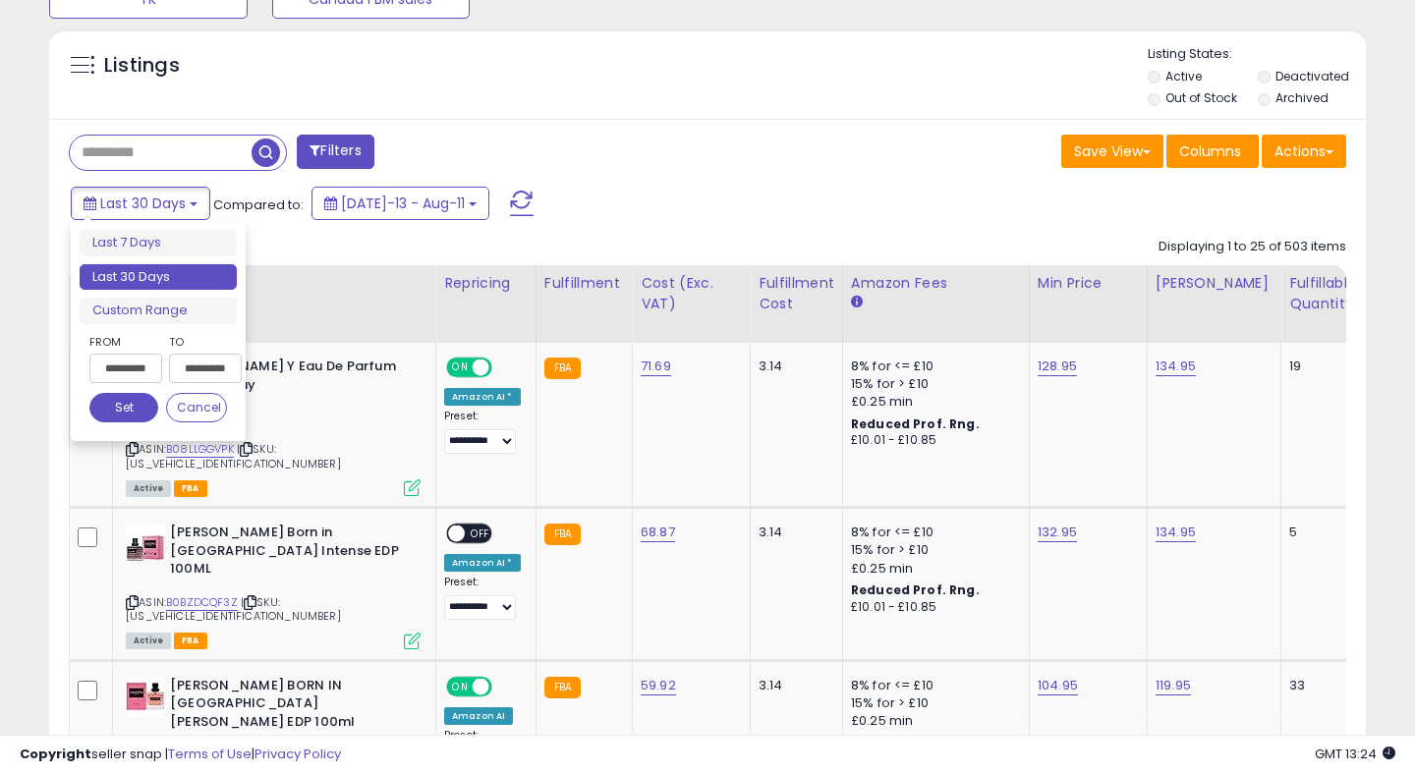
click at [138, 361] on input "**********" at bounding box center [125, 368] width 73 height 29
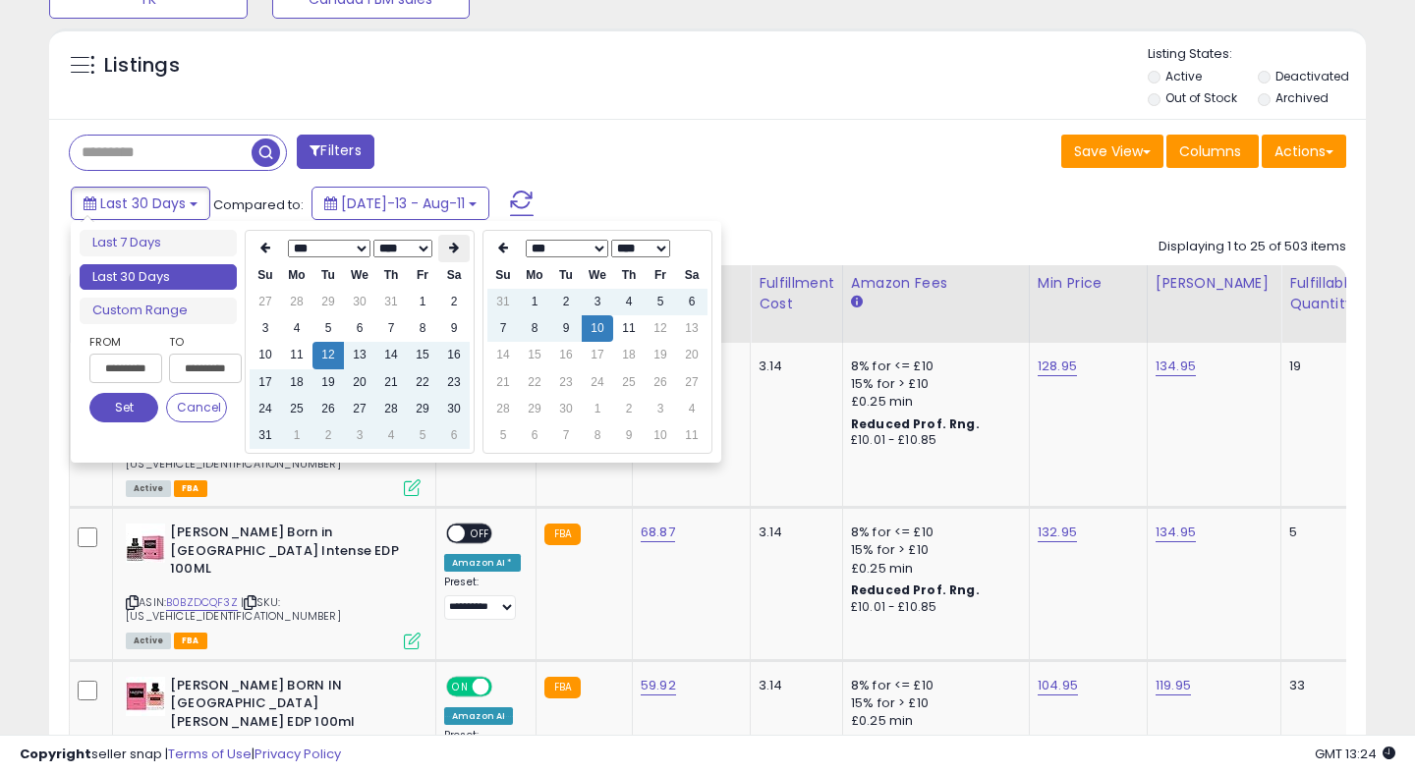
click at [452, 252] on icon at bounding box center [454, 248] width 10 height 12
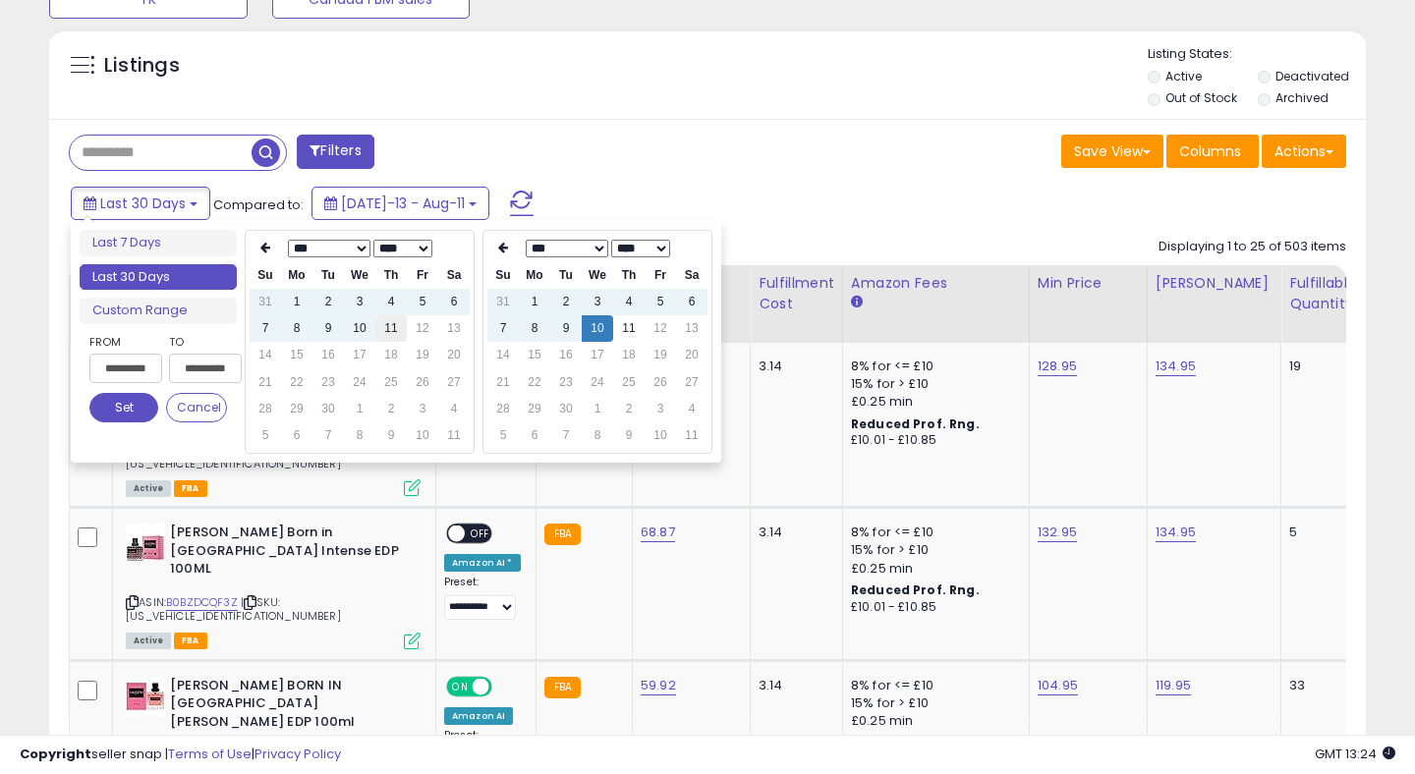
type input "**********"
click at [386, 327] on td "11" at bounding box center [390, 328] width 31 height 27
type input "**********"
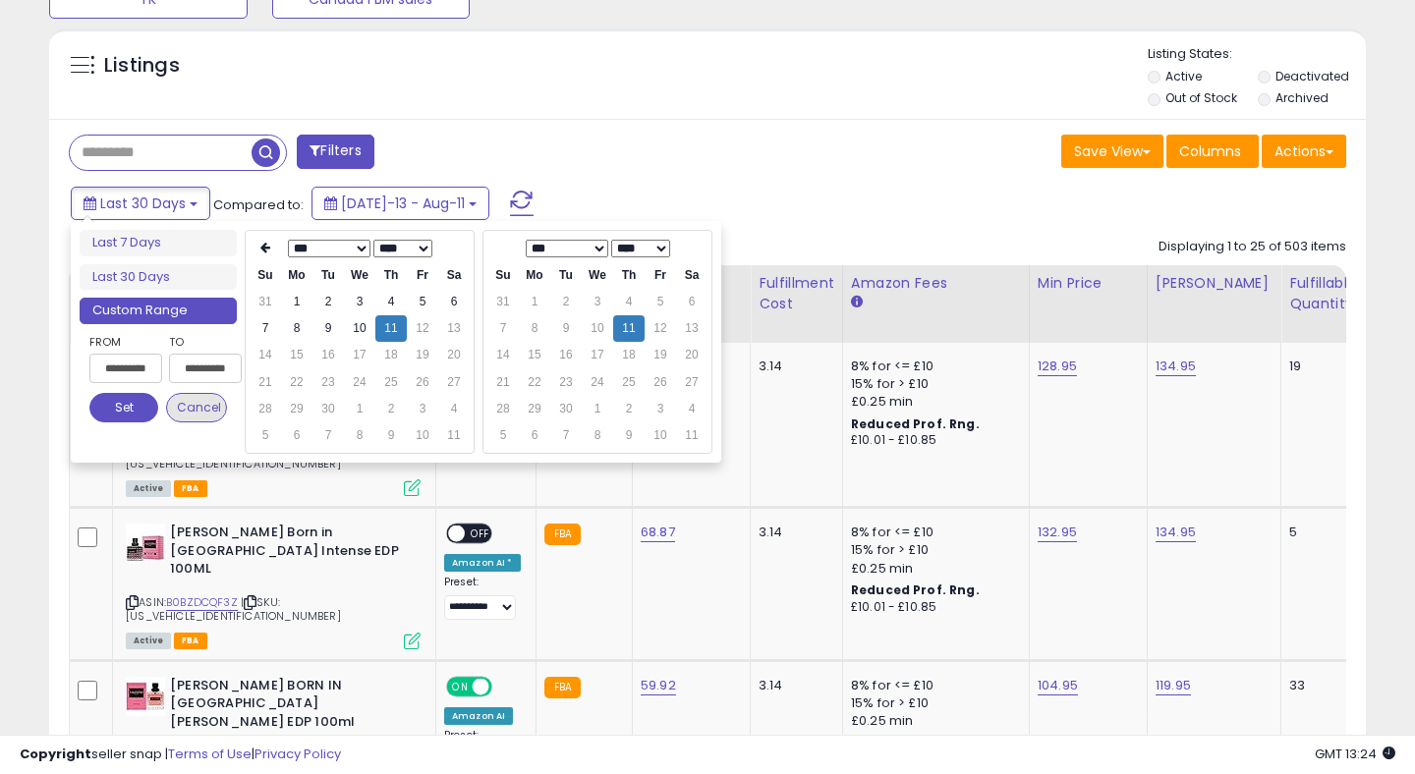
type input "**********"
click at [122, 403] on button "Set" at bounding box center [123, 407] width 69 height 29
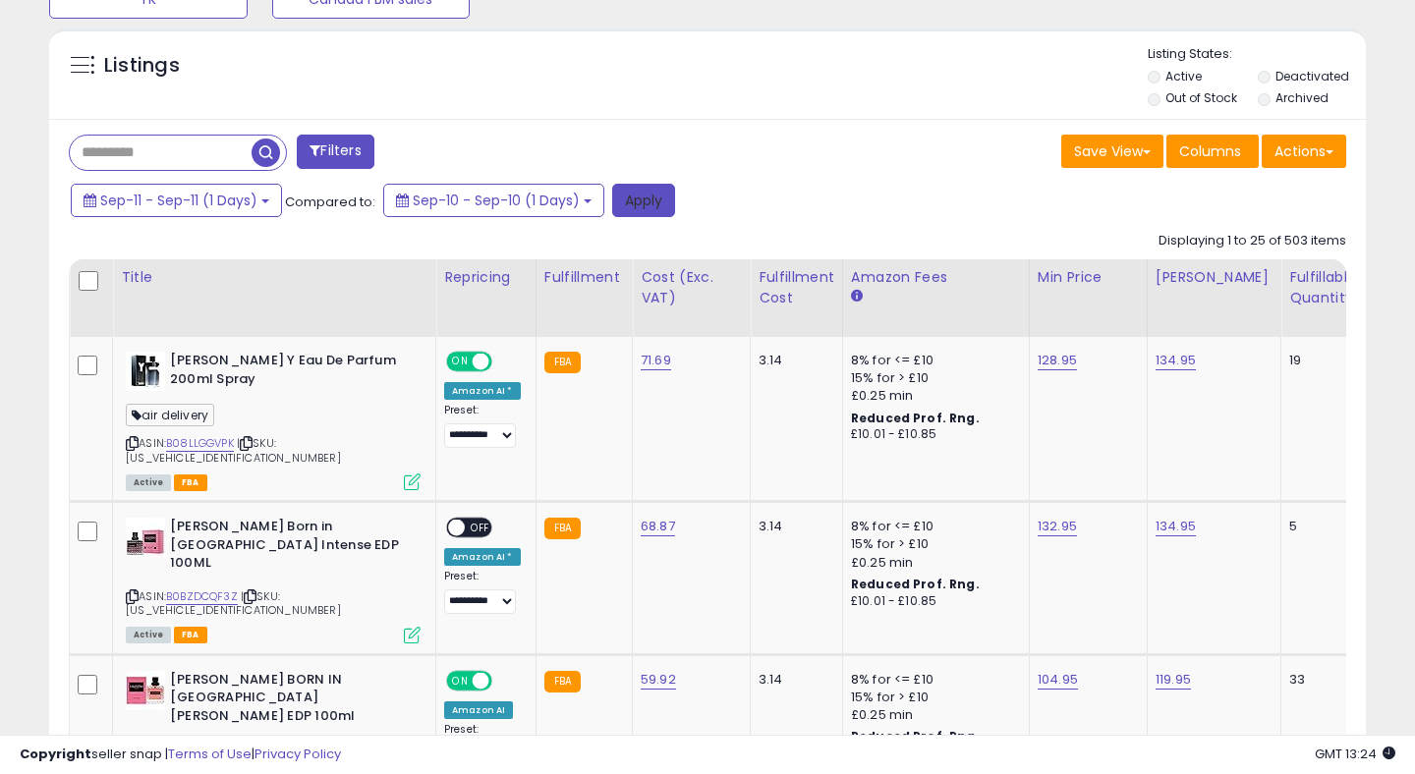
click at [634, 200] on button "Apply" at bounding box center [643, 200] width 63 height 33
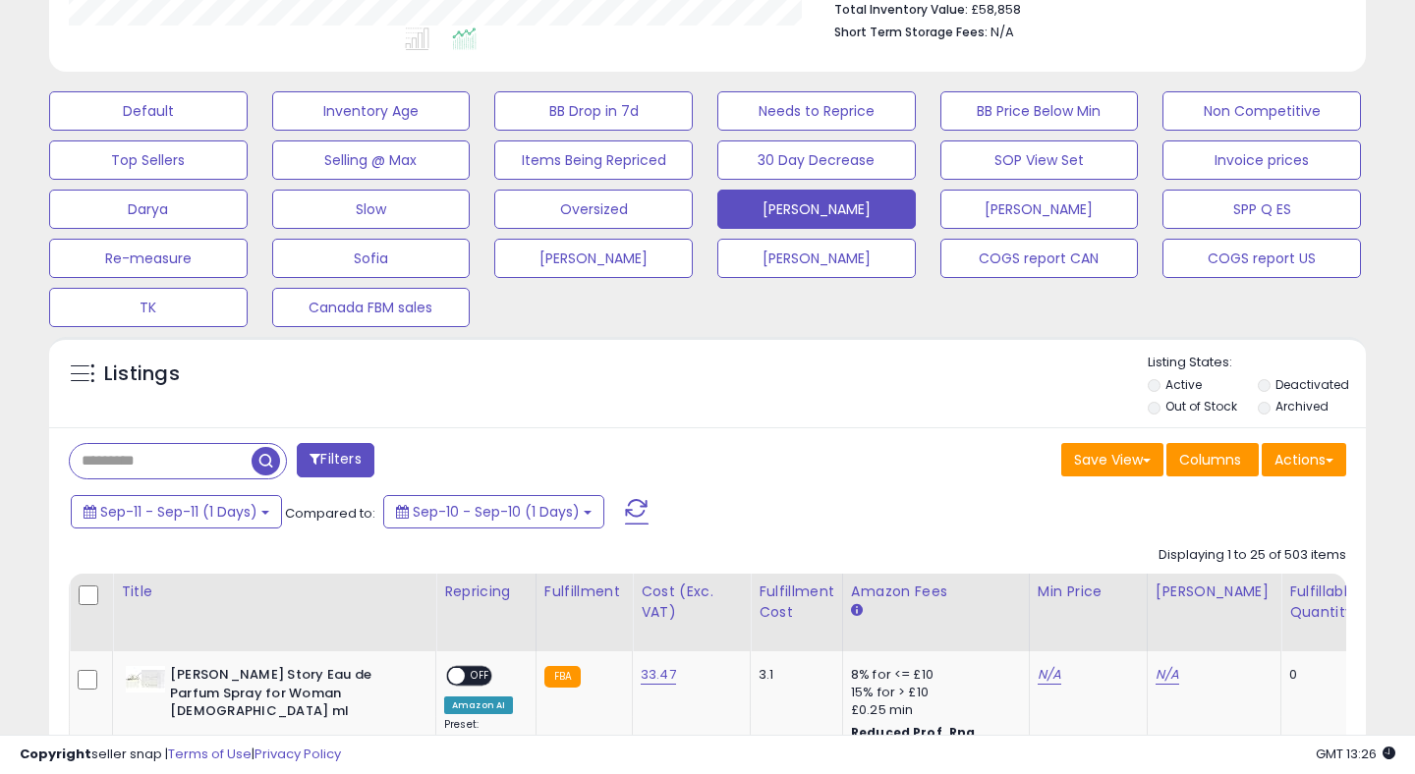
scroll to position [805, 0]
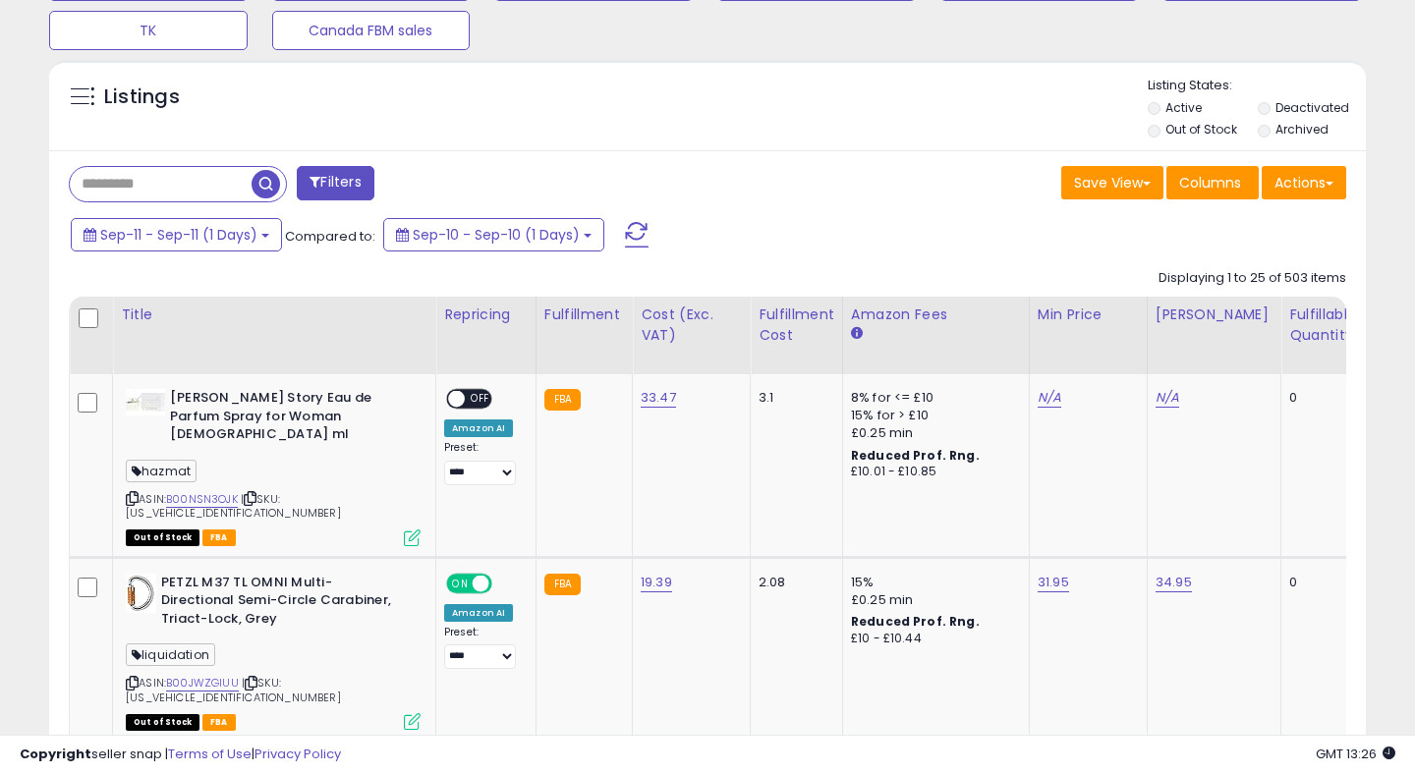
click at [632, 233] on span at bounding box center [637, 235] width 24 height 26
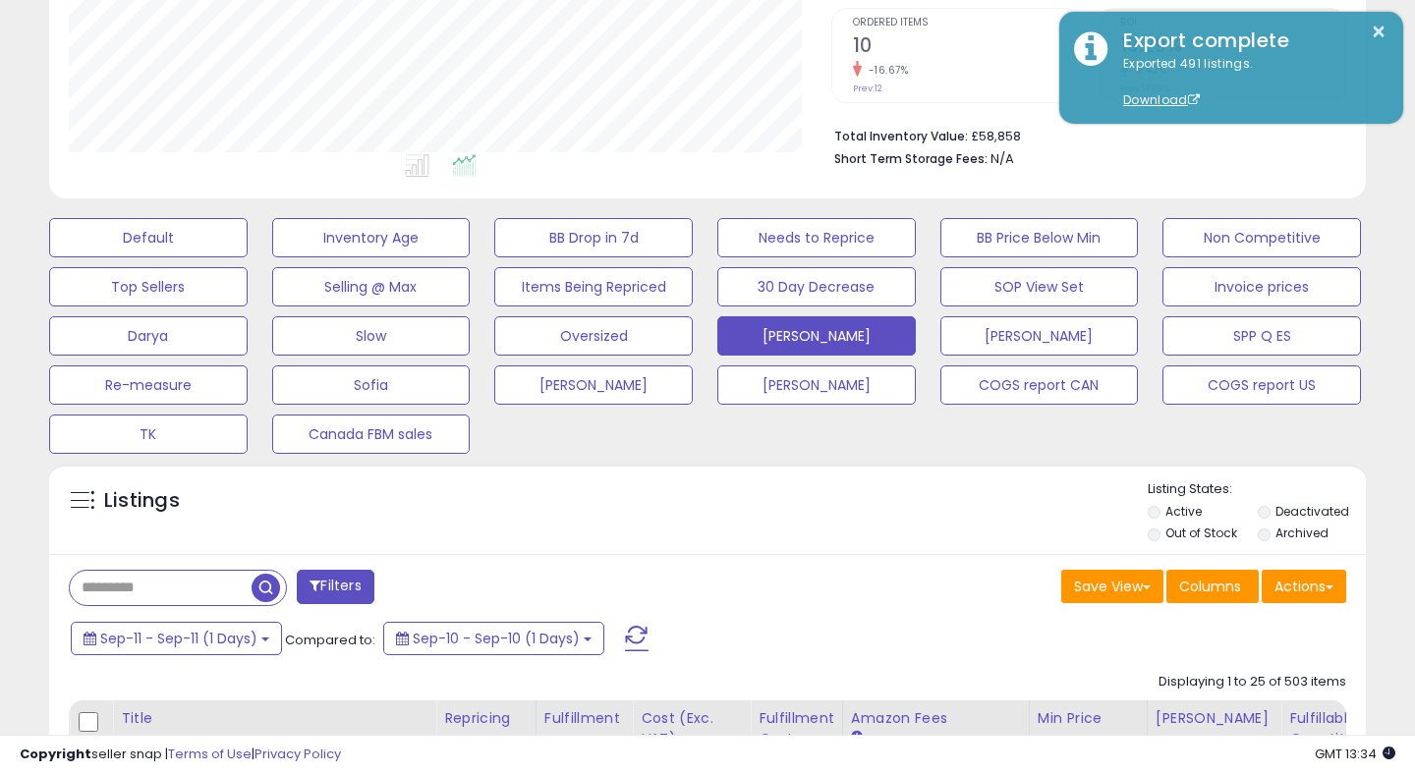
scroll to position [439, 0]
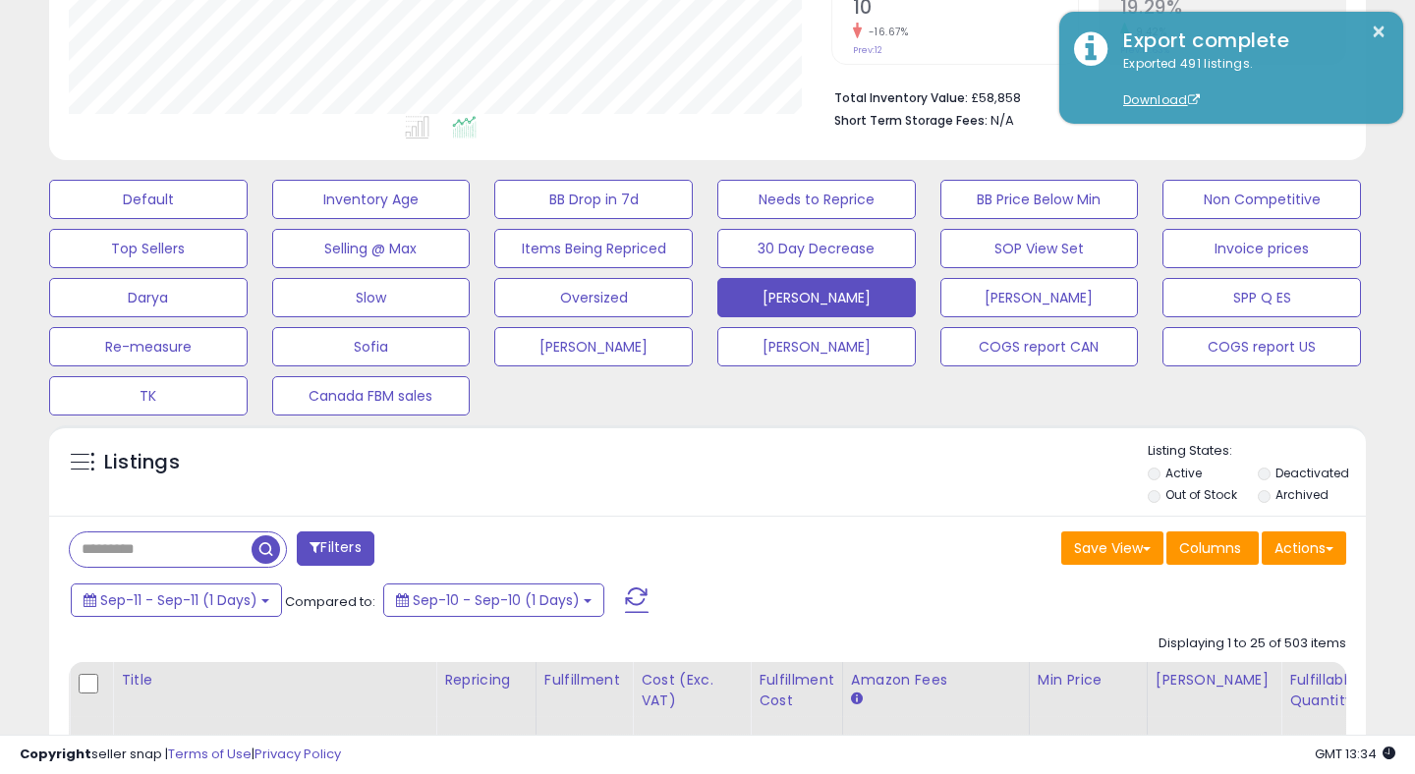
click at [638, 599] on span at bounding box center [637, 601] width 24 height 26
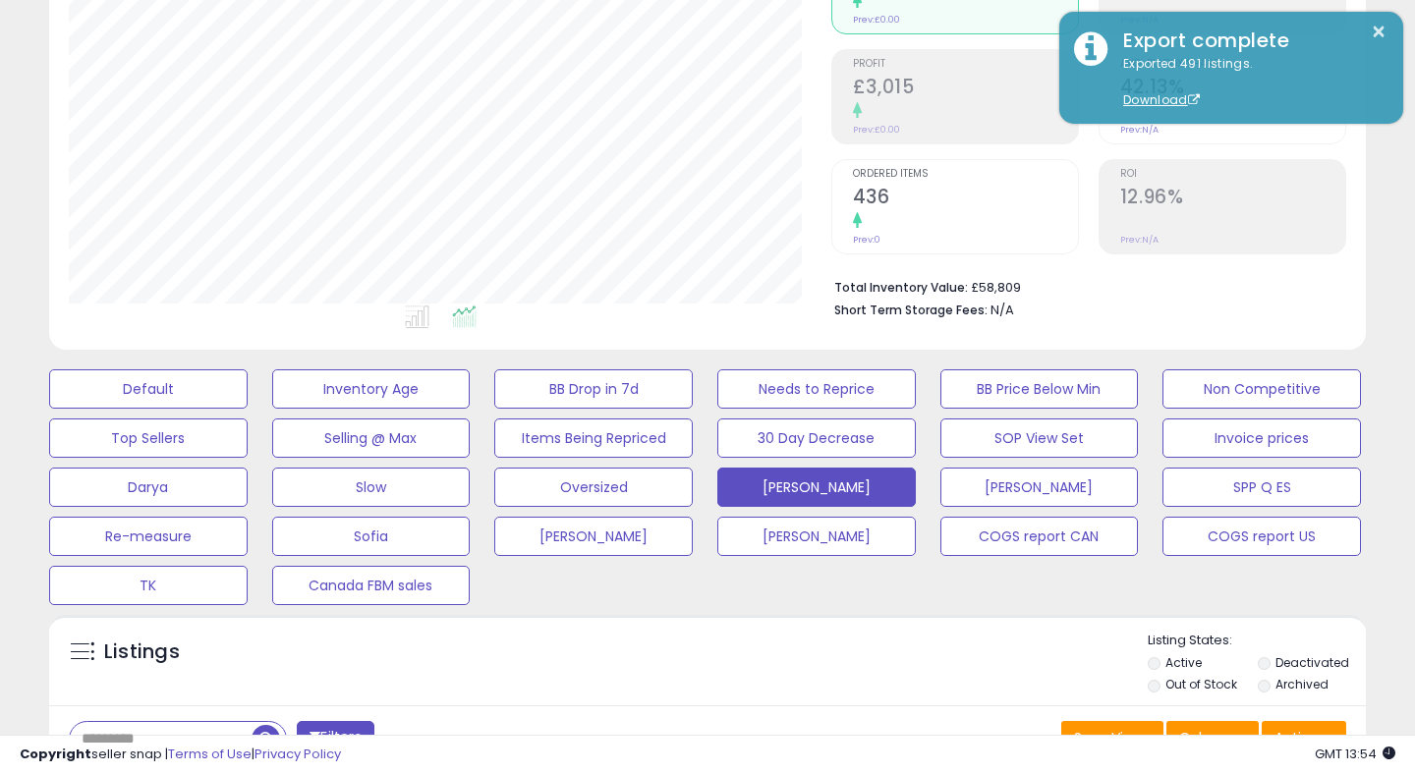
scroll to position [522, 0]
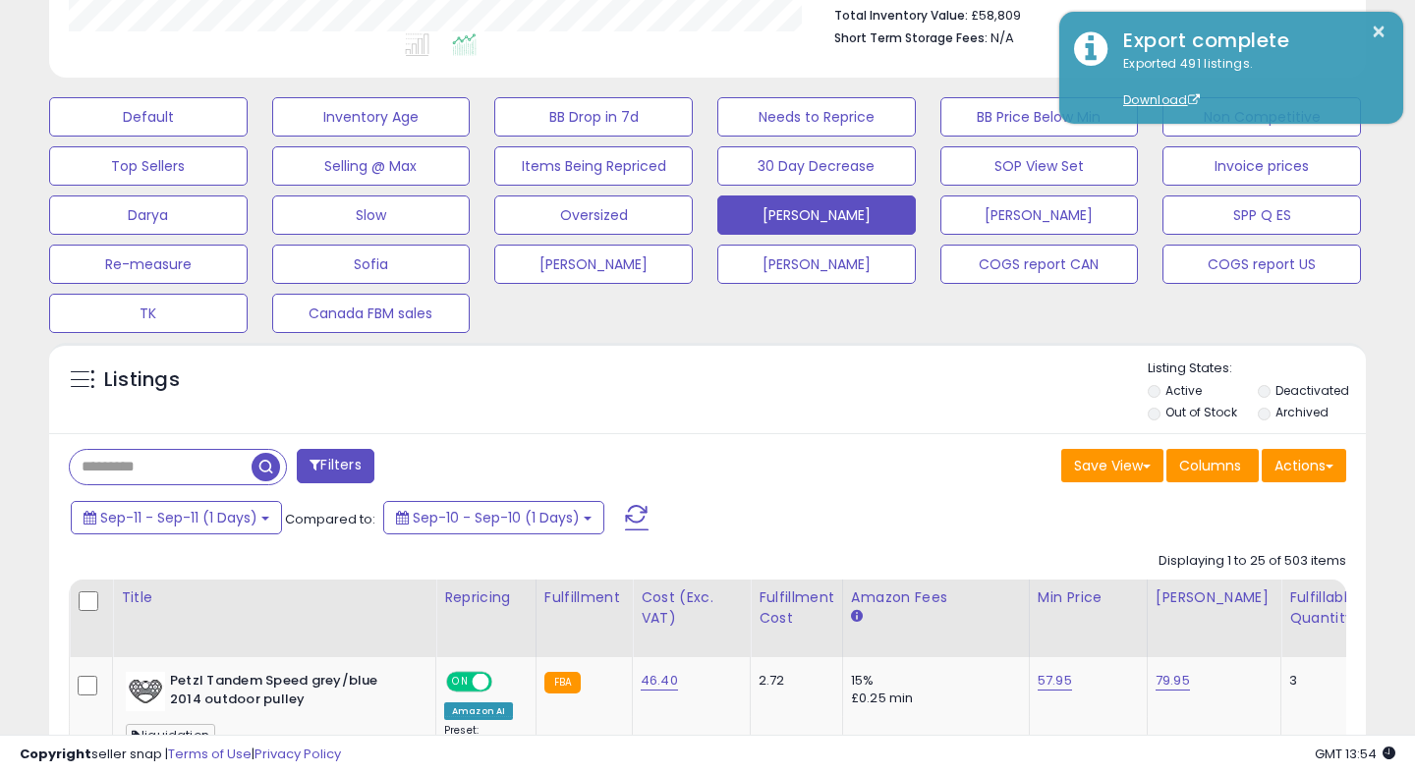
click at [626, 521] on span at bounding box center [637, 518] width 24 height 26
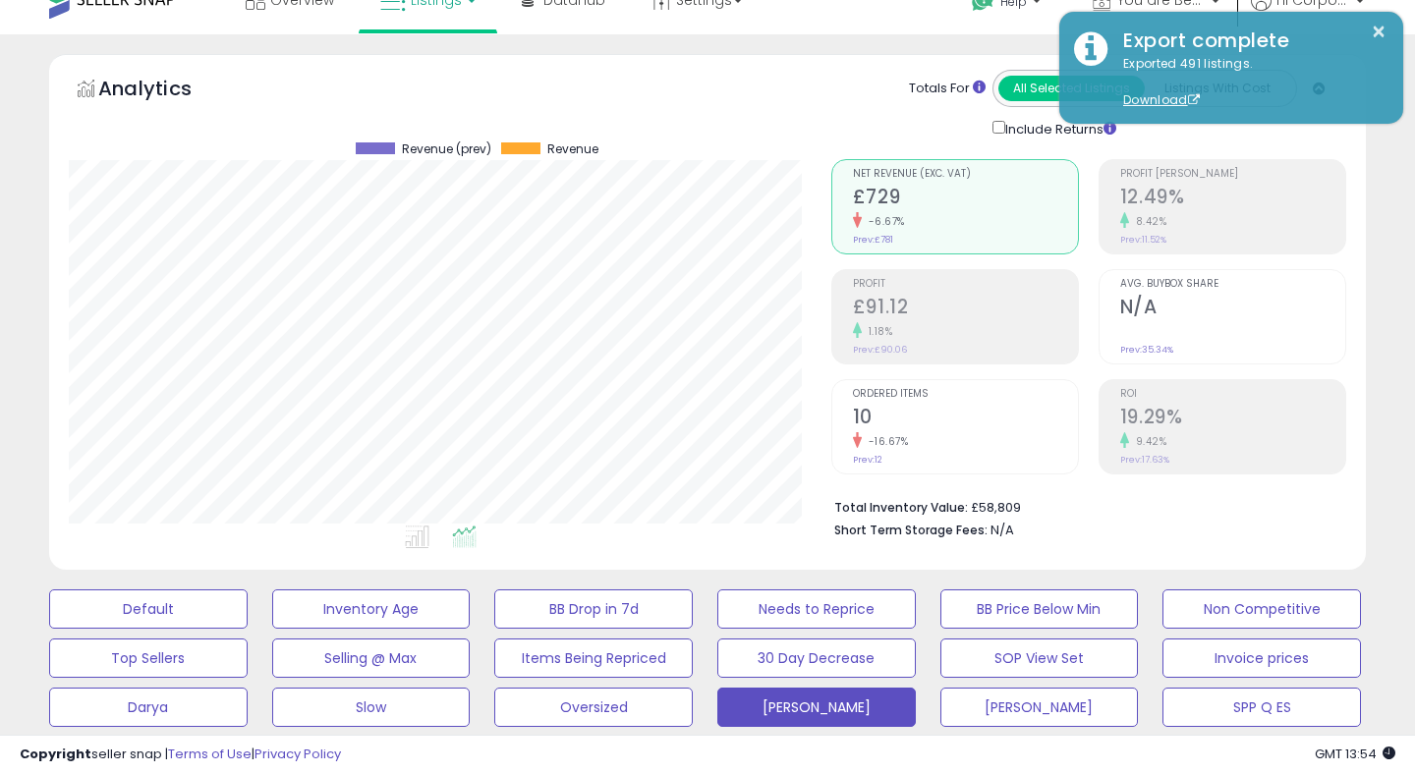
scroll to position [0, 0]
